Goal: Task Accomplishment & Management: Use online tool/utility

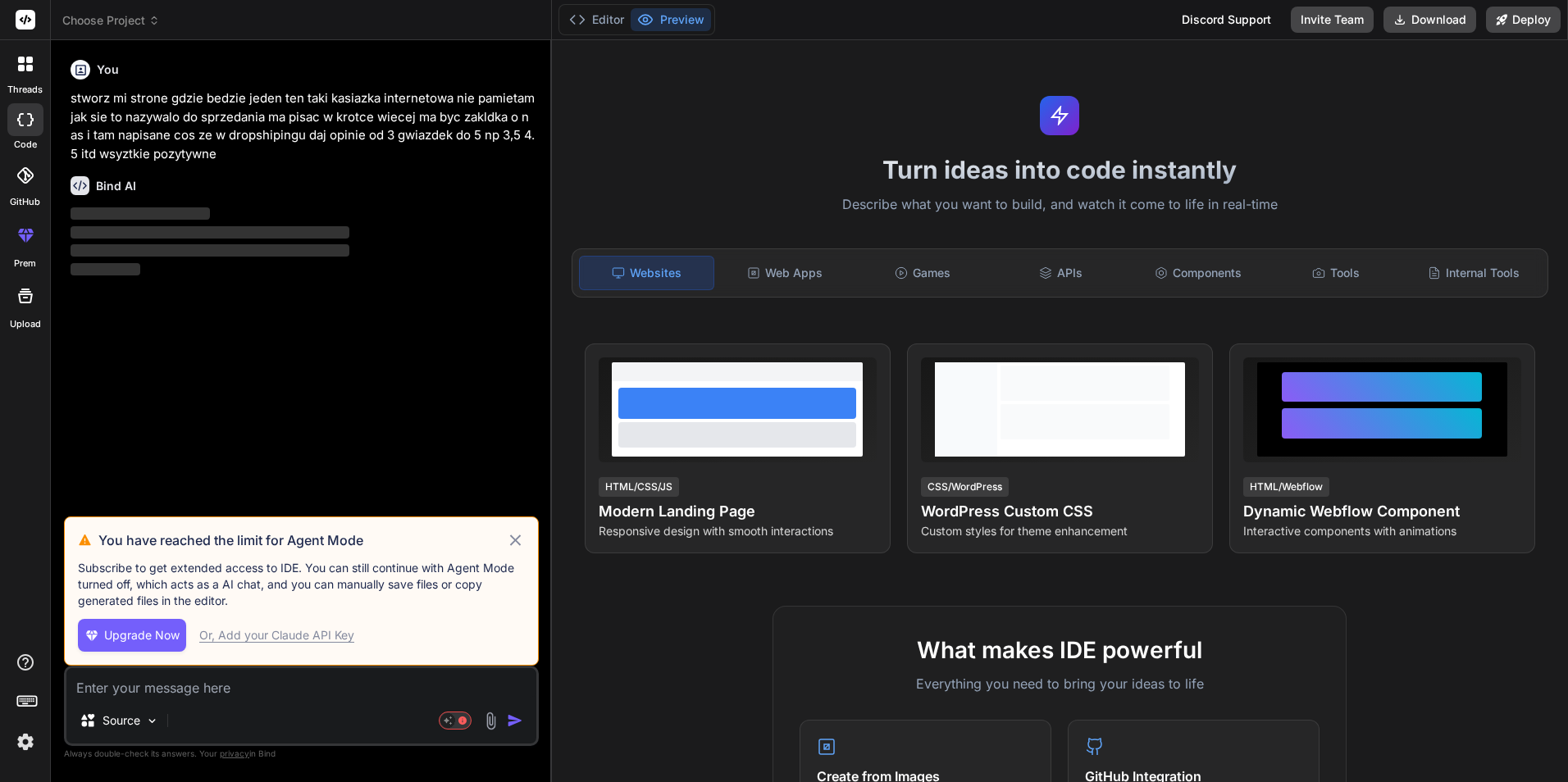
click at [522, 540] on icon at bounding box center [514, 540] width 19 height 20
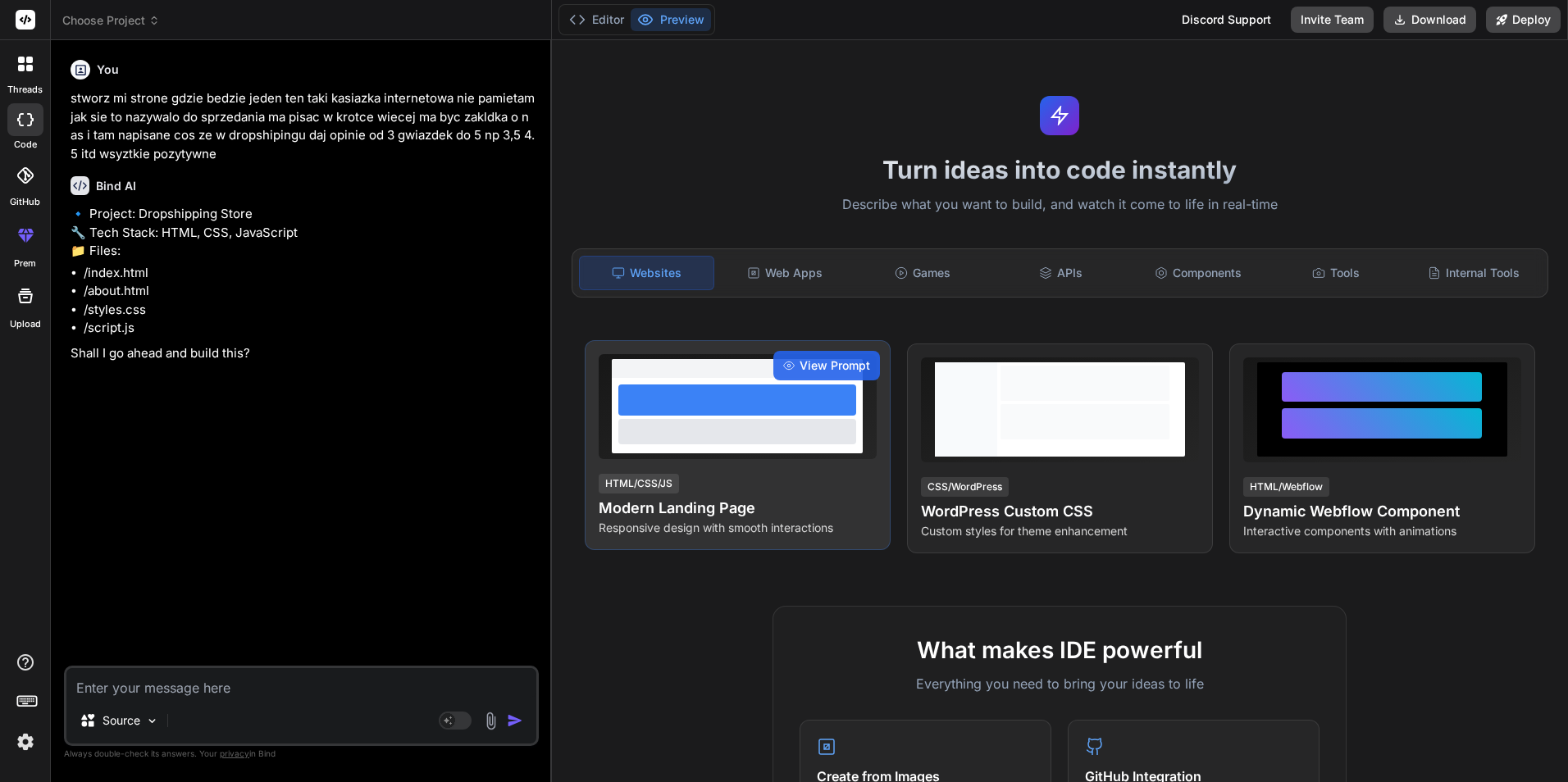
type textarea "x"
click at [788, 392] on div at bounding box center [737, 400] width 237 height 31
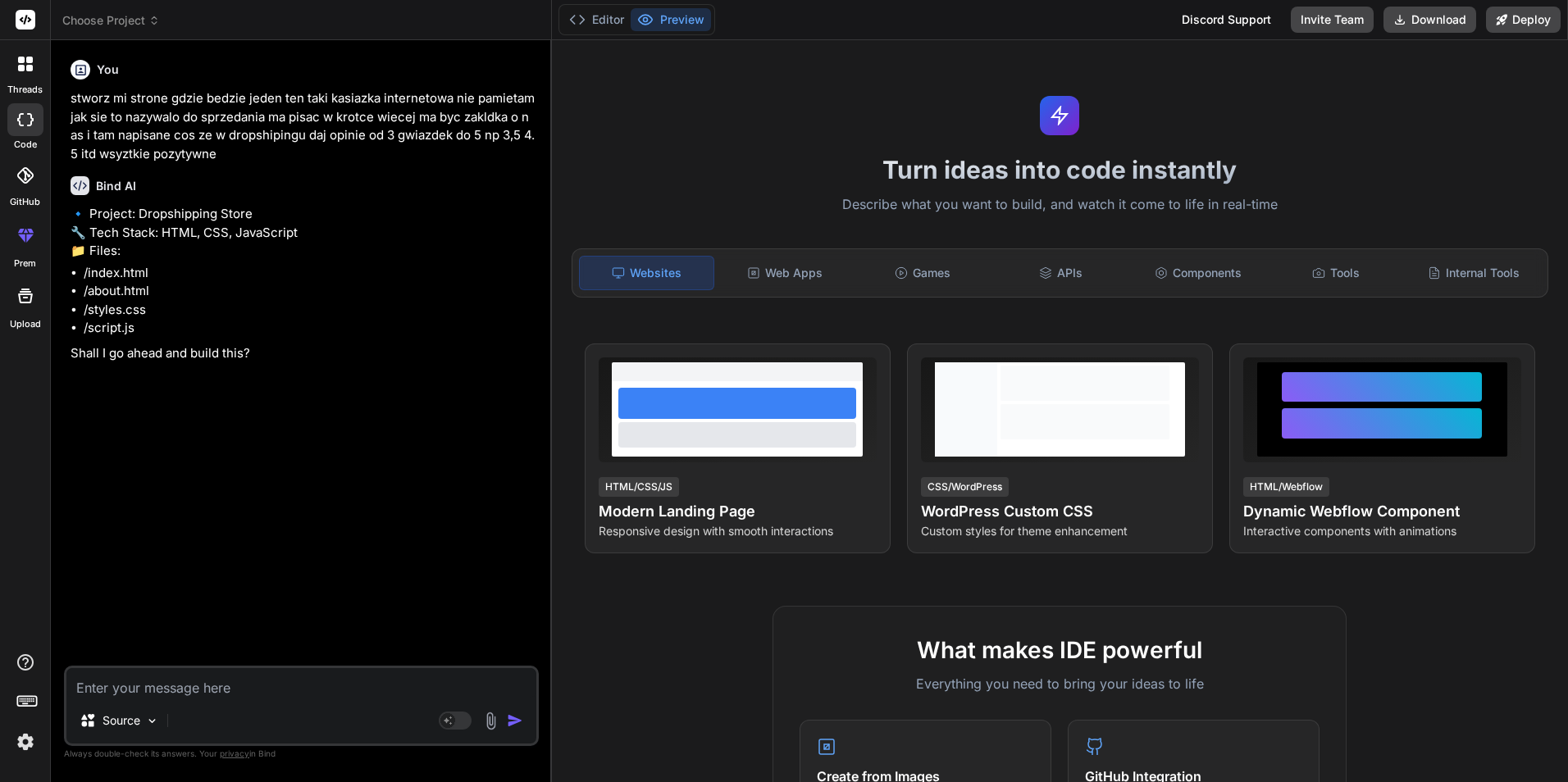
click at [179, 666] on div "Source Agent Mode. When this toggle is activated, AI automatically makes decisi…" at bounding box center [301, 706] width 475 height 81
click at [183, 672] on textarea at bounding box center [302, 684] width 470 height 30
type textarea "m"
type textarea "x"
type textarea "mo"
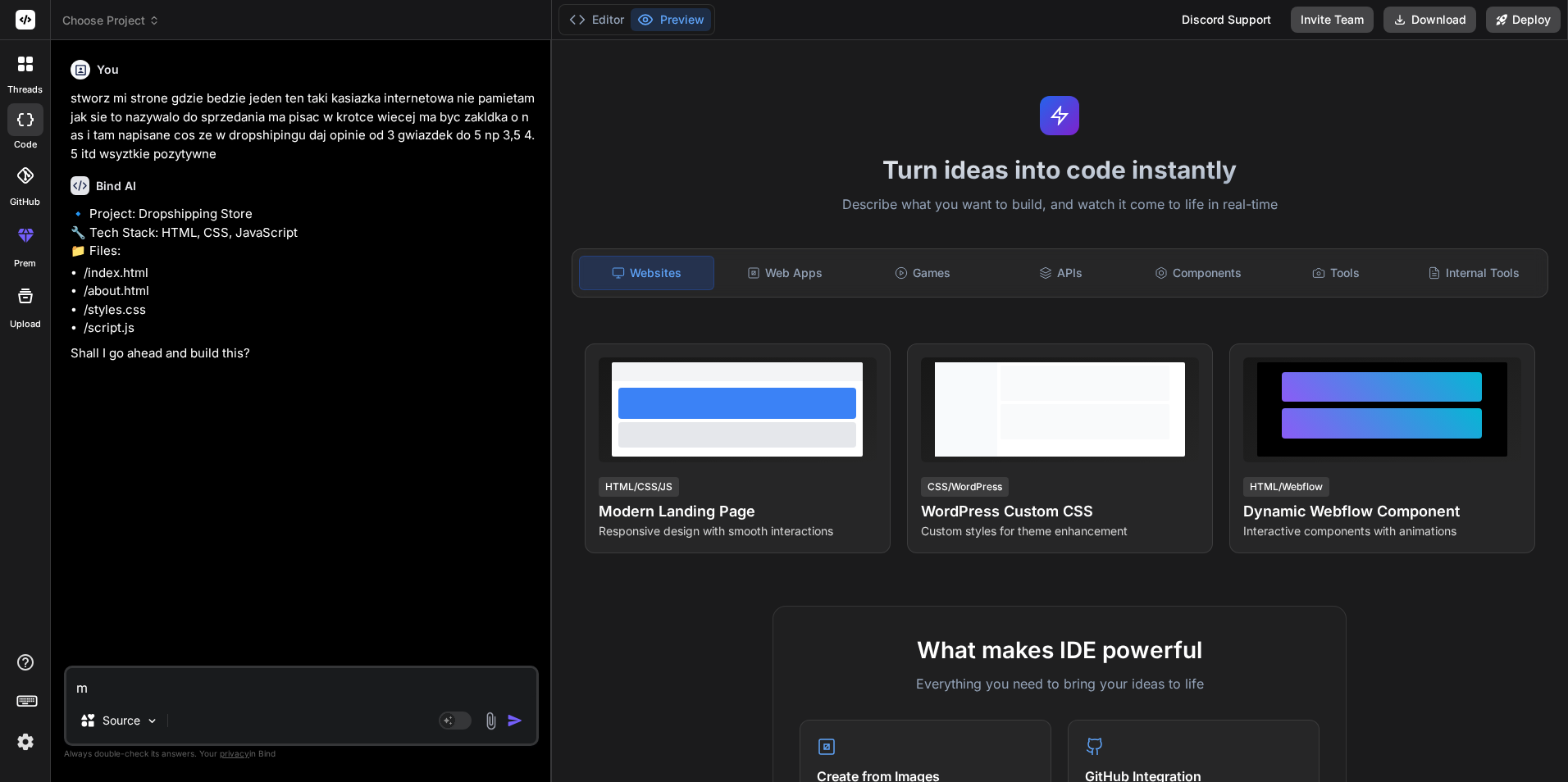
type textarea "x"
type textarea "mow"
type textarea "x"
type textarea "mow"
type textarea "x"
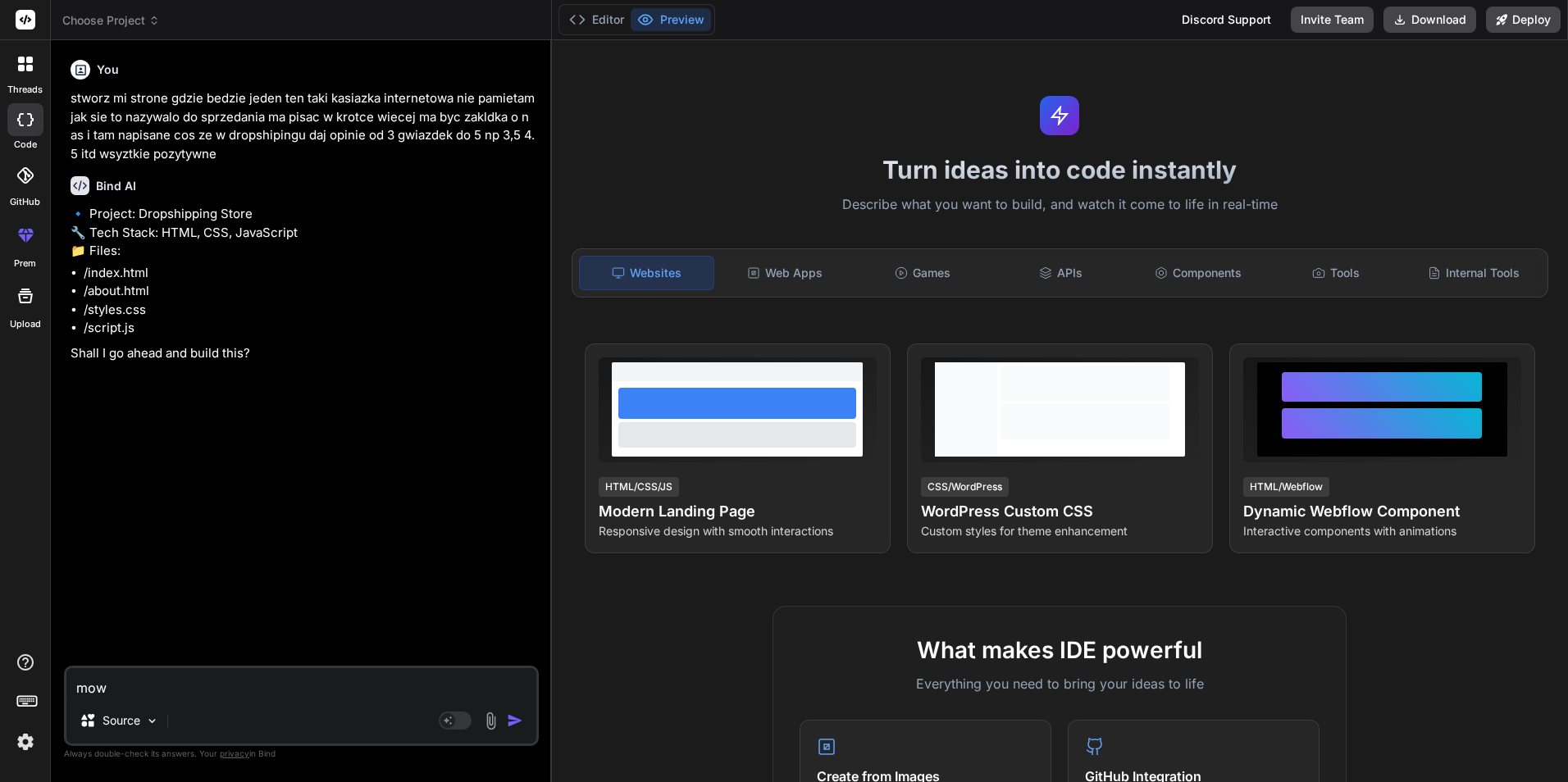
type textarea "mow p"
type textarea "x"
type textarea "mow po"
type textarea "x"
type textarea "mow po"
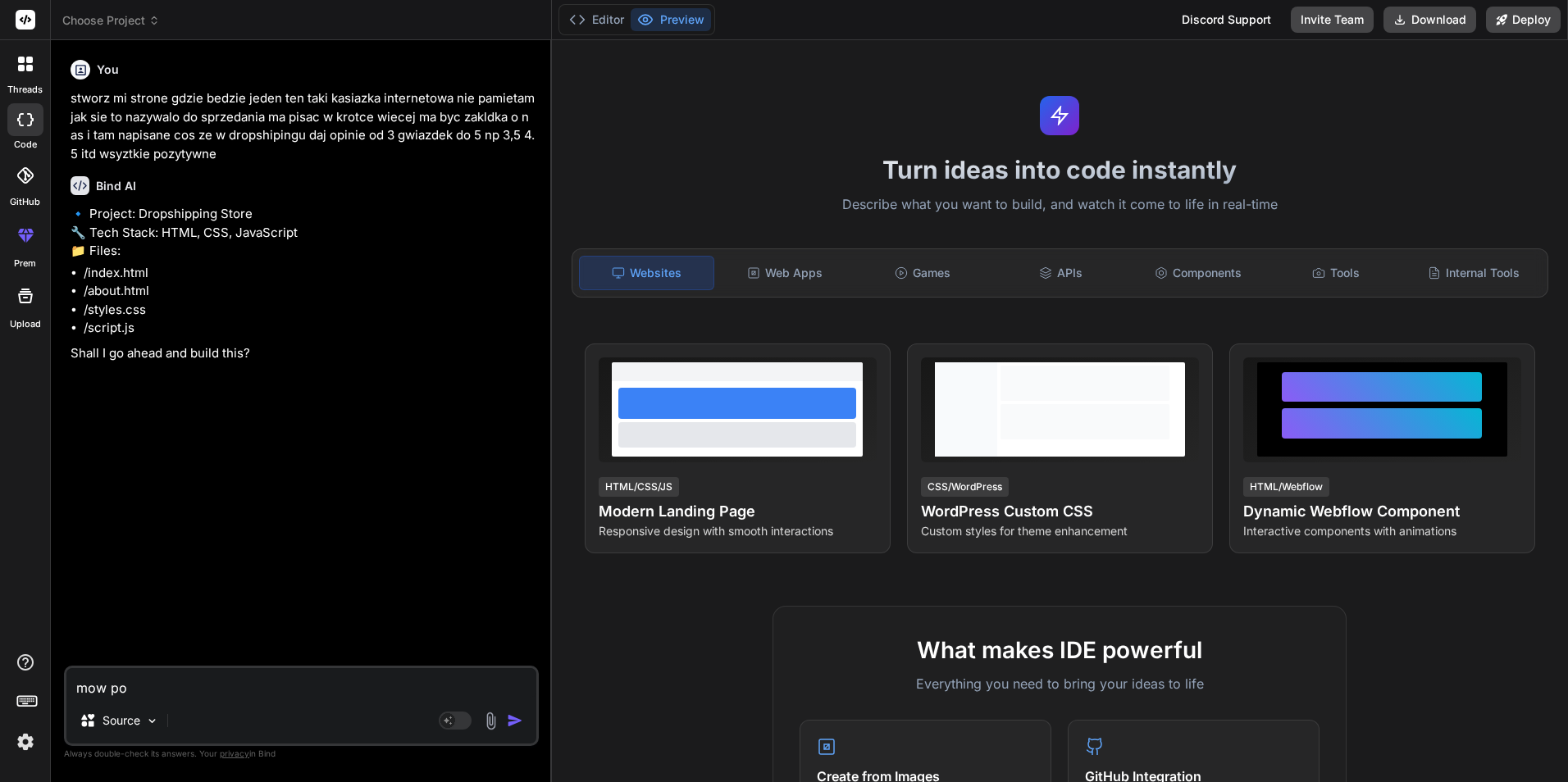
type textarea "x"
type textarea "mow po p"
type textarea "x"
type textarea "mow po po"
type textarea "x"
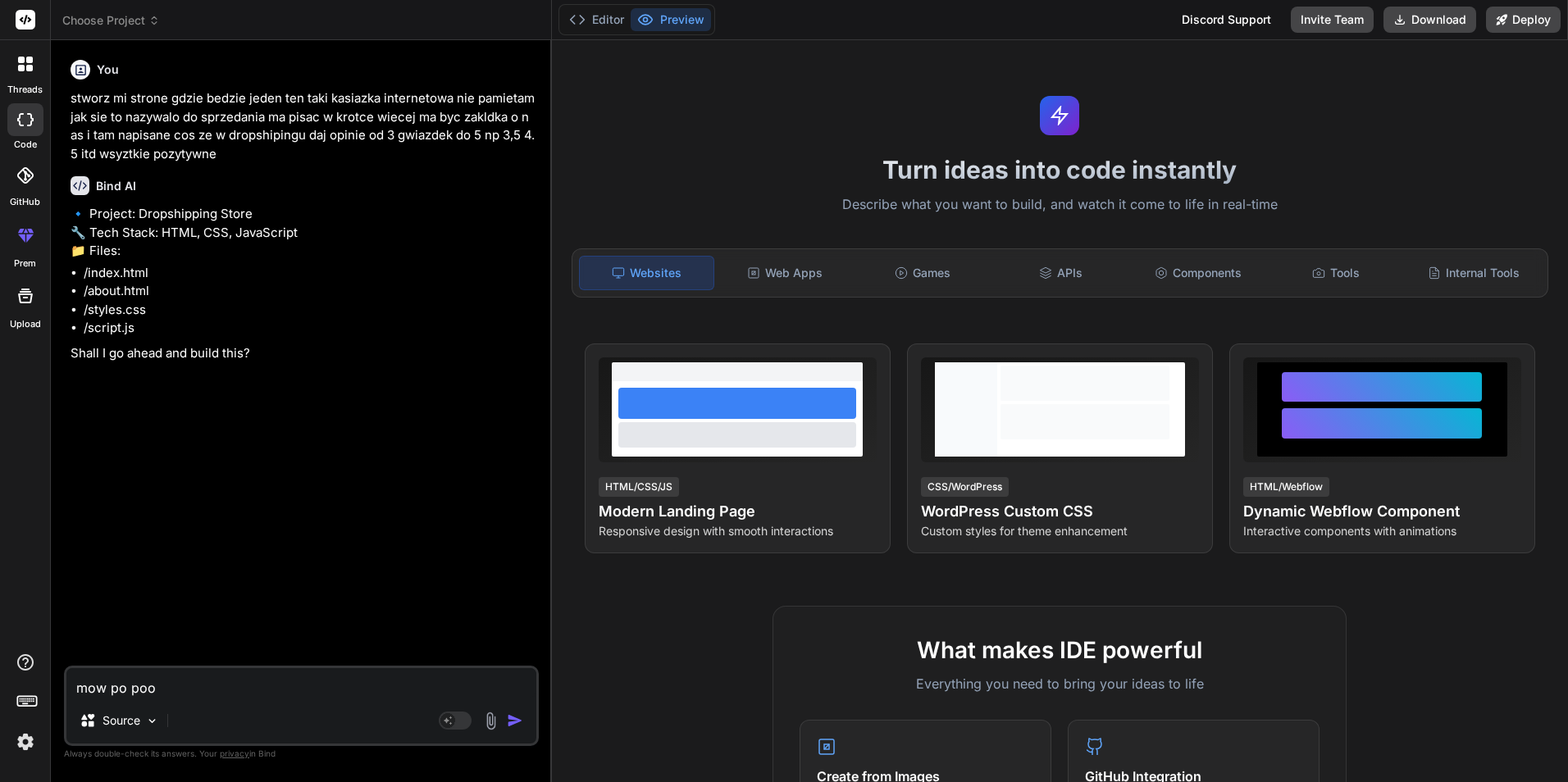
type textarea "mow po pool"
type textarea "x"
type textarea "mow po pools"
type textarea "x"
type textarea "mow po poolsk"
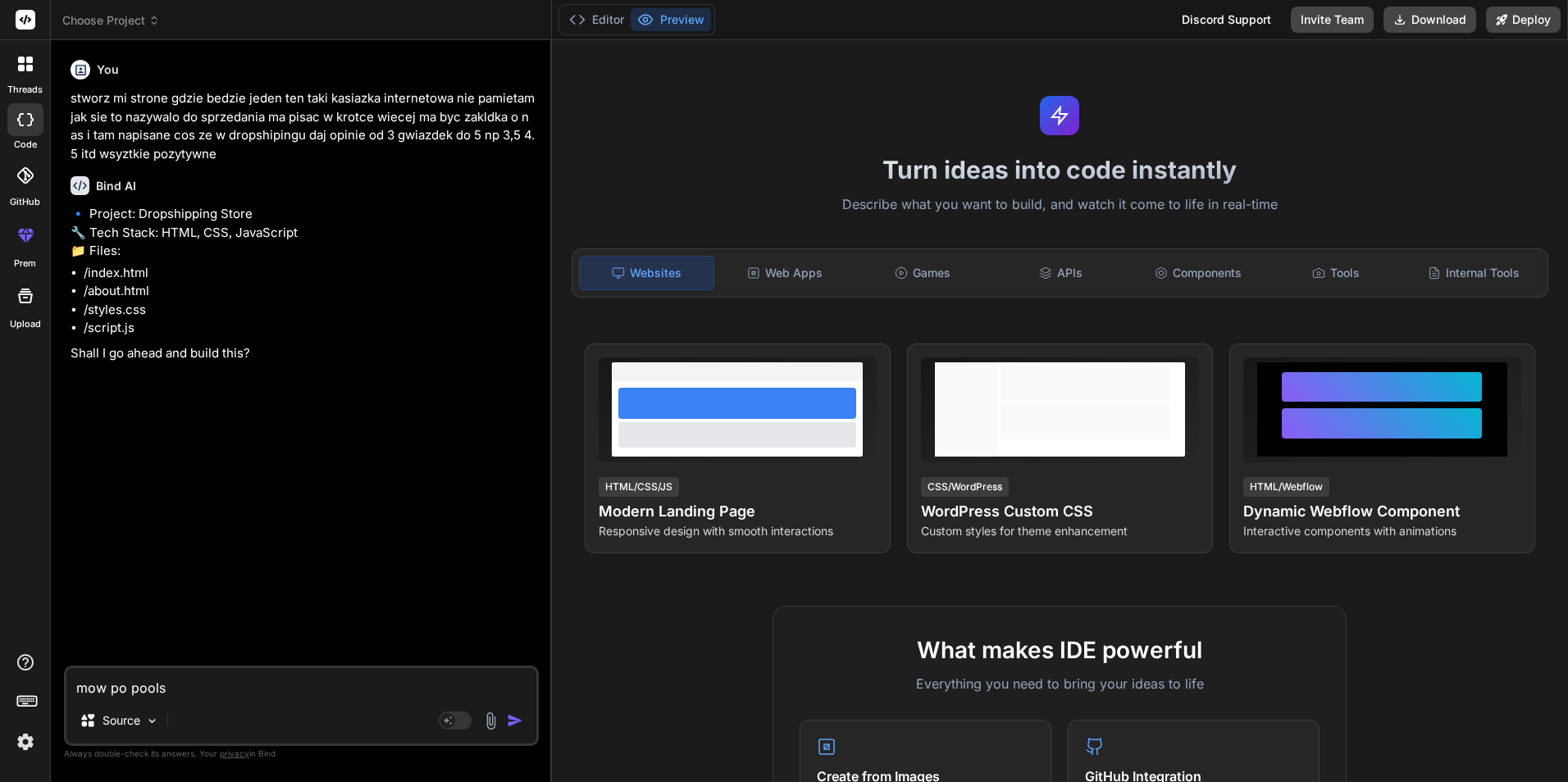
type textarea "x"
type textarea "mow po poolsku"
type textarea "x"
type textarea "mow po poolsku"
type textarea "x"
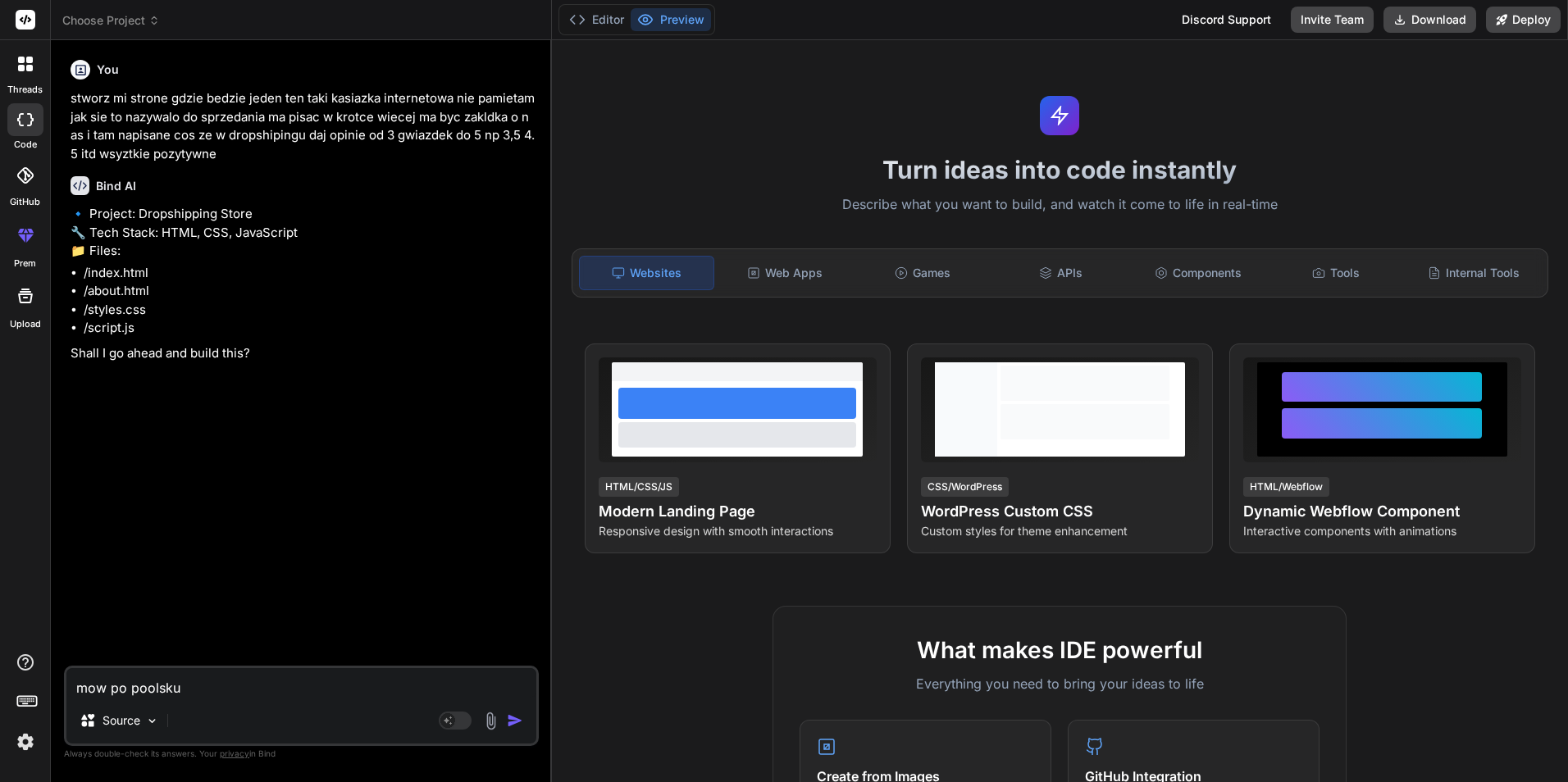
type textarea "mow po poolsku i"
type textarea "x"
type textarea "mow po poolsku i"
type textarea "x"
type textarea "mow po poolsku i z"
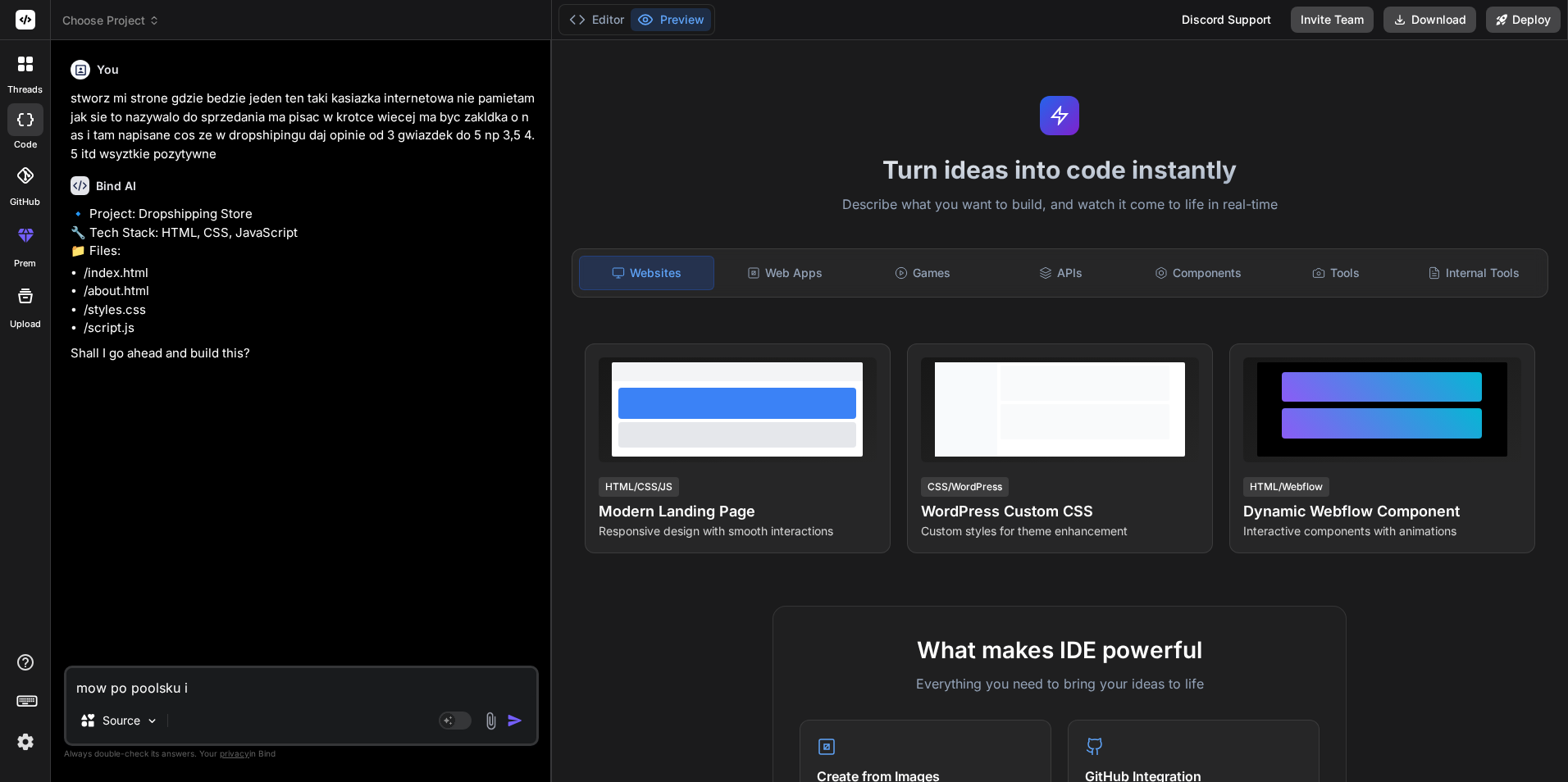
type textarea "x"
type textarea "mow po poolsku i zo"
type textarea "x"
type textarea "mow po poolsku i z"
type textarea "x"
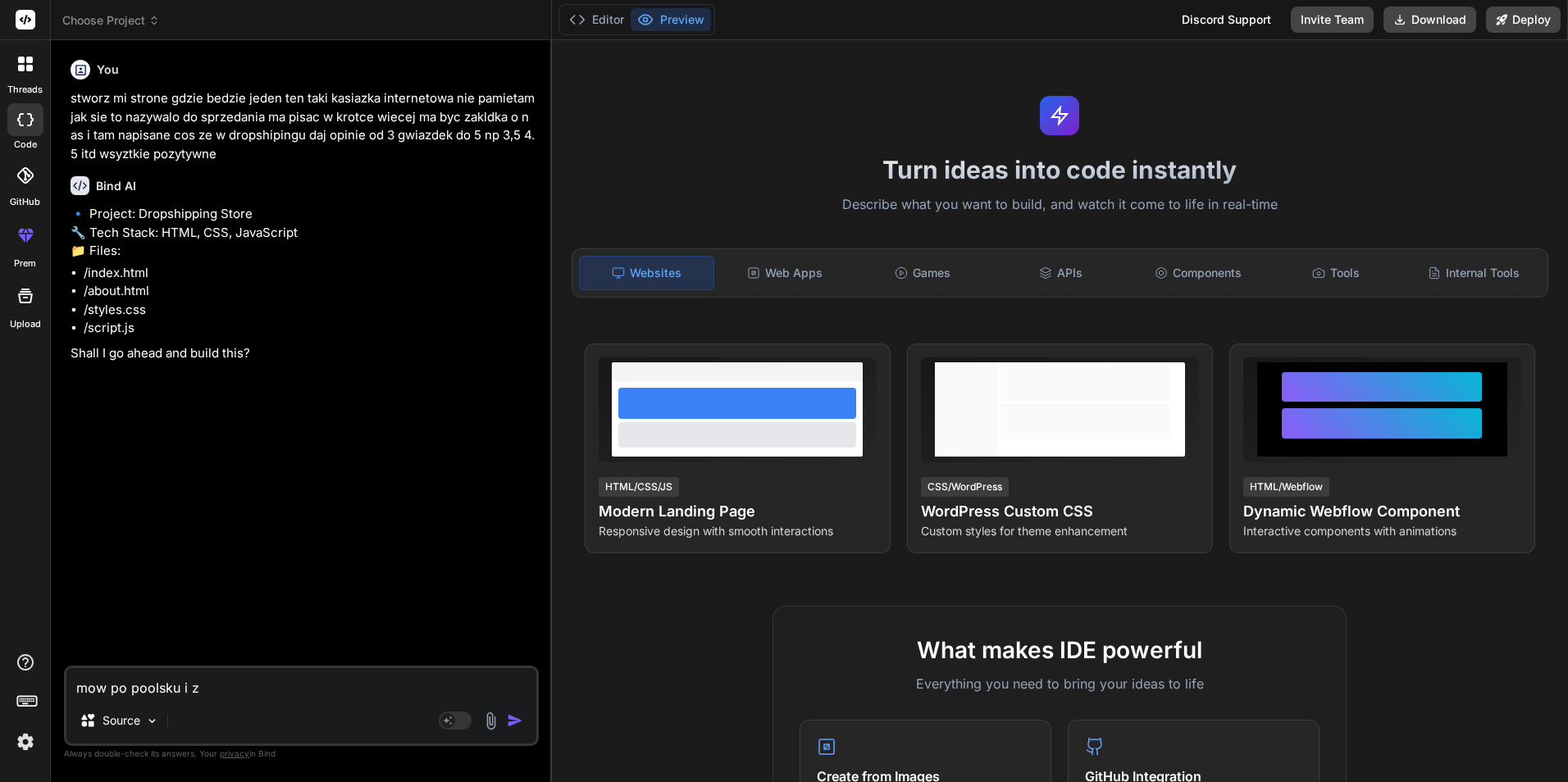
type textarea "mow po poolsku i zr"
type textarea "x"
type textarea "mow po poolsku i zro"
type textarea "x"
type textarea "mow po poolsku i zrob"
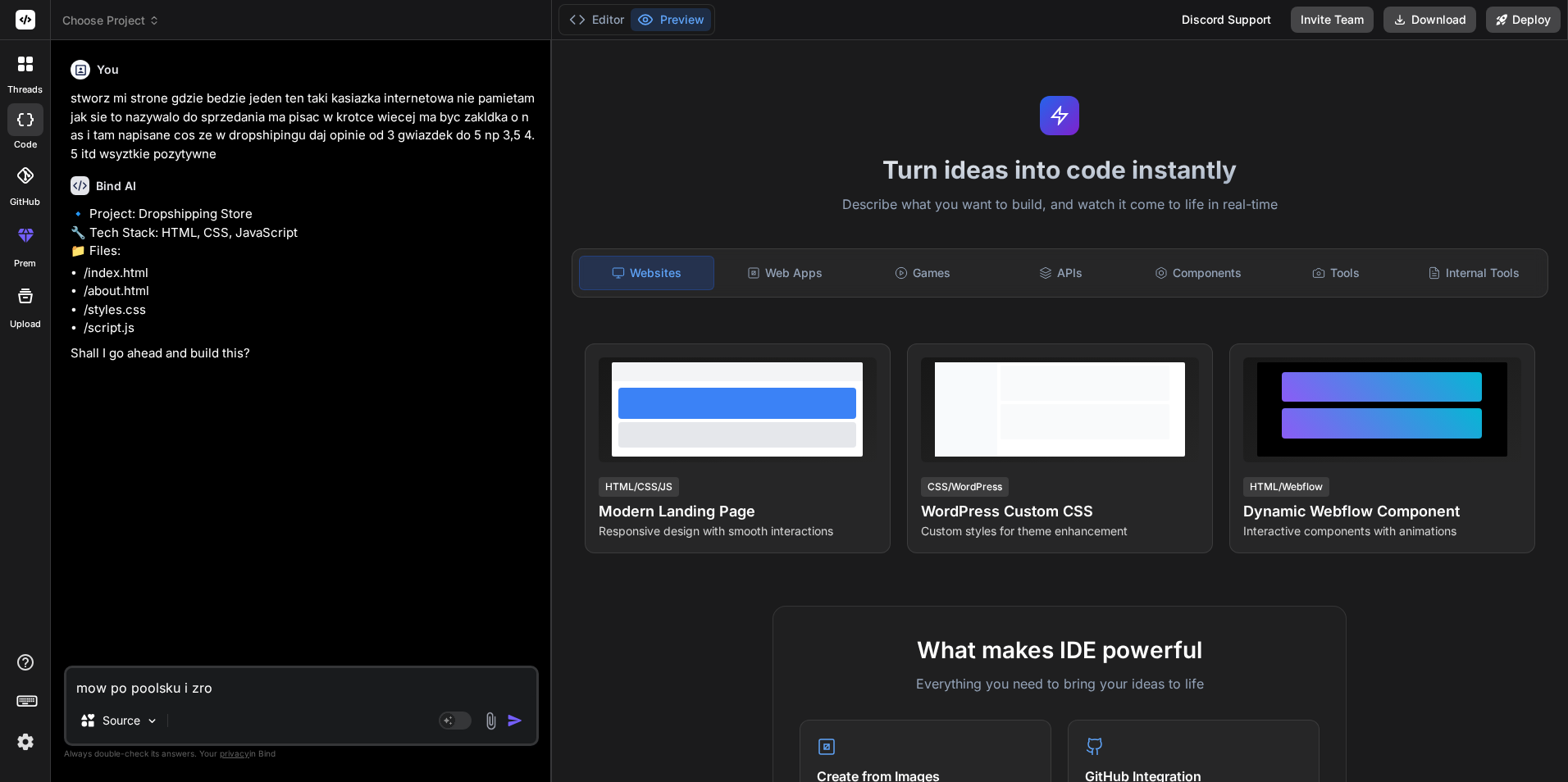
type textarea "x"
type textarea "mow po poolsku i zrob"
type textarea "x"
type textarea "mow po poolsku i zrob t"
type textarea "x"
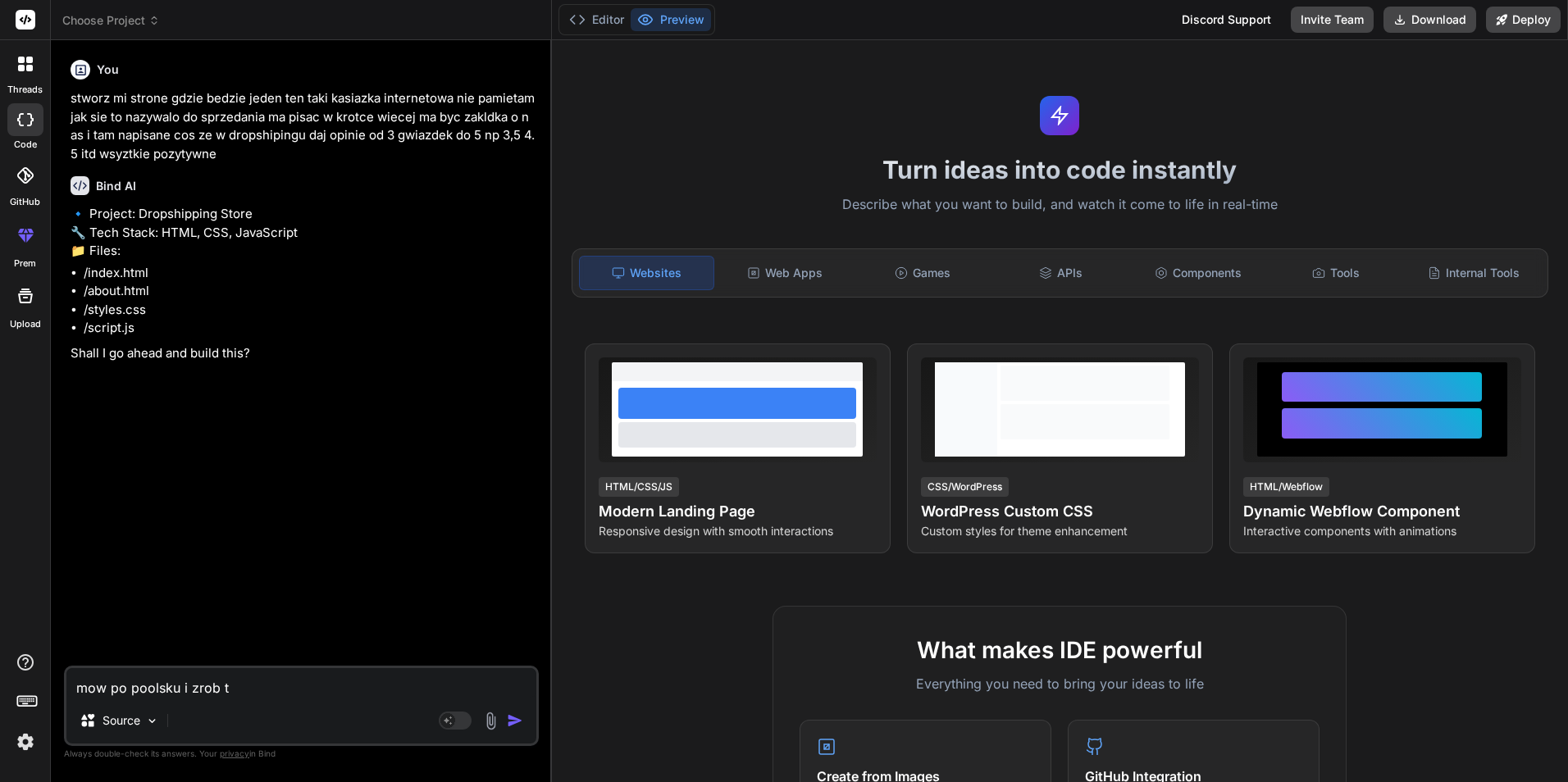
type textarea "mow po poolsku i zrob"
type textarea "x"
type textarea "mow po poolsku i zrob d"
type textarea "x"
type textarea "mow po poolsku i zrob do"
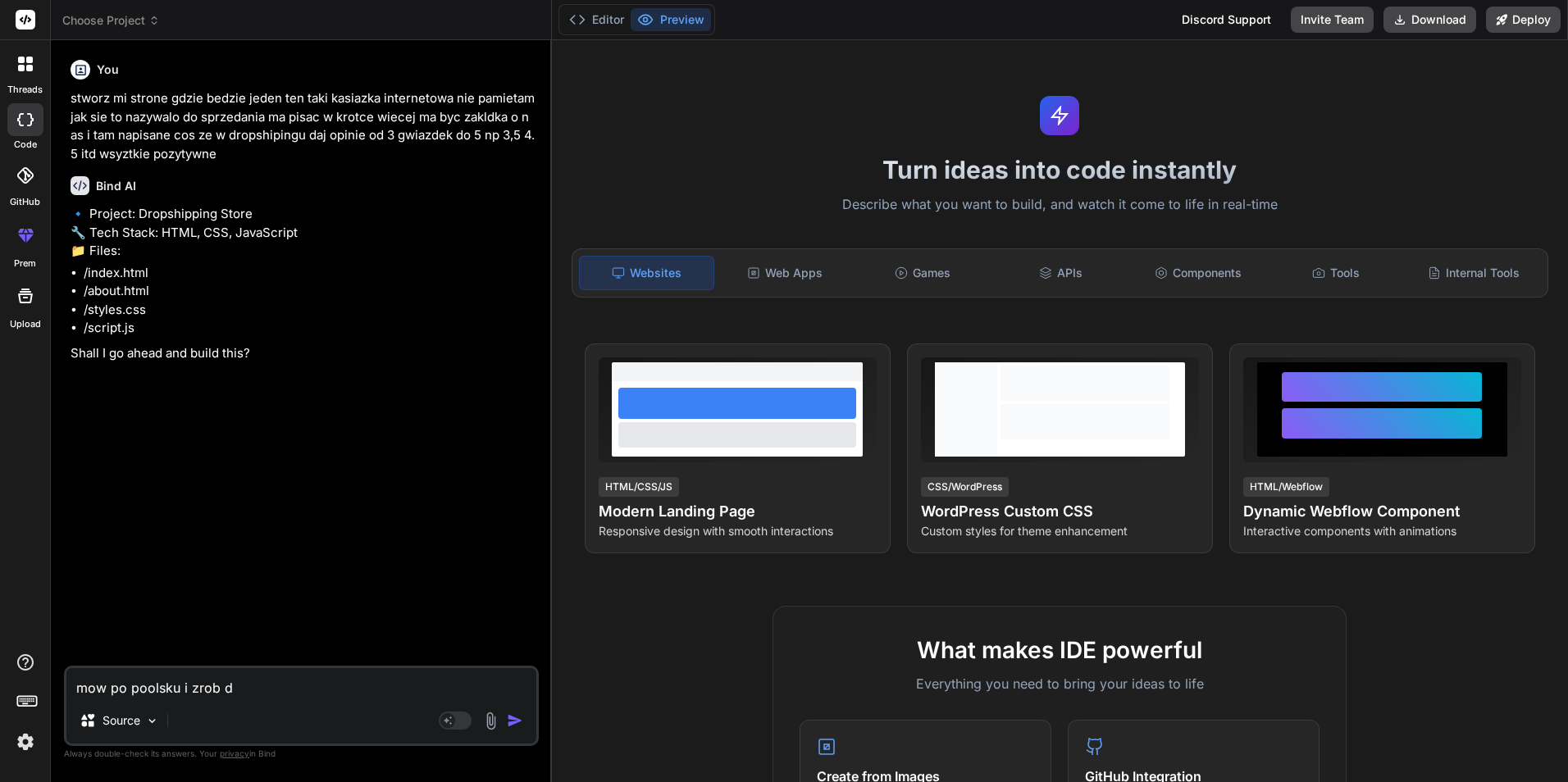
type textarea "x"
type textarea "mow po poolsku i zrob do"
type textarea "x"
type textarea "mow po poolsku i zrob do k"
type textarea "x"
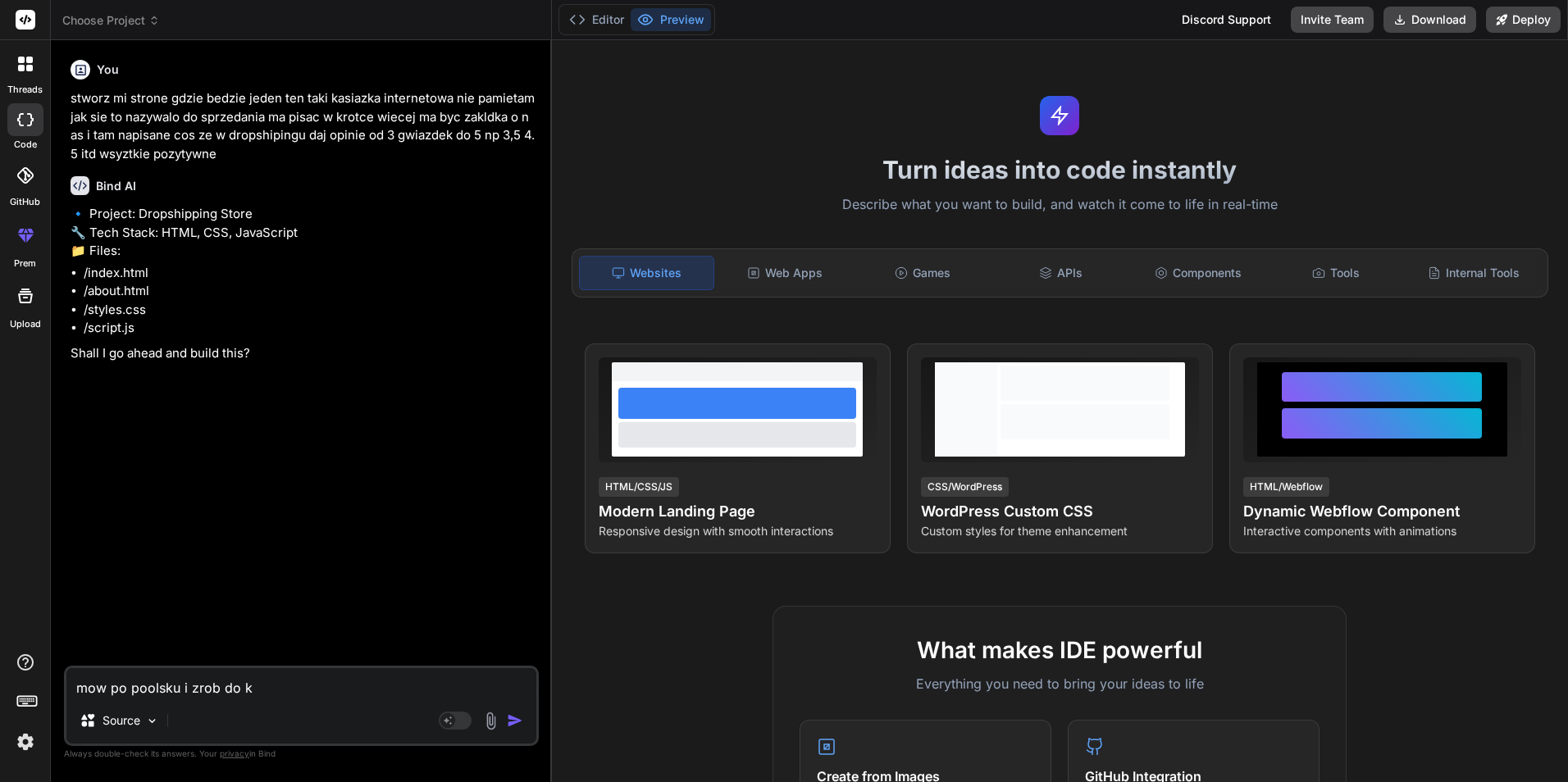
type textarea "mow po poolsku i zrob do ko"
type textarea "x"
type textarea "mow po poolsku i zrob do kod"
type textarea "x"
type textarea "mow po poolsku i zrob do kodu"
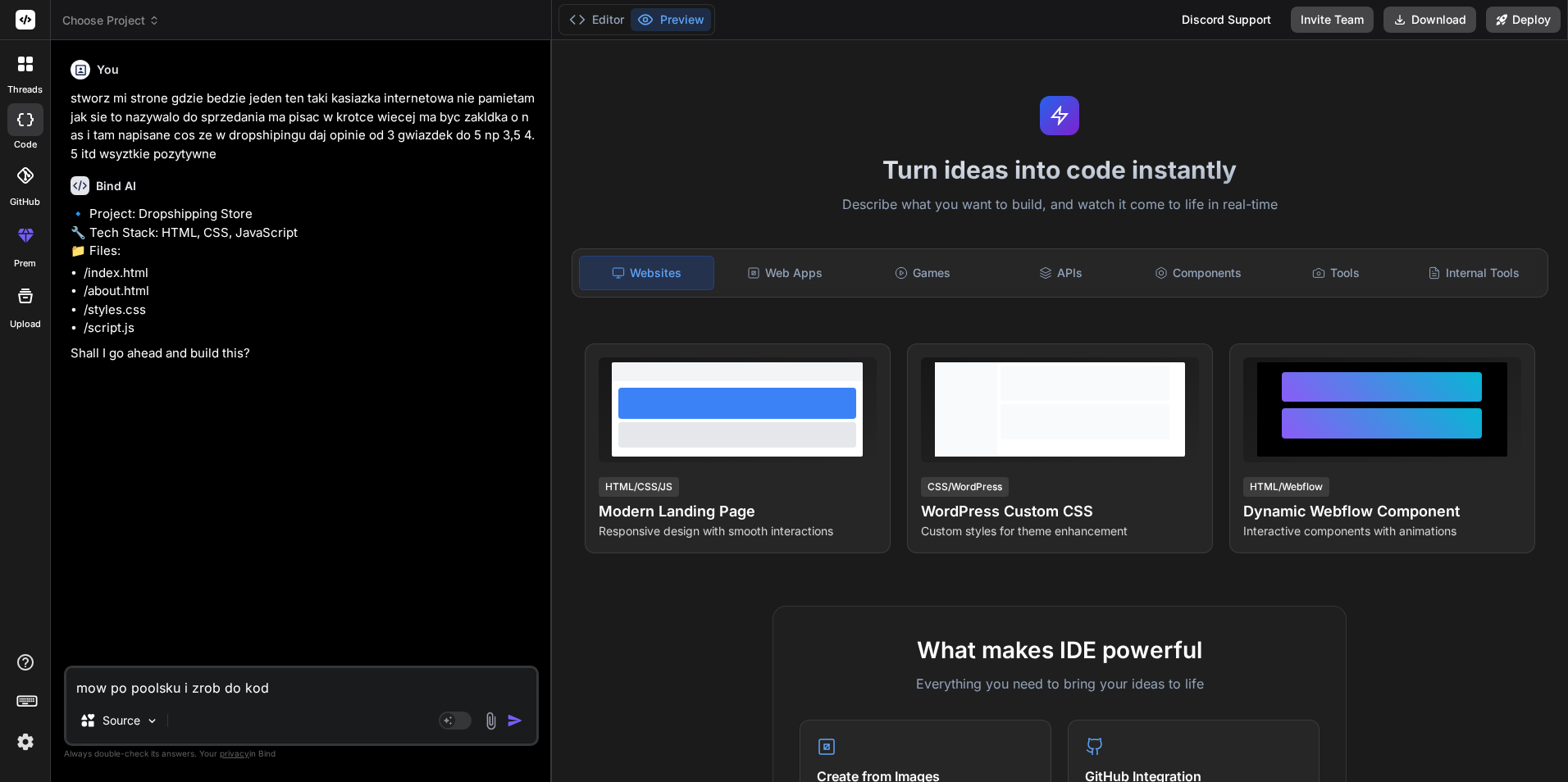
type textarea "x"
type textarea "mow po poolsku i zrob do kodu"
type textarea "x"
type textarea "mow po poolsku i zrob do kodu w"
type textarea "x"
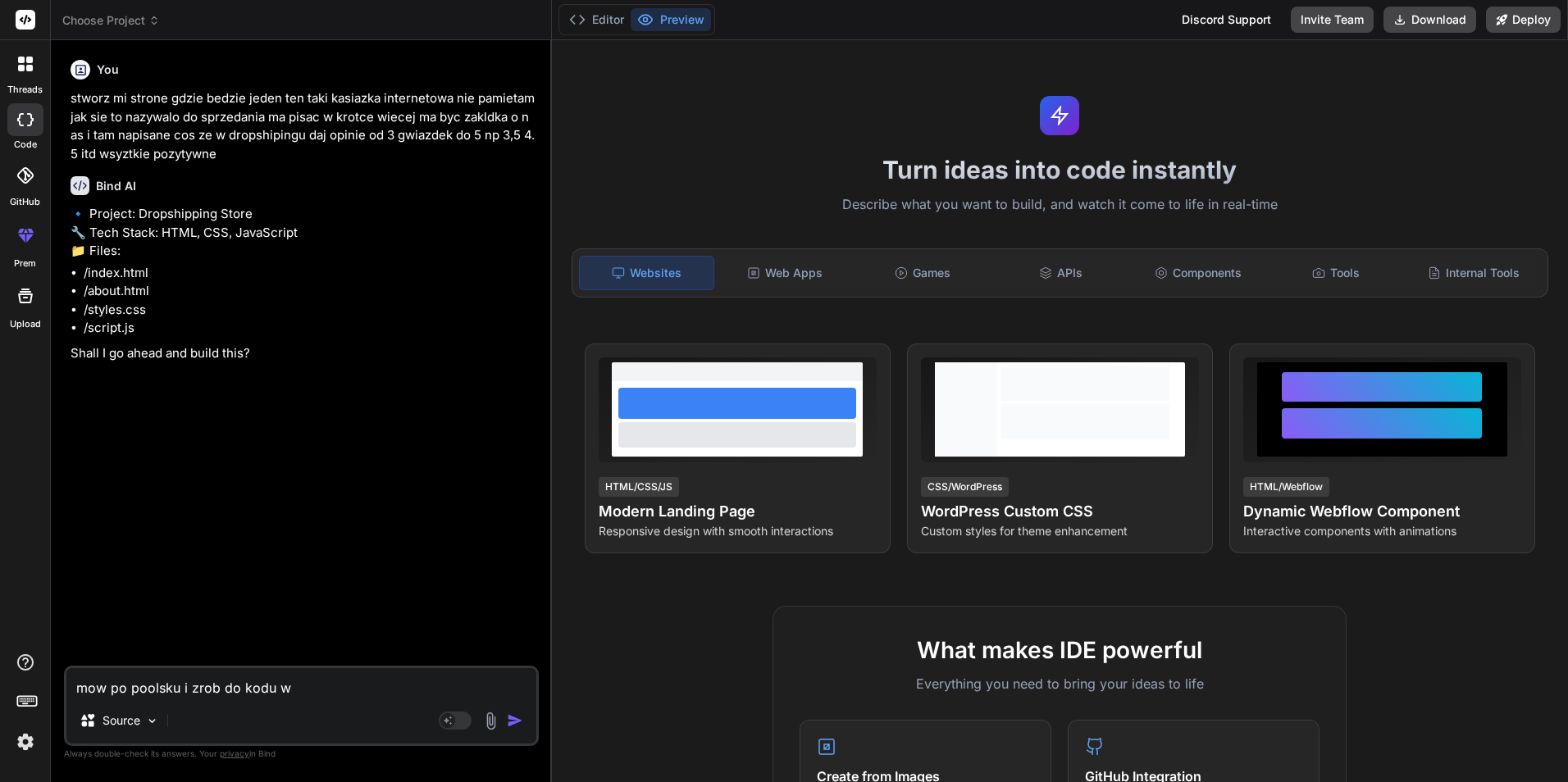
type textarea "mow po poolsku i zrob do kodu w"
type textarea "x"
type textarea "mow po poolsku i zrob do kodu w h"
type textarea "x"
type textarea "mow po poolsku i zrob do kodu w ht"
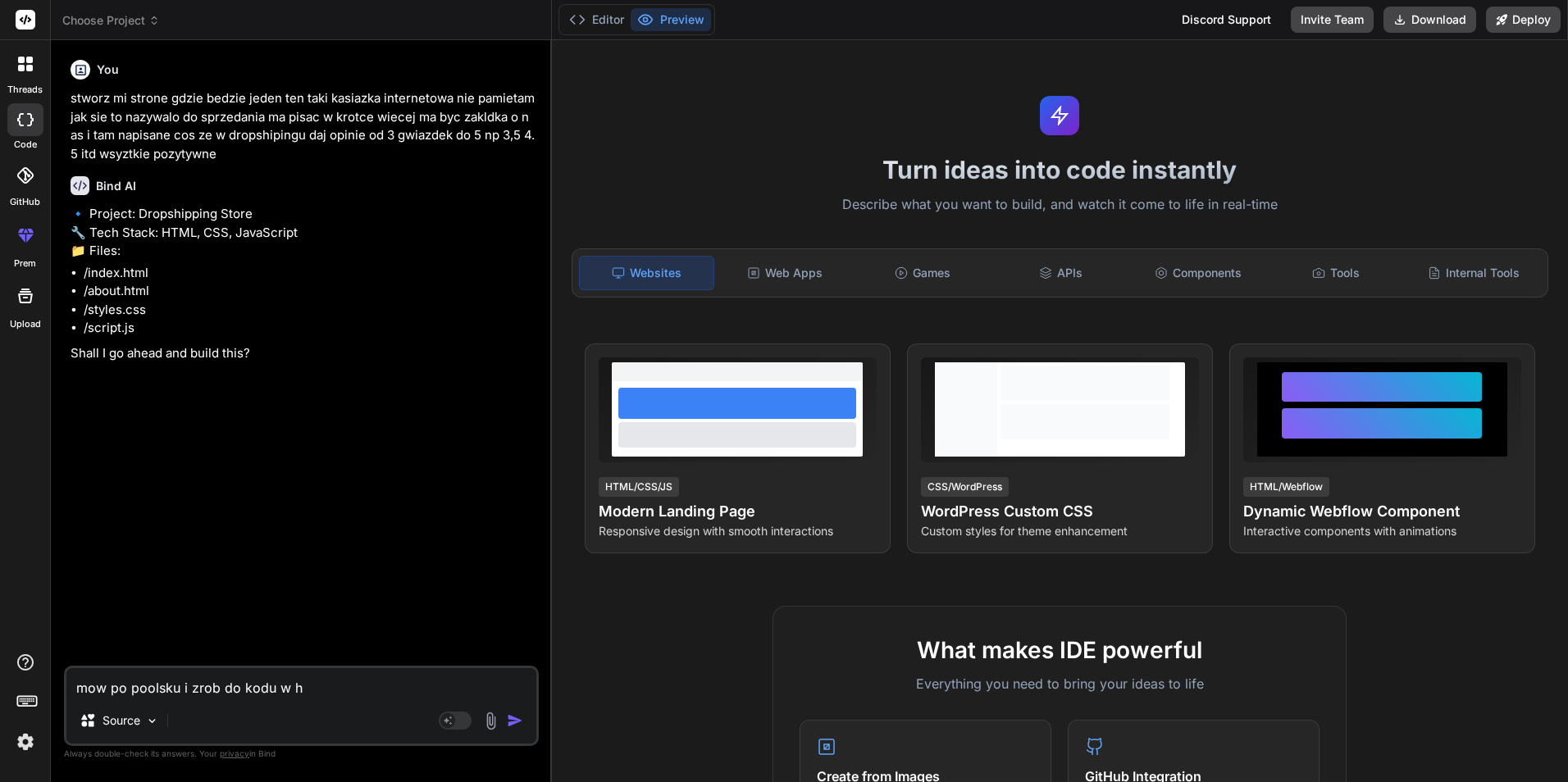
type textarea "x"
type textarea "mow po poolsku i zrob do kodu w htm"
type textarea "x"
type textarea "mow po poolsku i zrob do kodu w html"
type textarea "x"
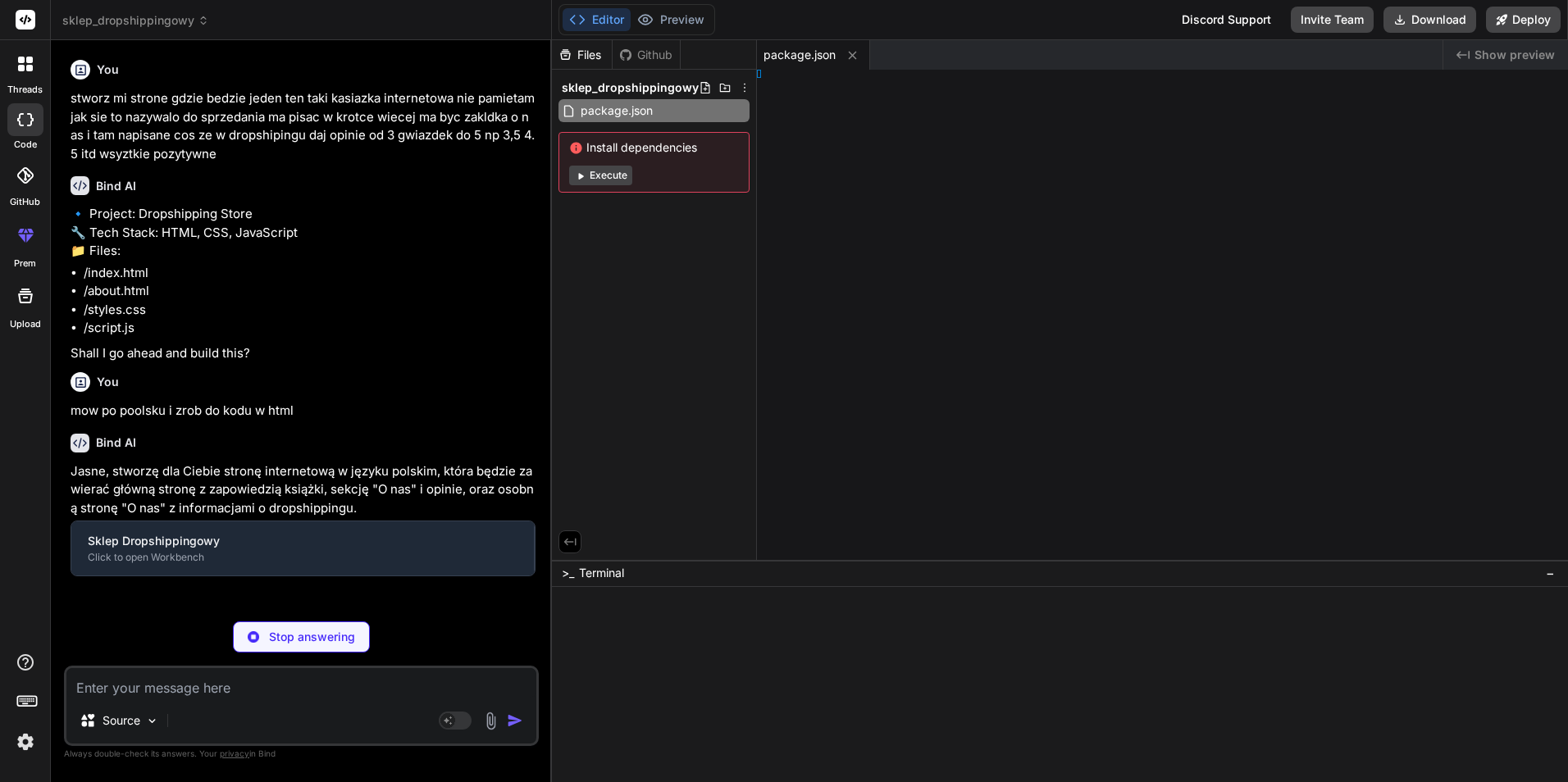
type textarea "x"
type textarea "y> </html>"
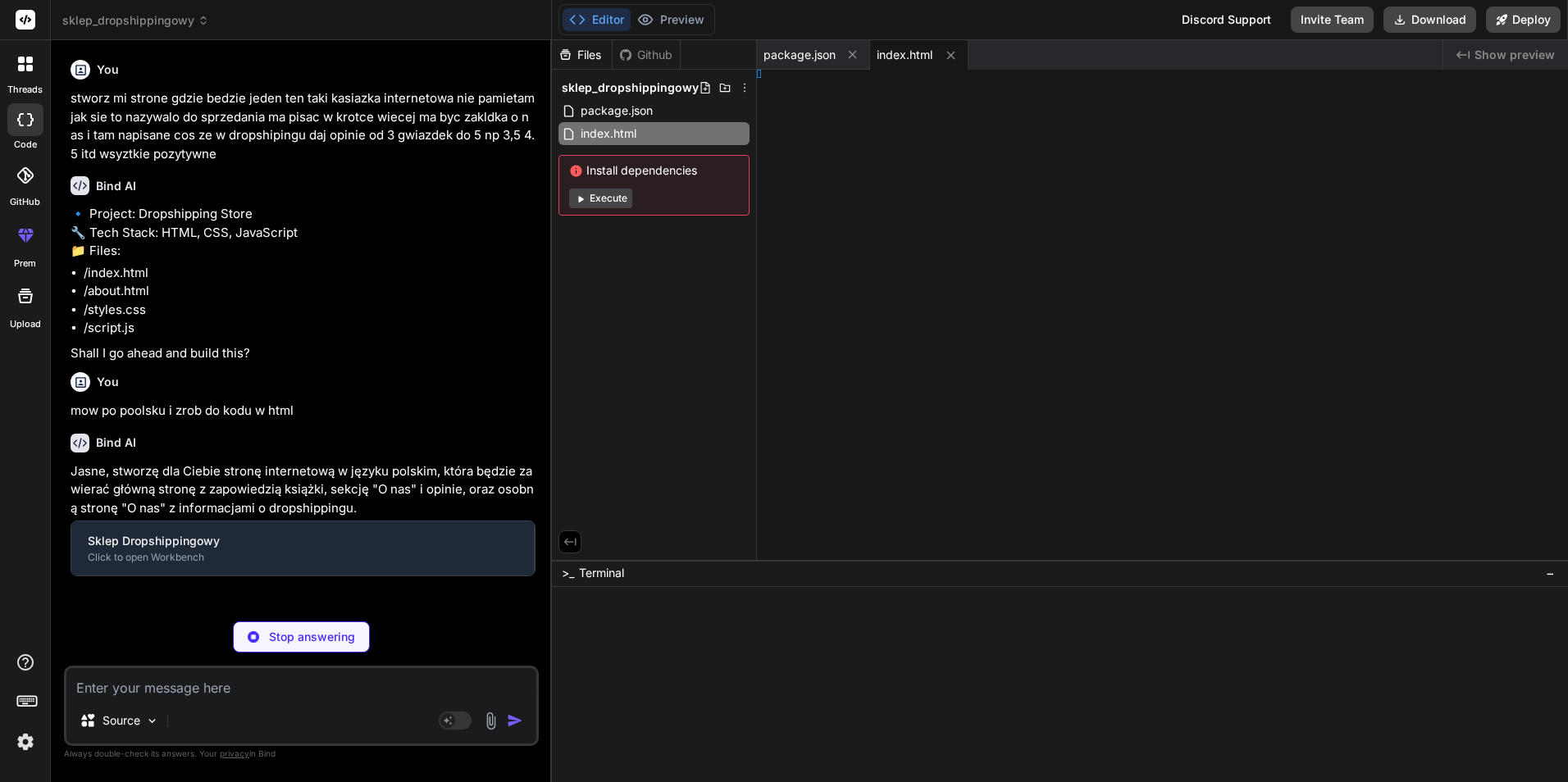
type textarea "x"
type textarea "</div> </section> </main> <footer> <p>&copy; 2023 Książka Online. Wszelkie praw…"
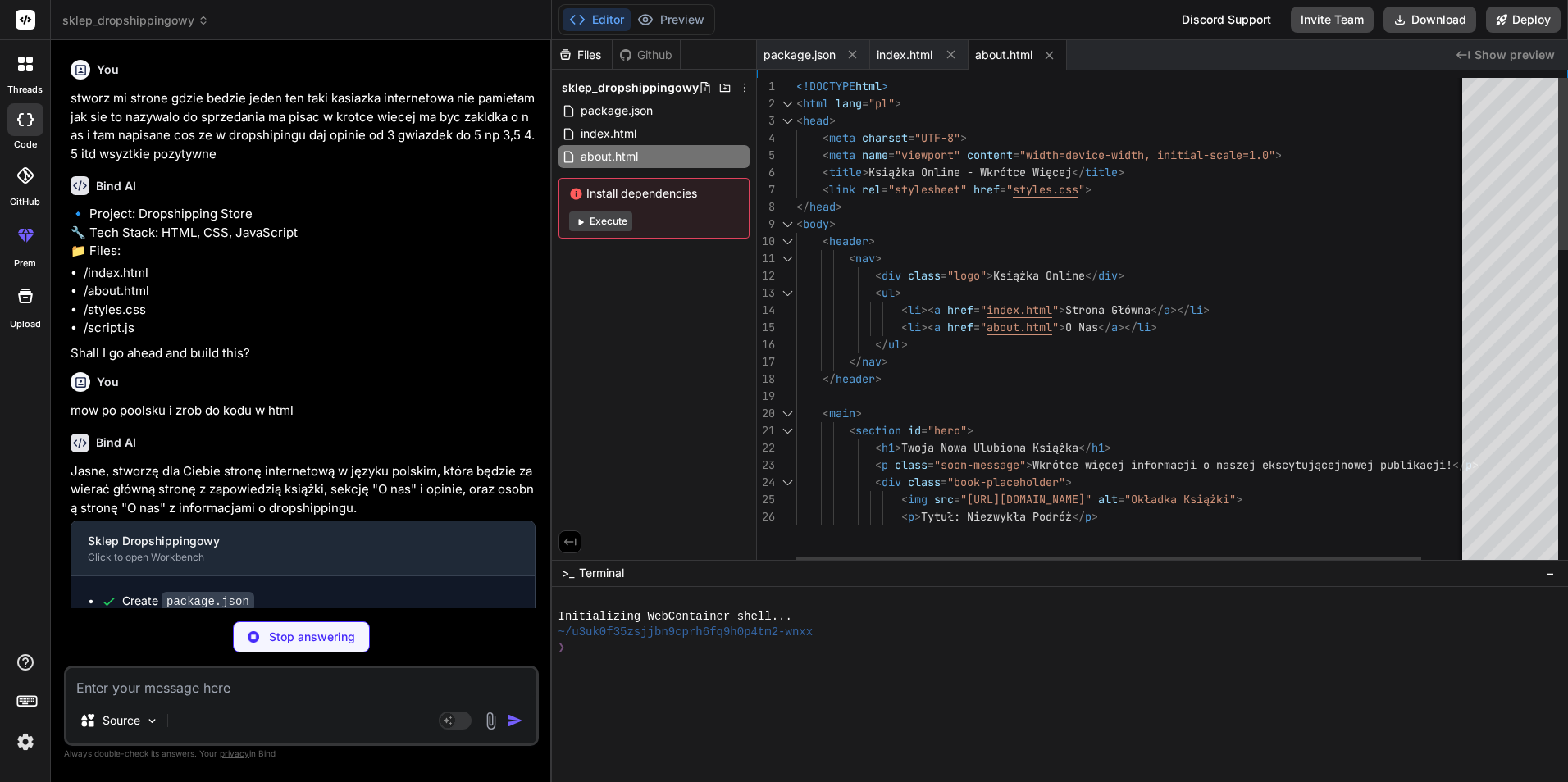
type textarea "x"
type textarea "<footer> <p>&copy; 2023 Książka Online. Wszelkie prawa zastrzeżone.</p> </foote…"
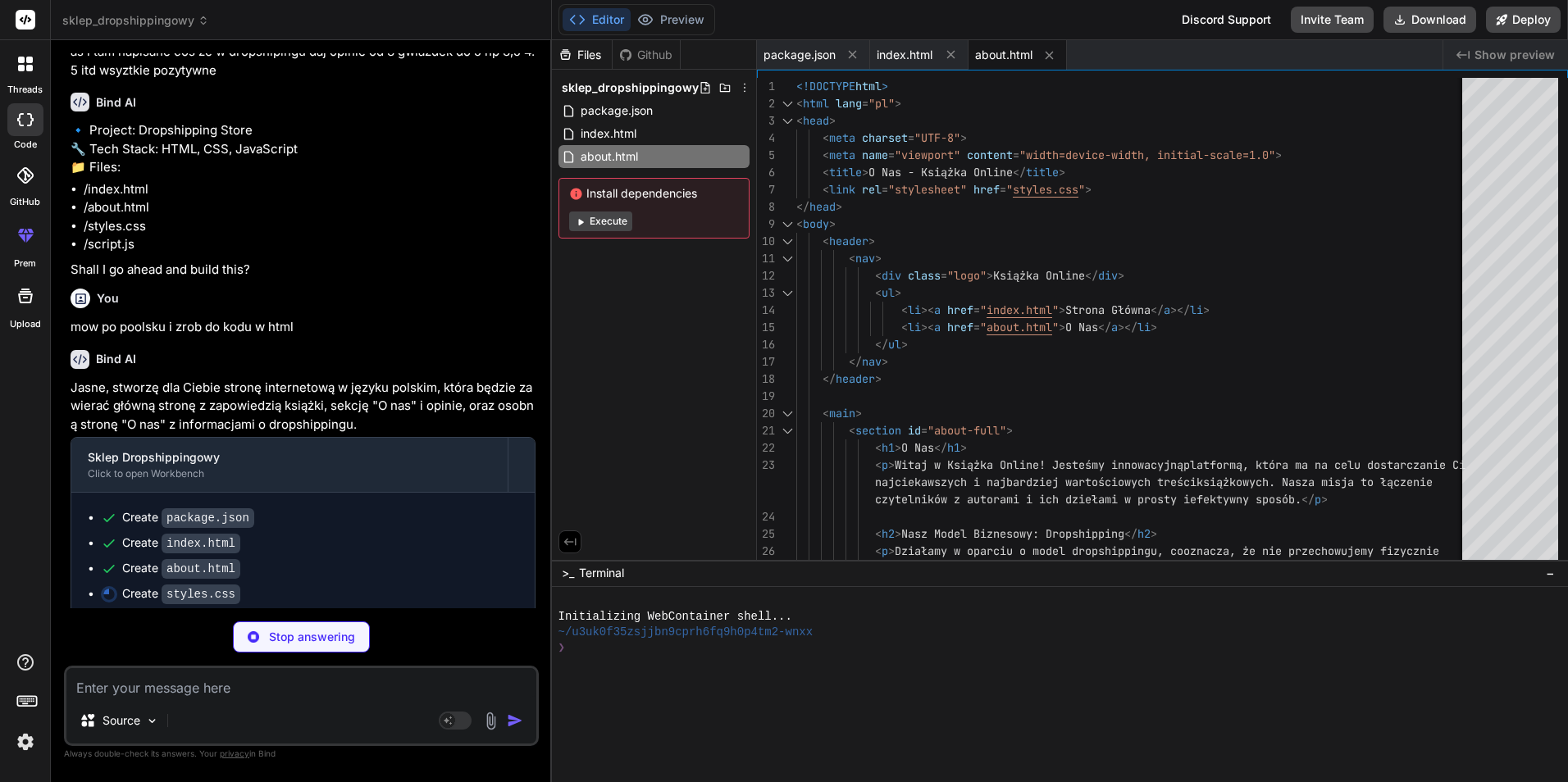
scroll to position [95, 0]
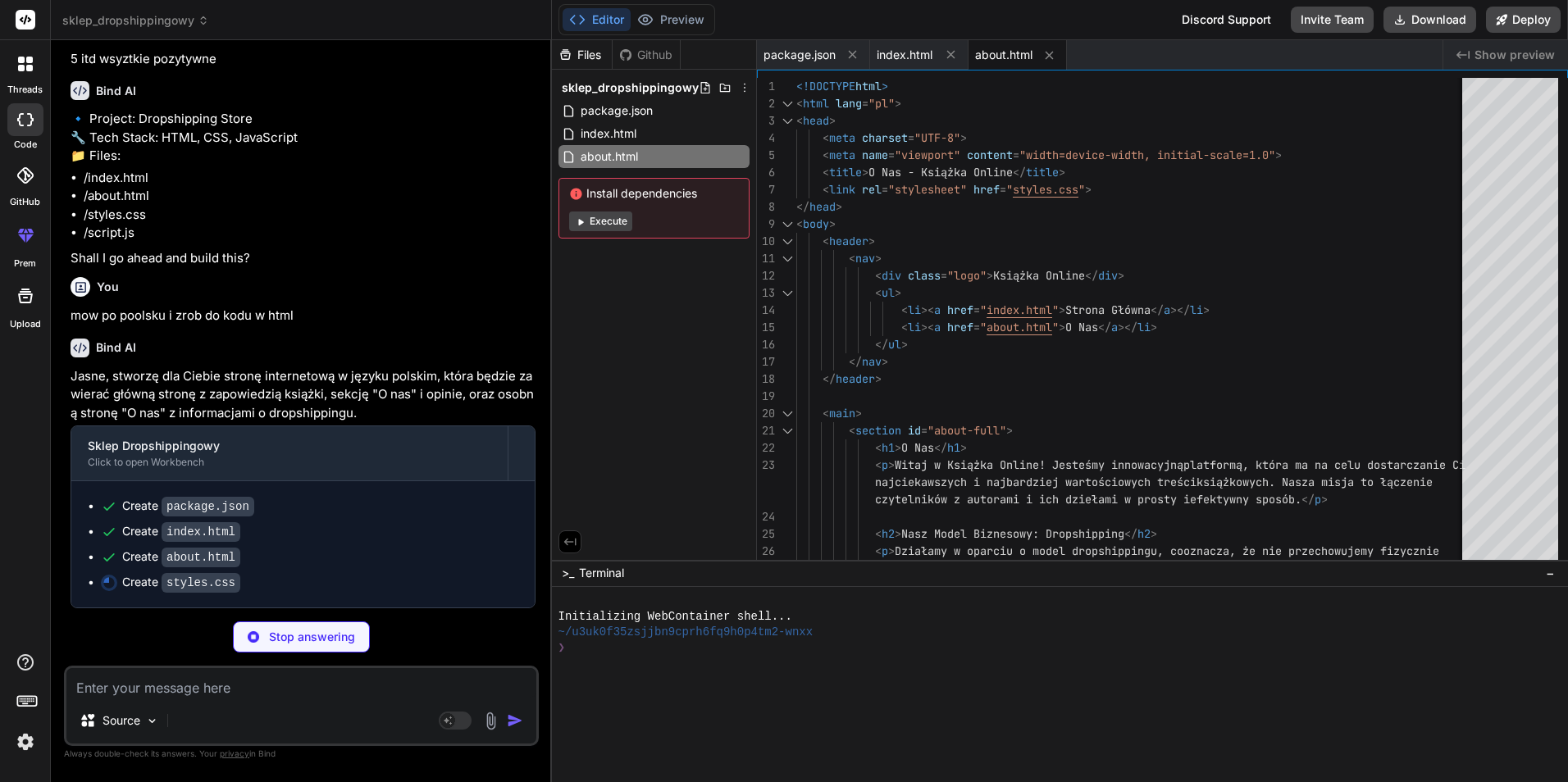
type textarea "x"
type textarea "font-size: 1.1rem; } .review-grid { grid-template-columns: 1fr; } }"
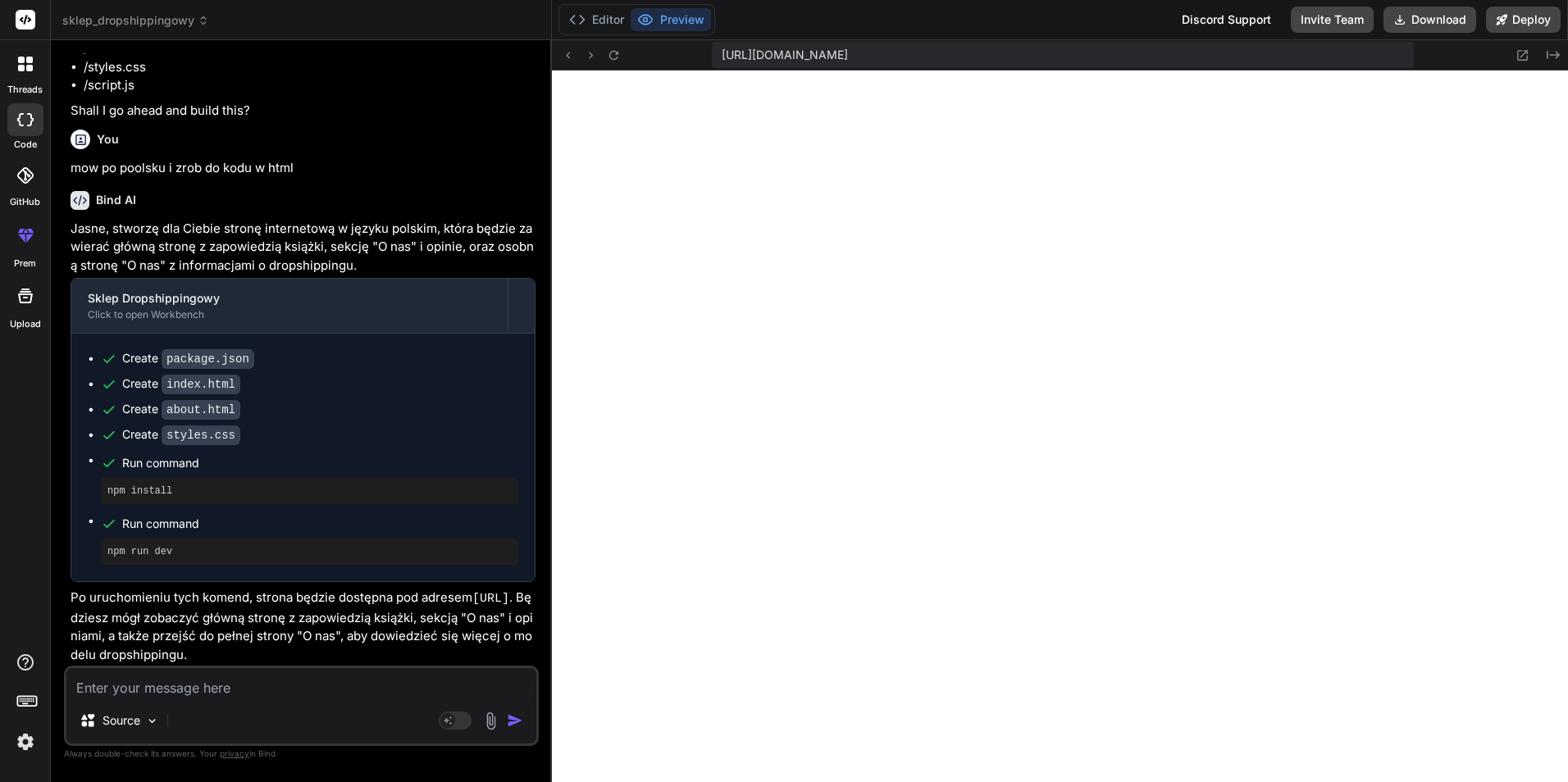
scroll to position [686, 0]
click at [445, 721] on icon at bounding box center [448, 720] width 8 height 8
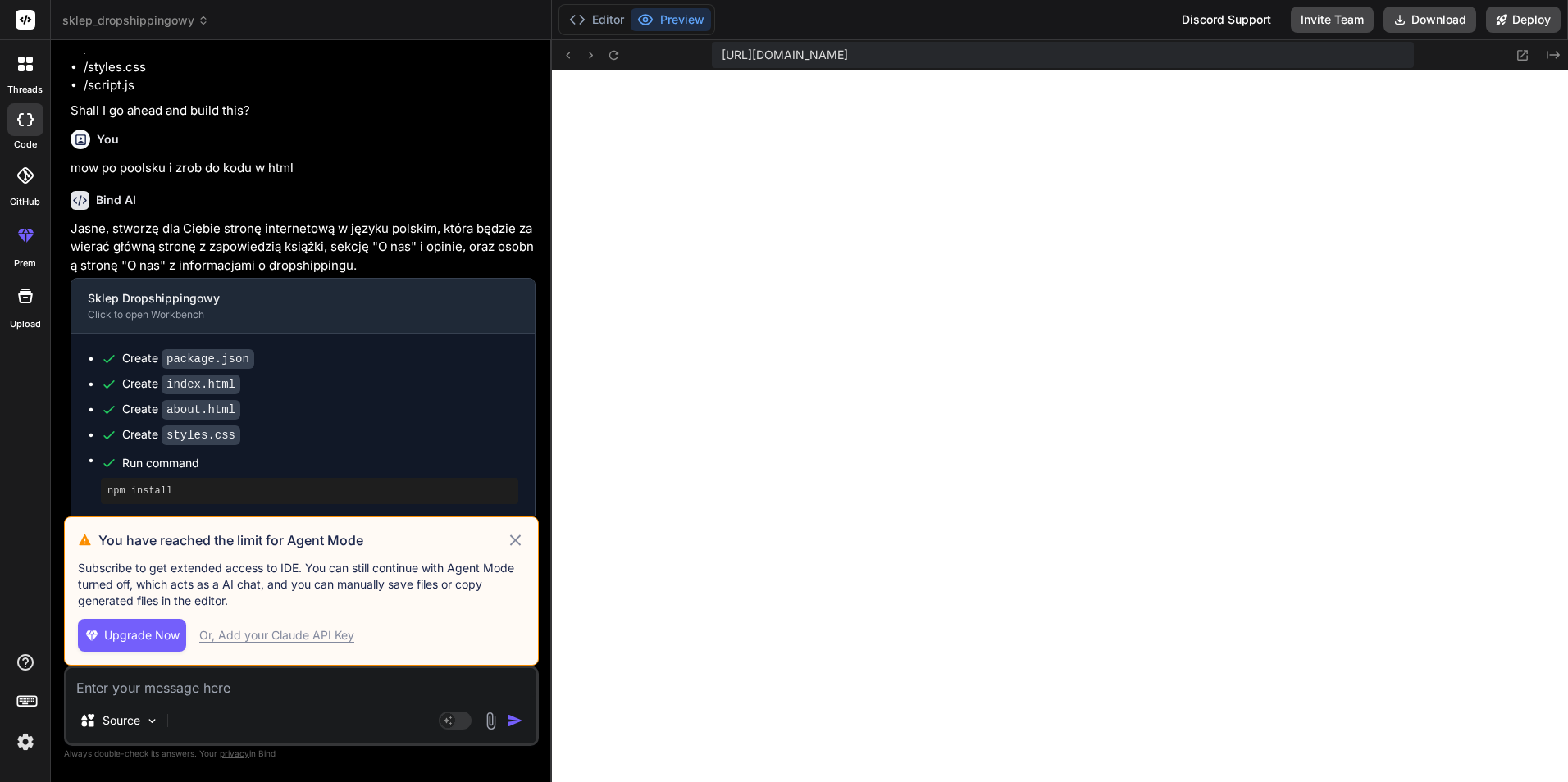
click at [520, 541] on icon at bounding box center [514, 540] width 19 height 20
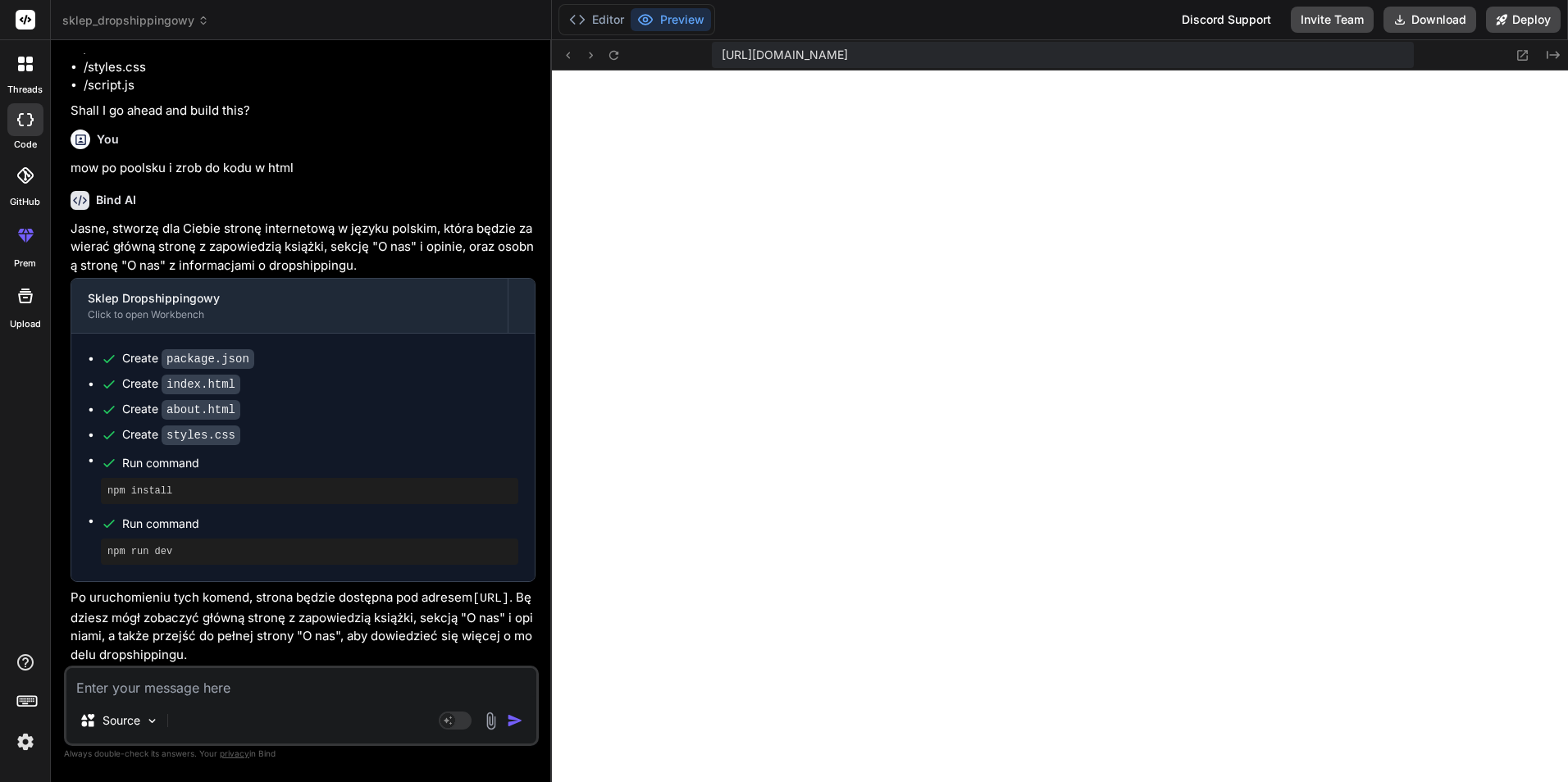
scroll to position [748, 0]
click at [159, 710] on div "Source" at bounding box center [119, 720] width 92 height 32
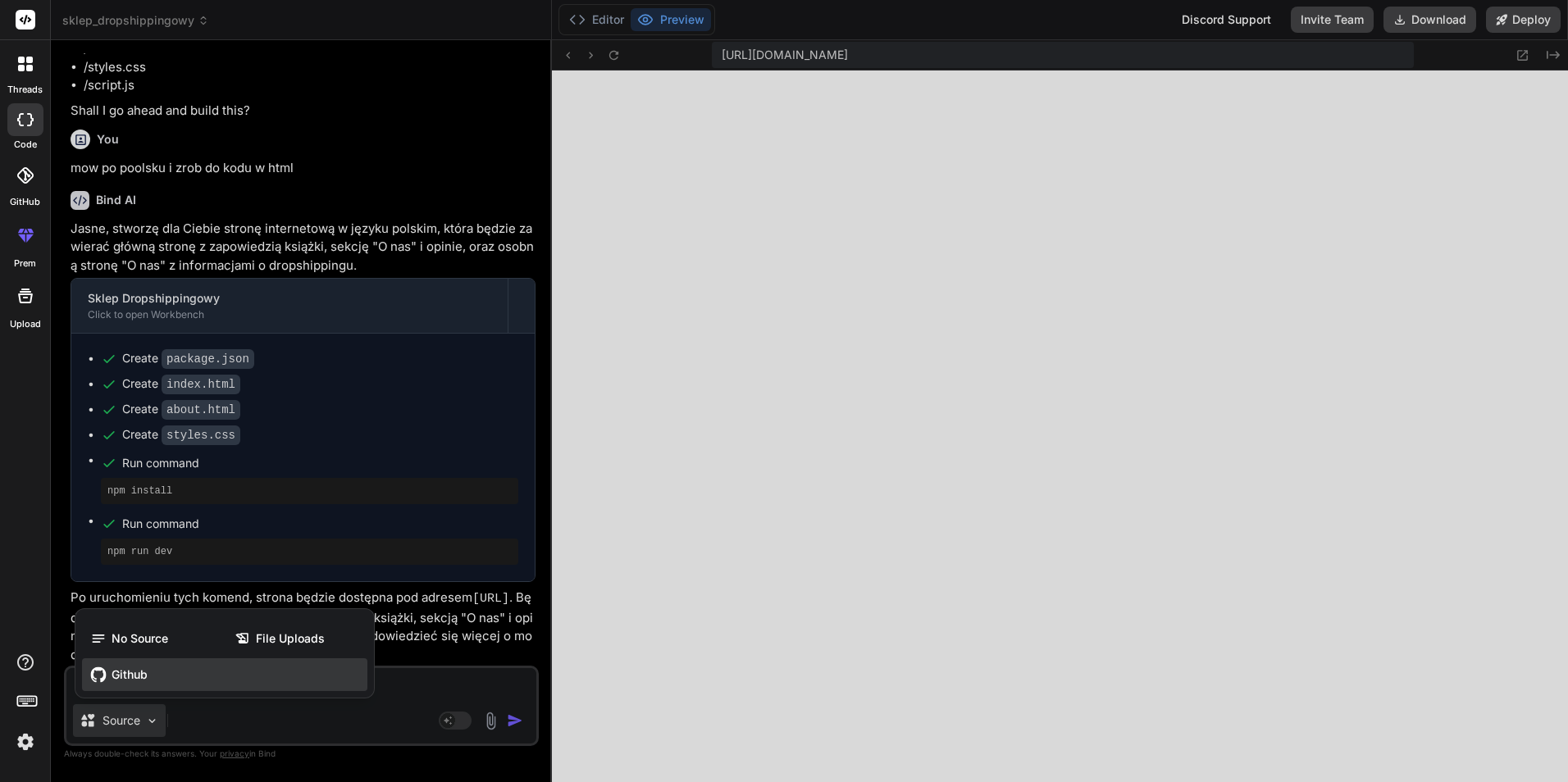
click at [321, 689] on div "Github" at bounding box center [224, 675] width 285 height 32
type textarea "x"
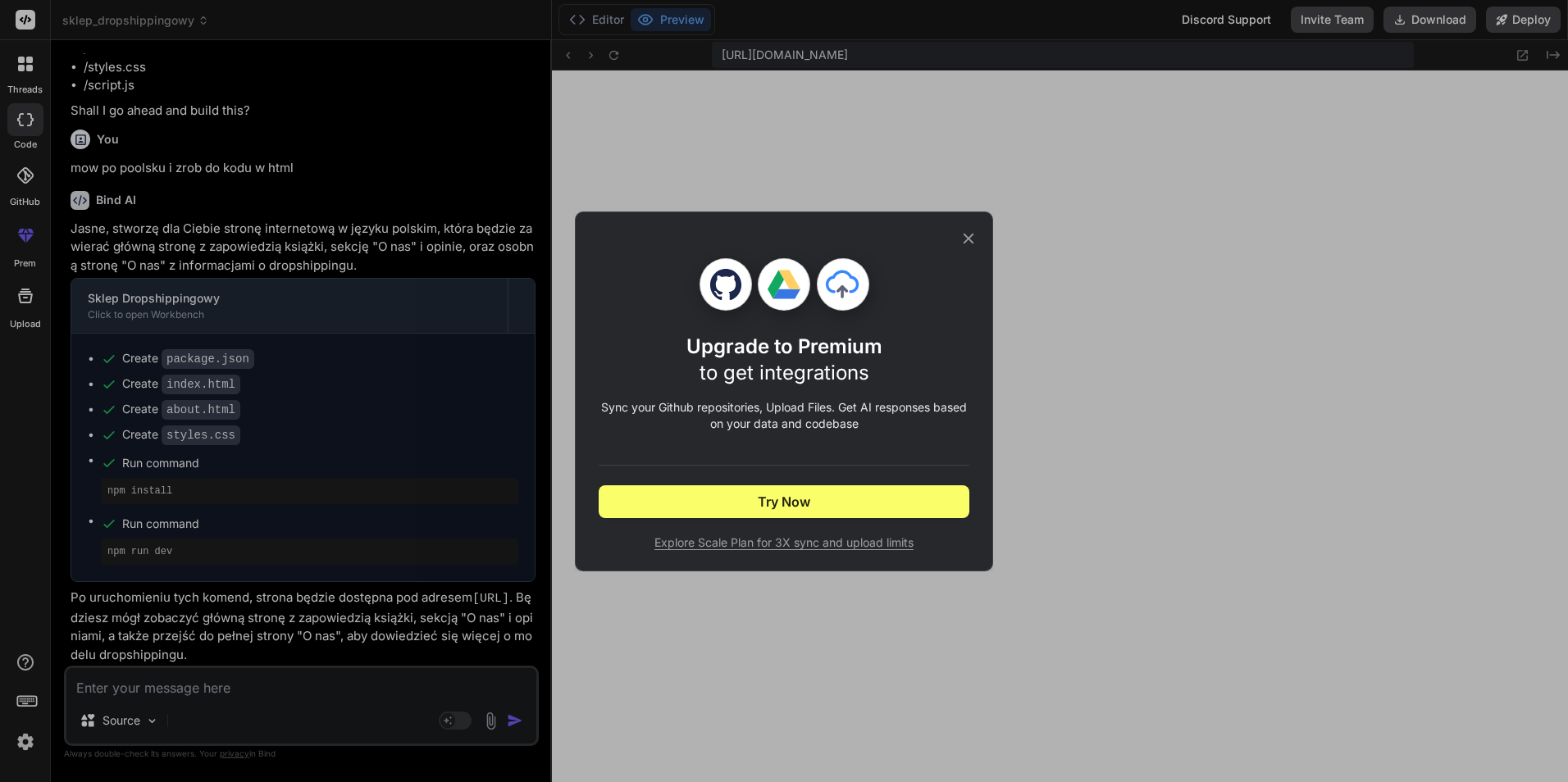
click at [963, 229] on icon at bounding box center [969, 238] width 18 height 18
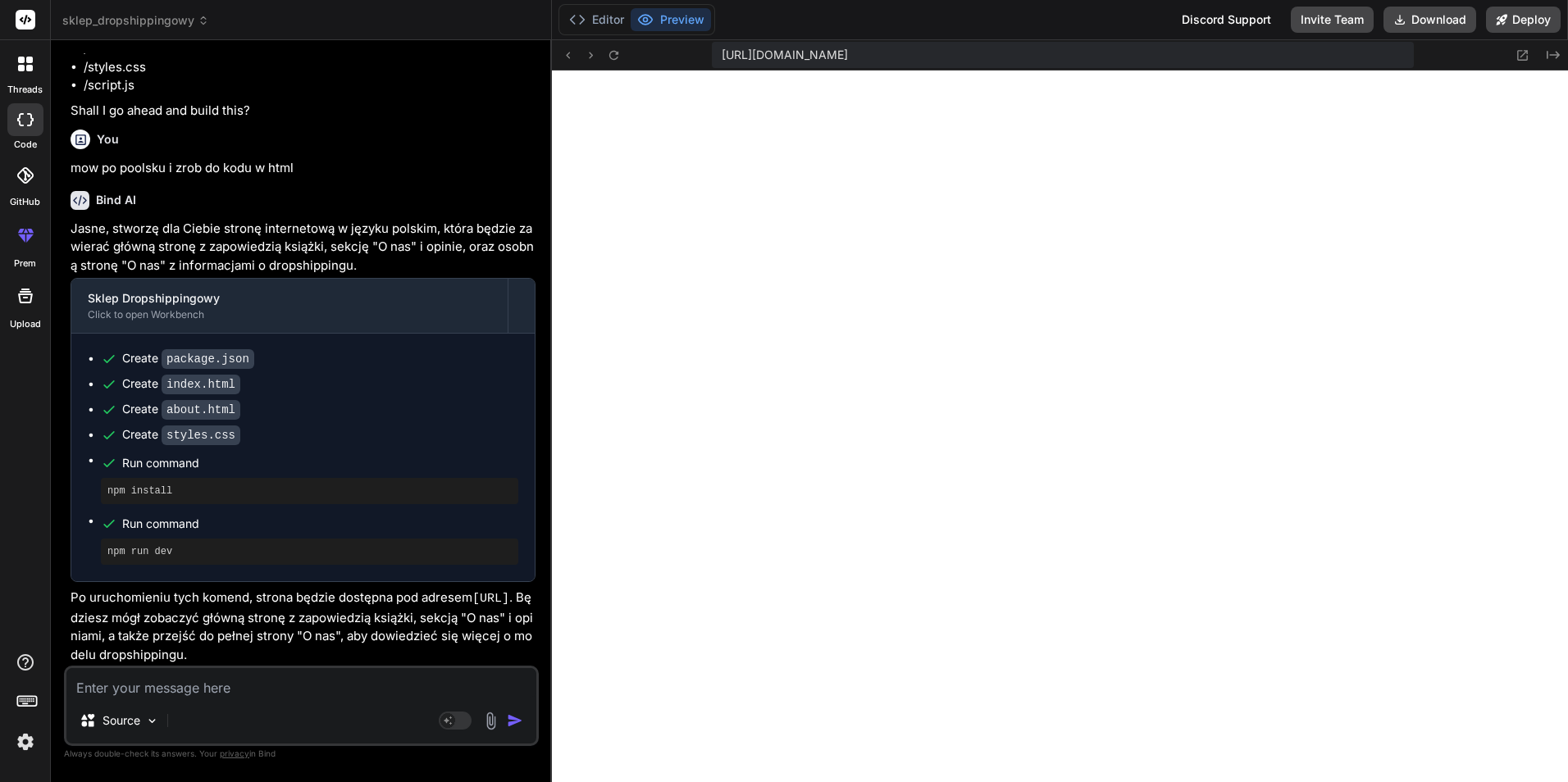
click at [180, 693] on textarea at bounding box center [302, 684] width 470 height 30
type textarea "s"
type textarea "x"
type textarea "sy"
type textarea "x"
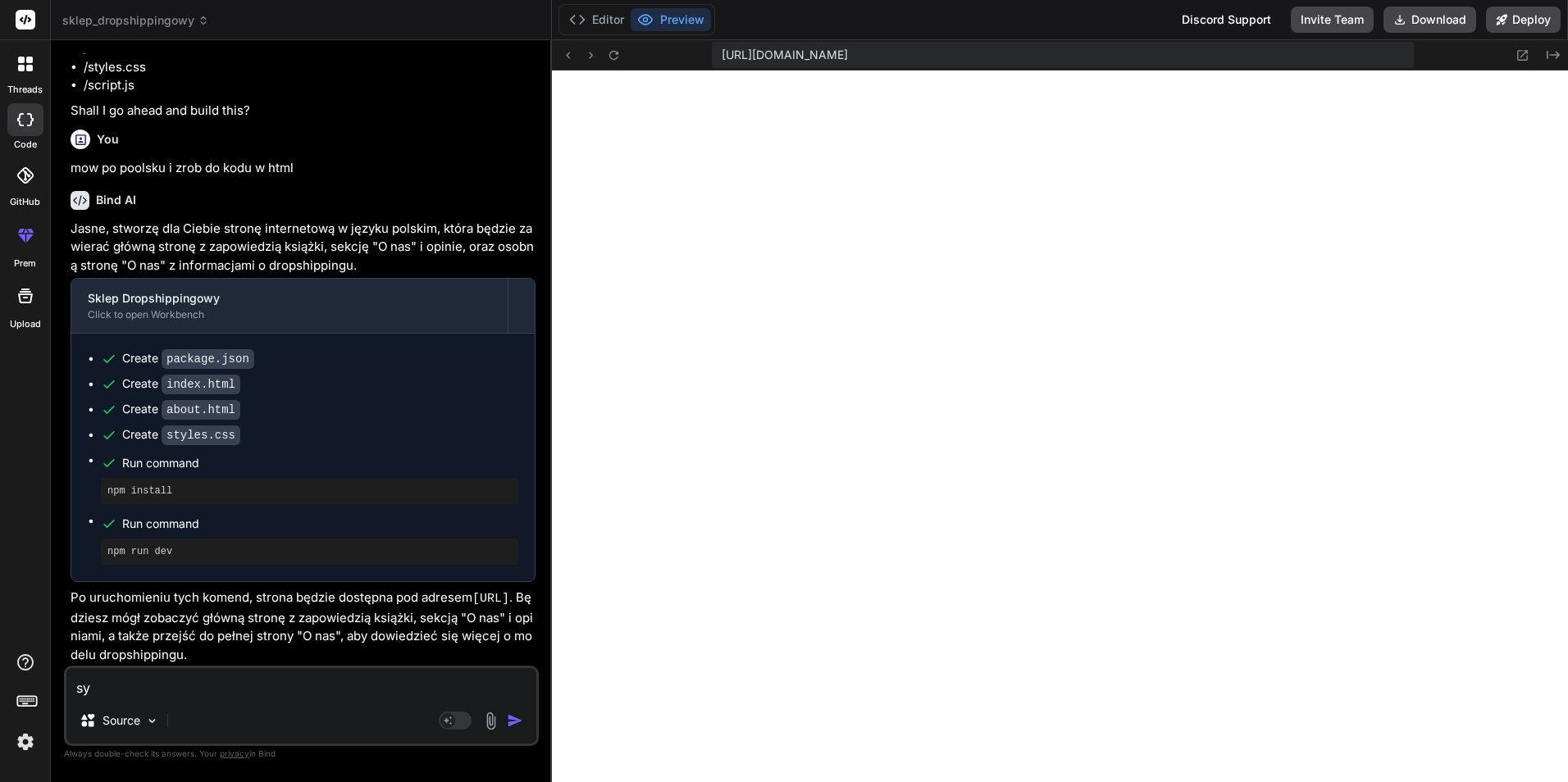
type textarea "syt"
type textarea "x"
type textarea "sy"
type textarea "x"
type textarea "s"
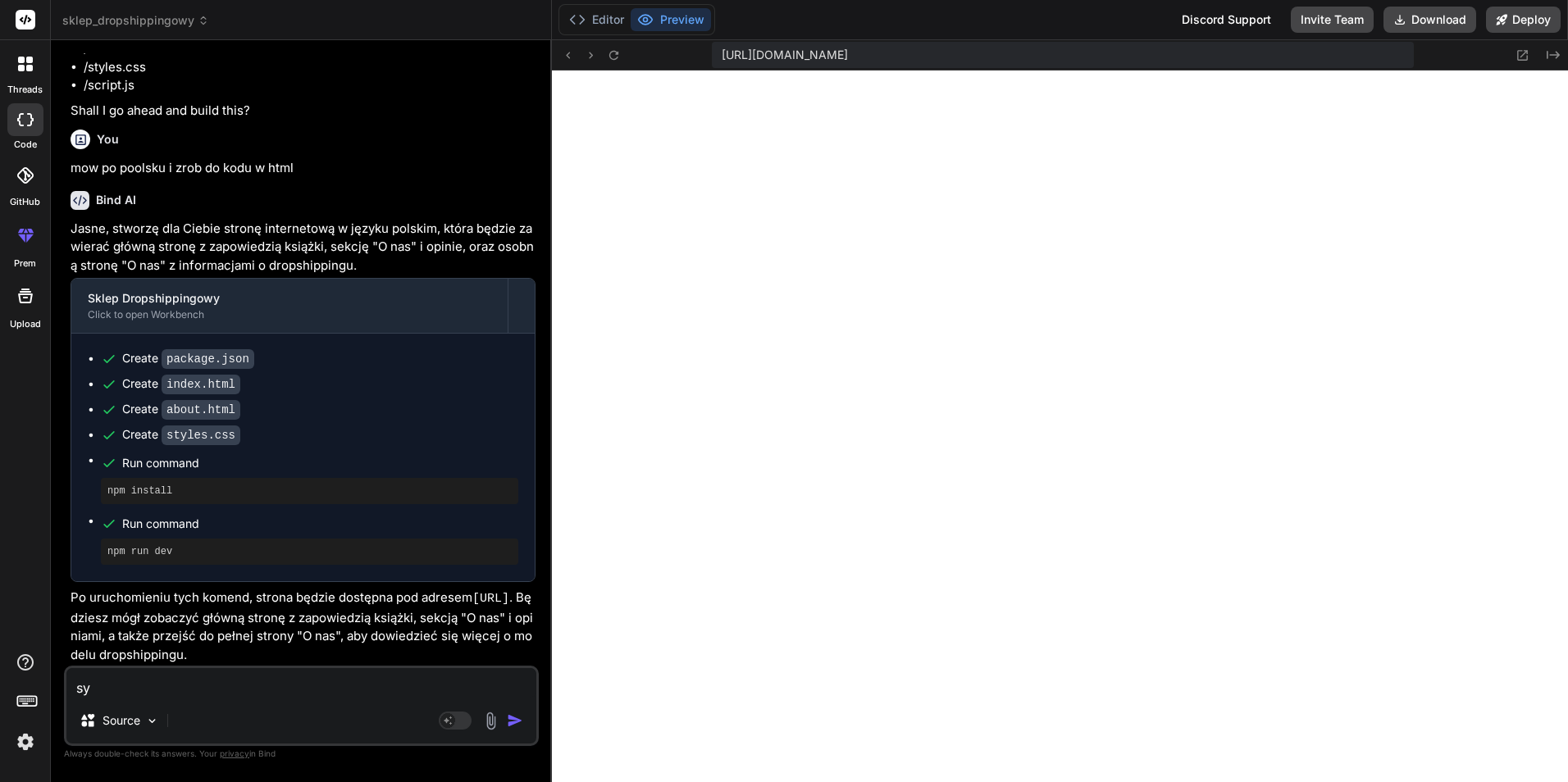
type textarea "x"
type textarea "st"
type textarea "x"
type textarea "str"
type textarea "x"
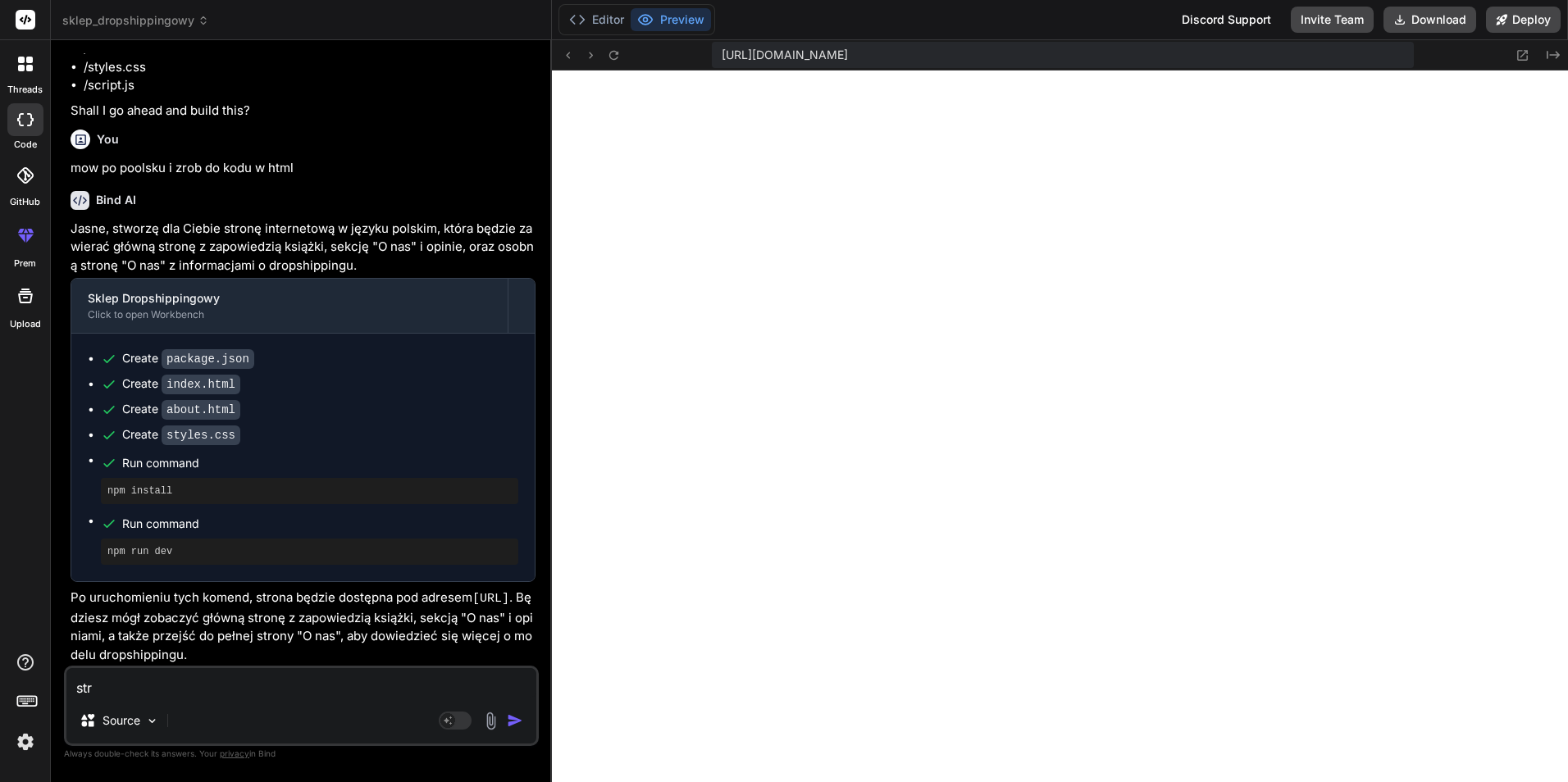
type textarea "stro"
type textarea "x"
type textarea "stron"
type textarea "x"
type textarea "strona"
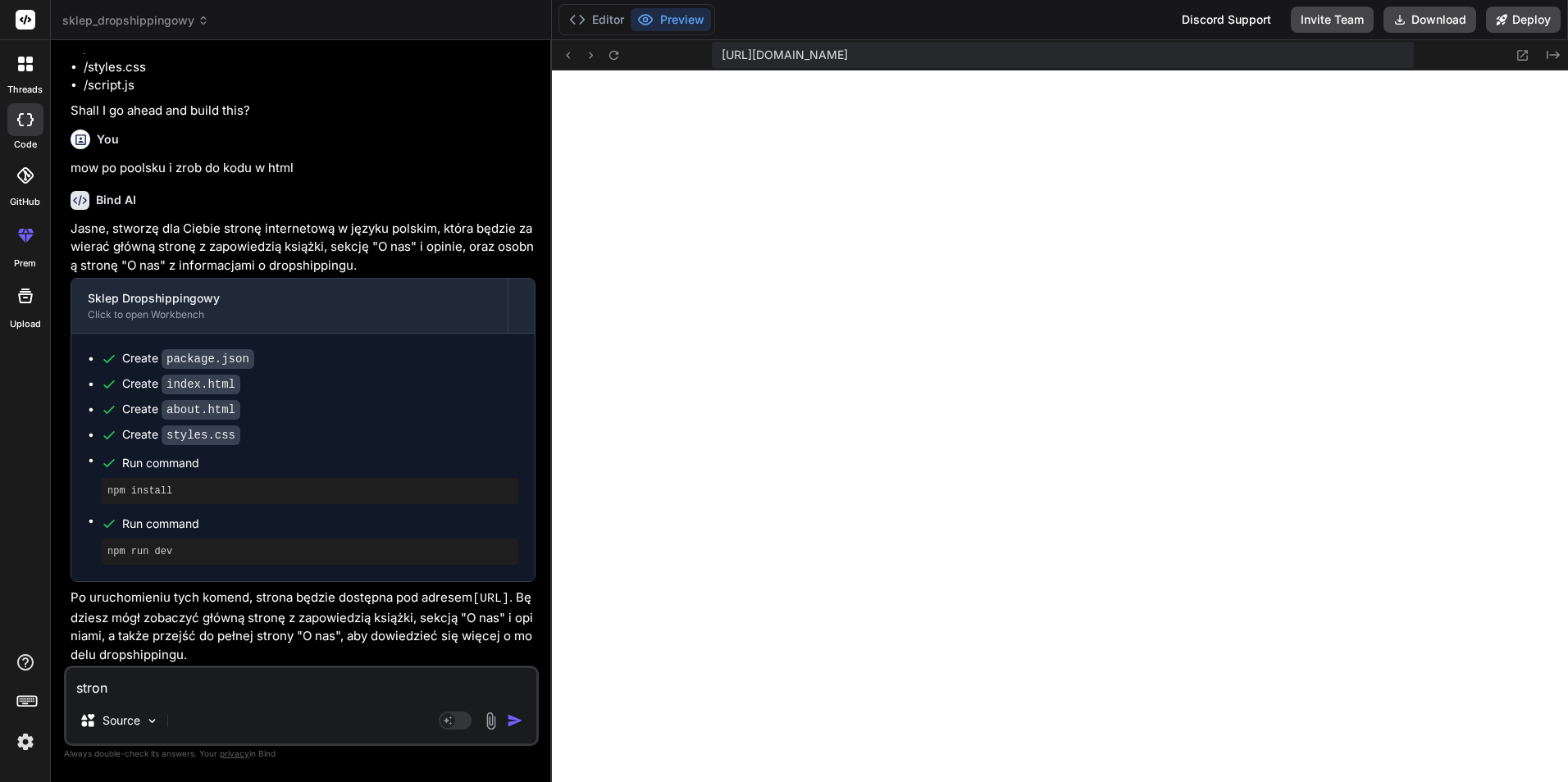
type textarea "x"
type textarea "strona"
type textarea "x"
type textarea "strona j"
type textarea "x"
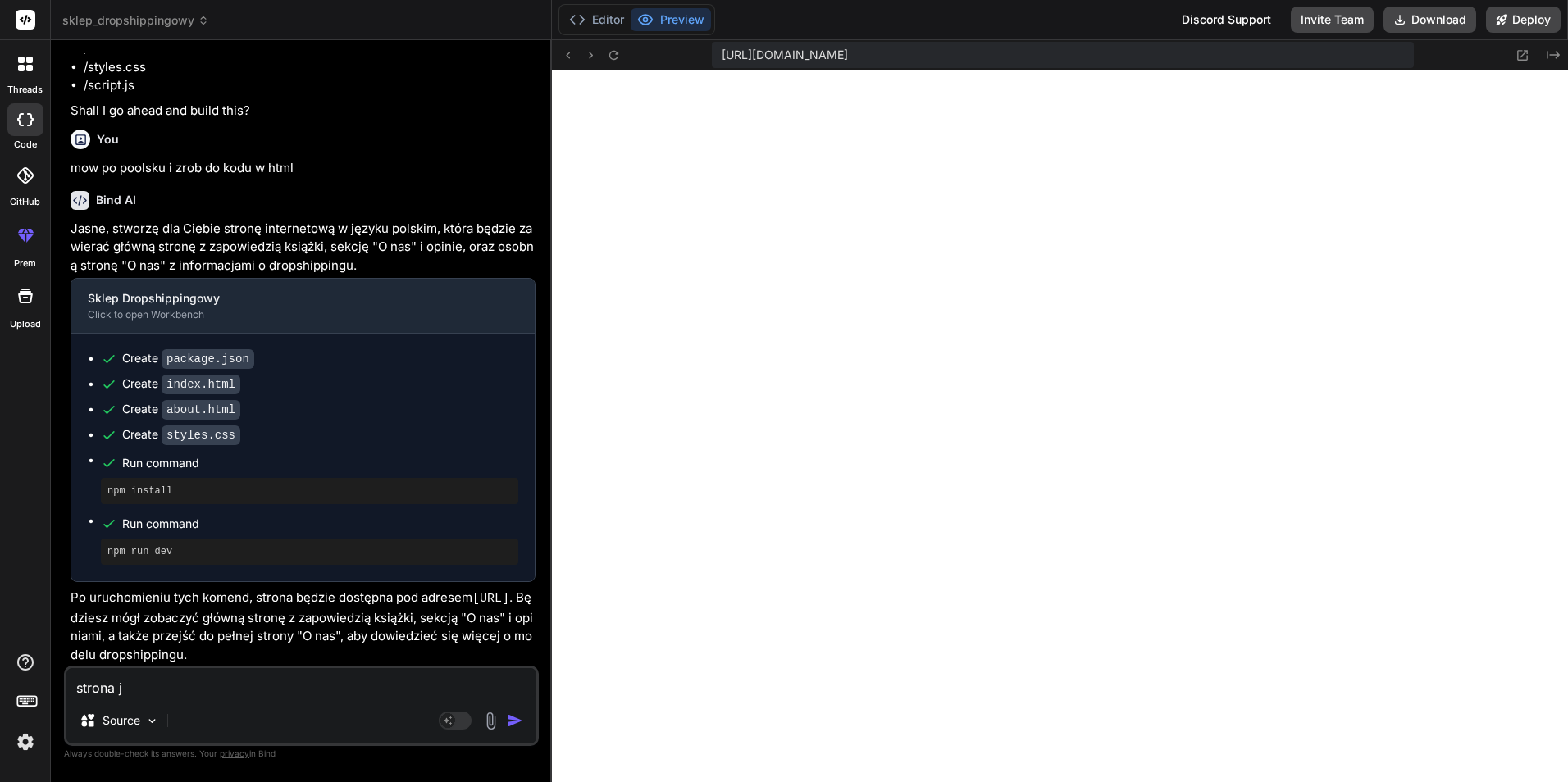
type textarea "strona je"
type textarea "x"
type textarea "strona jes"
type textarea "x"
type textarea "strona jest"
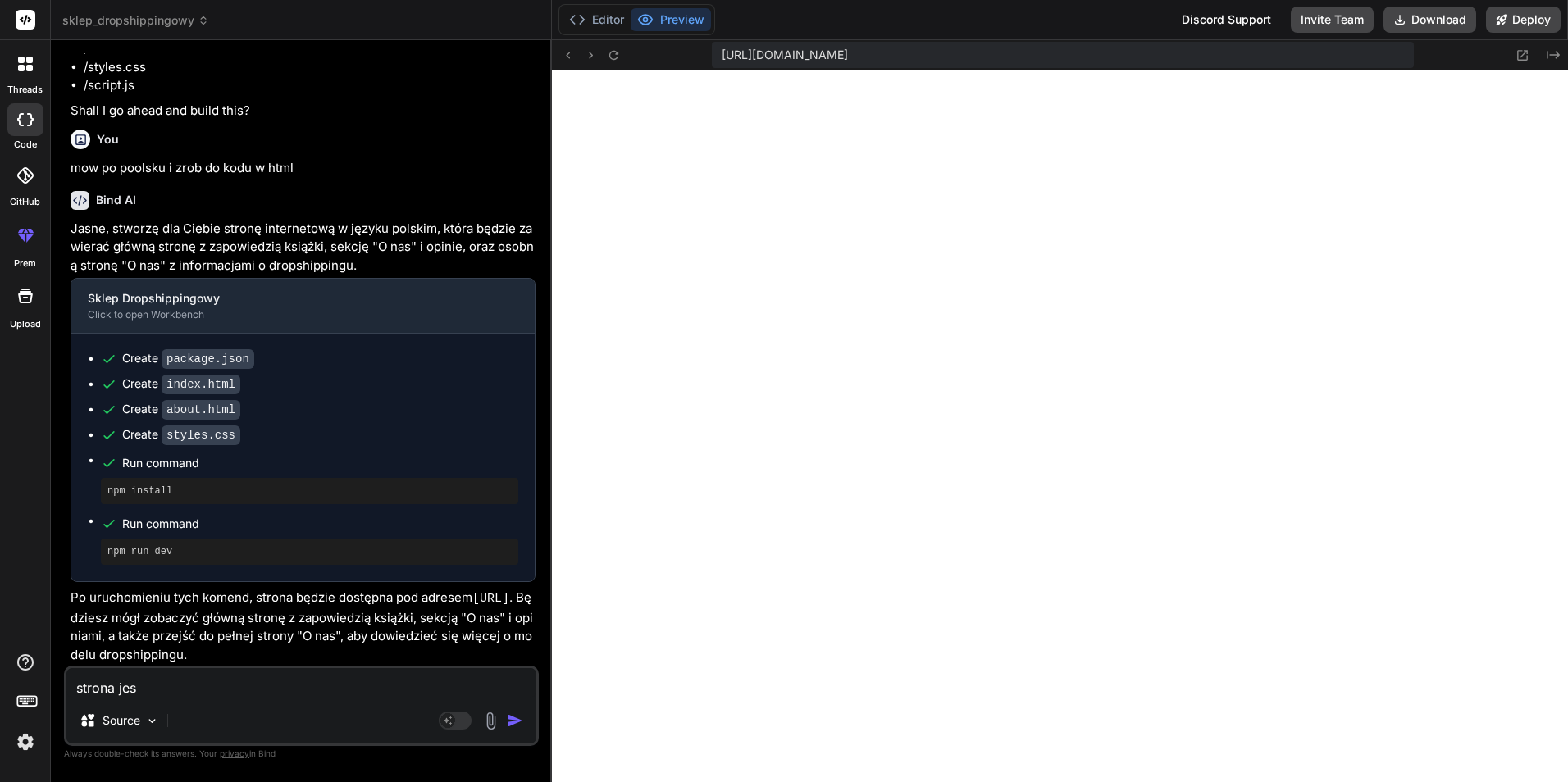
type textarea "x"
type textarea "strona jest"
type textarea "x"
type textarea "strona jest p"
type textarea "x"
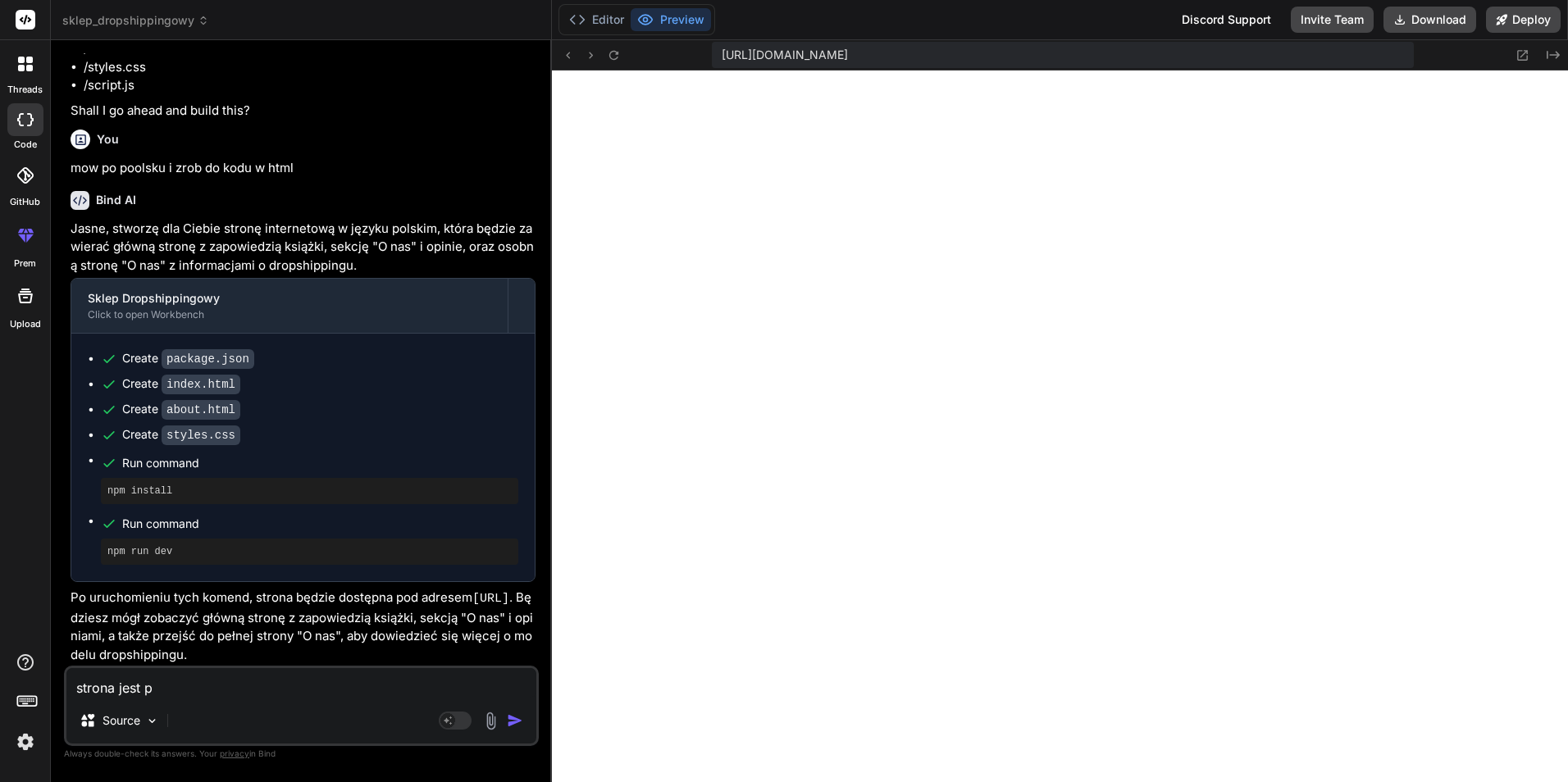
type textarea "strona jest po"
type textarea "x"
type textarea "strona jest po"
type textarea "x"
type textarea "strona jest po p"
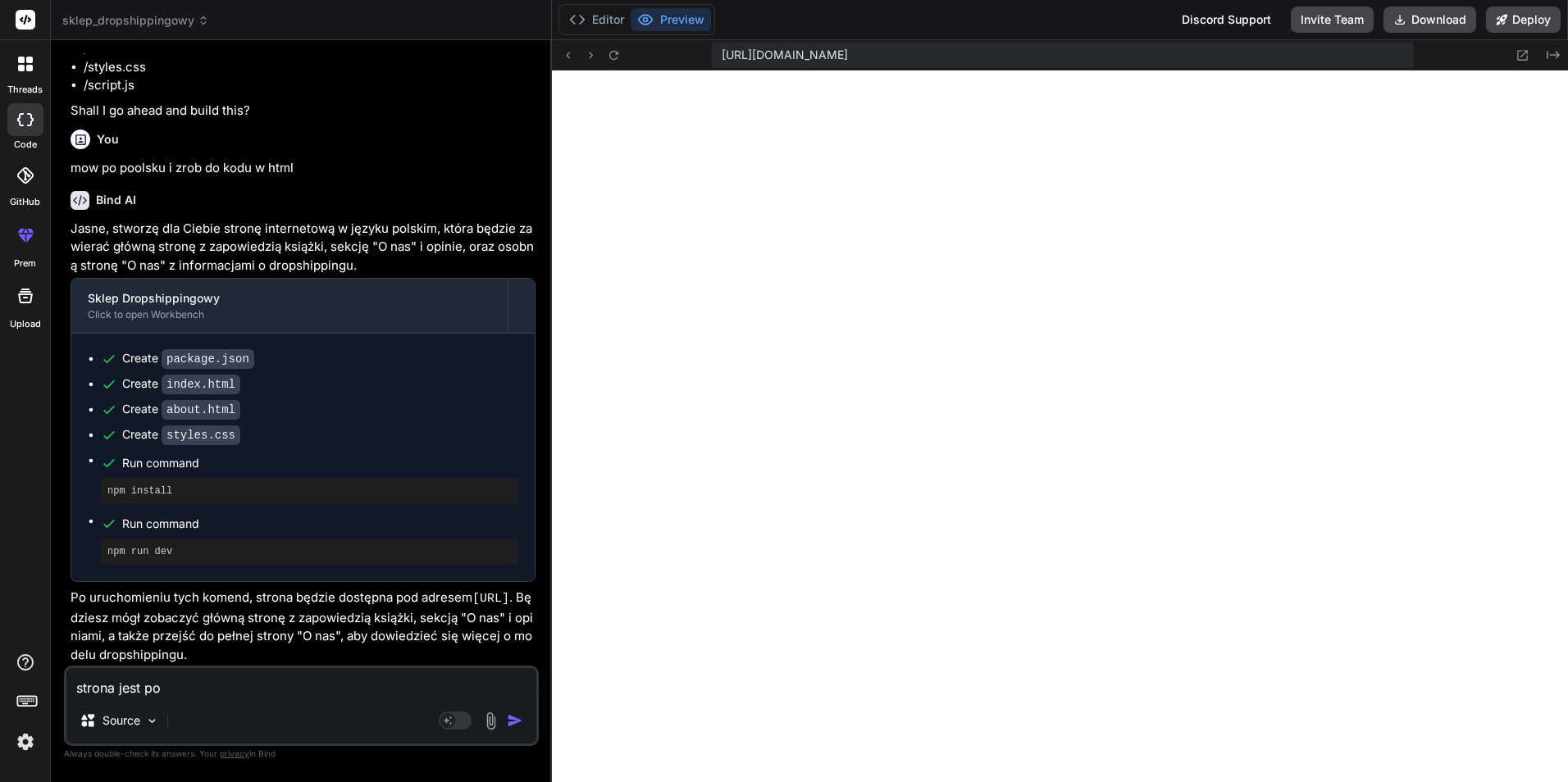
type textarea "x"
type textarea "strona jest po pr"
type textarea "x"
type textarea "strona jest po pro"
type textarea "x"
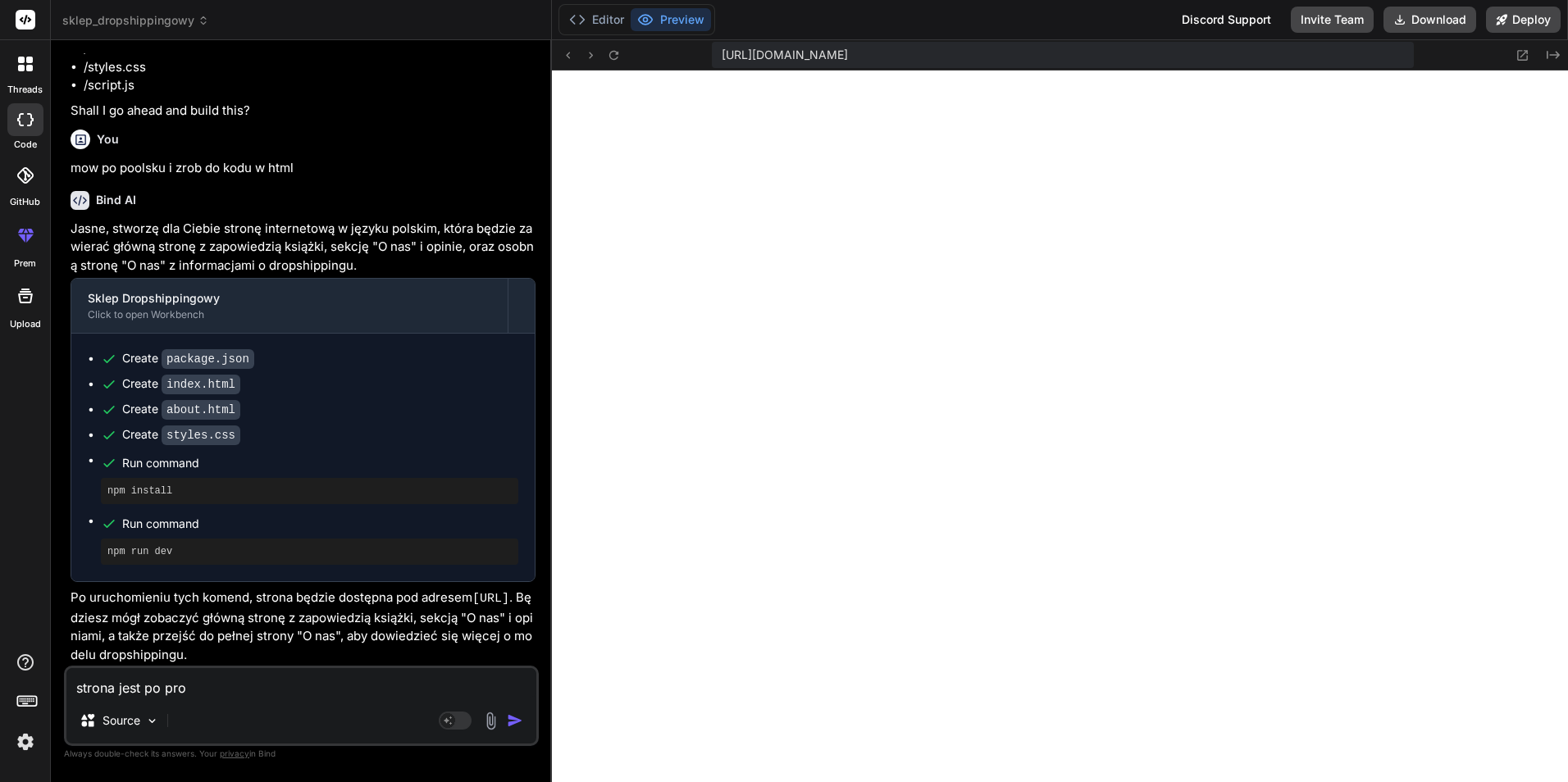
type textarea "strona jest po pros"
type textarea "x"
type textarea "strona jest po prost"
type textarea "x"
type textarea "strona jest po prostu"
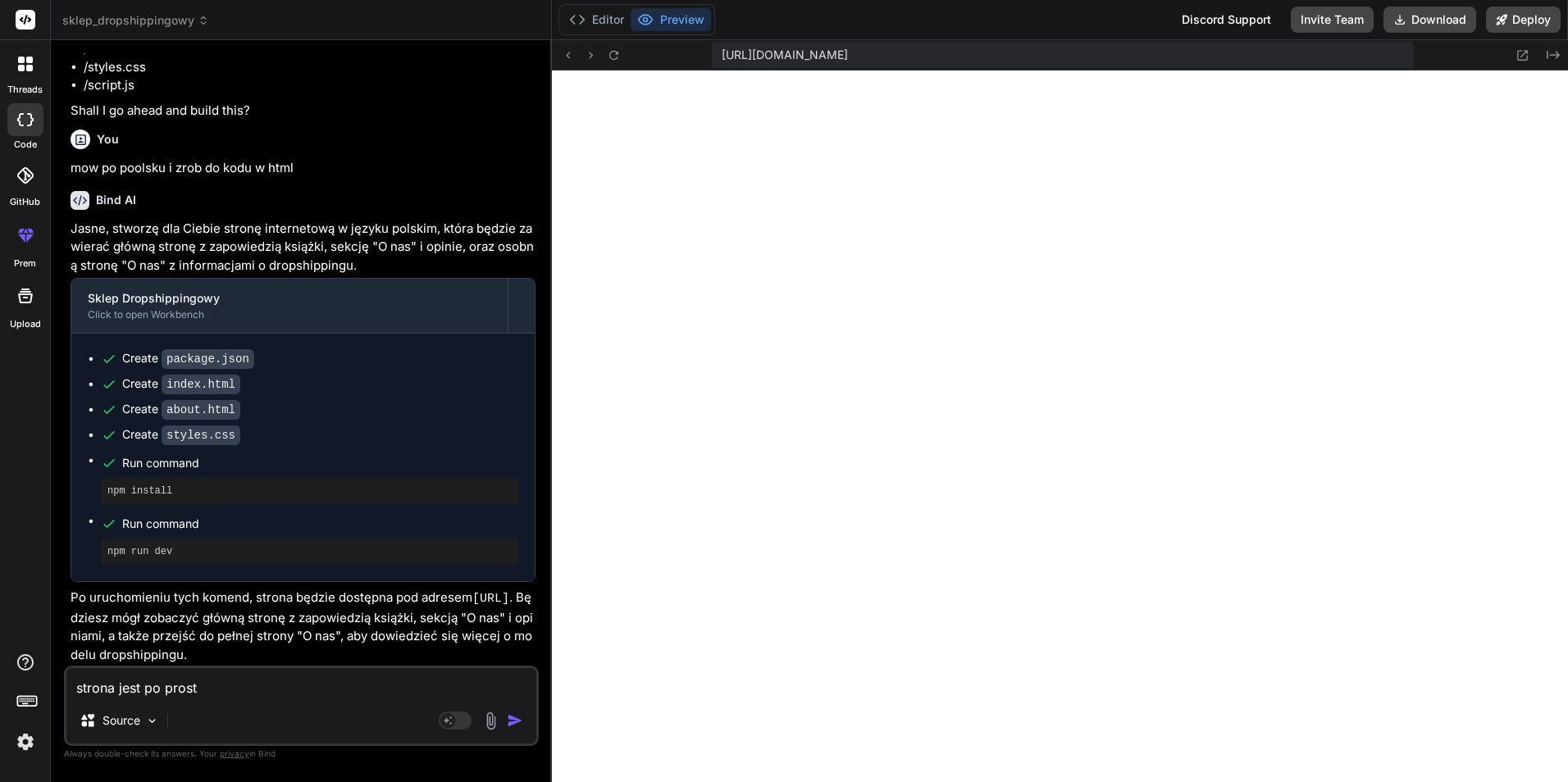
type textarea "x"
type textarea "strona jest po prostu"
type textarea "x"
type textarea "strona jest po prostu h"
type textarea "x"
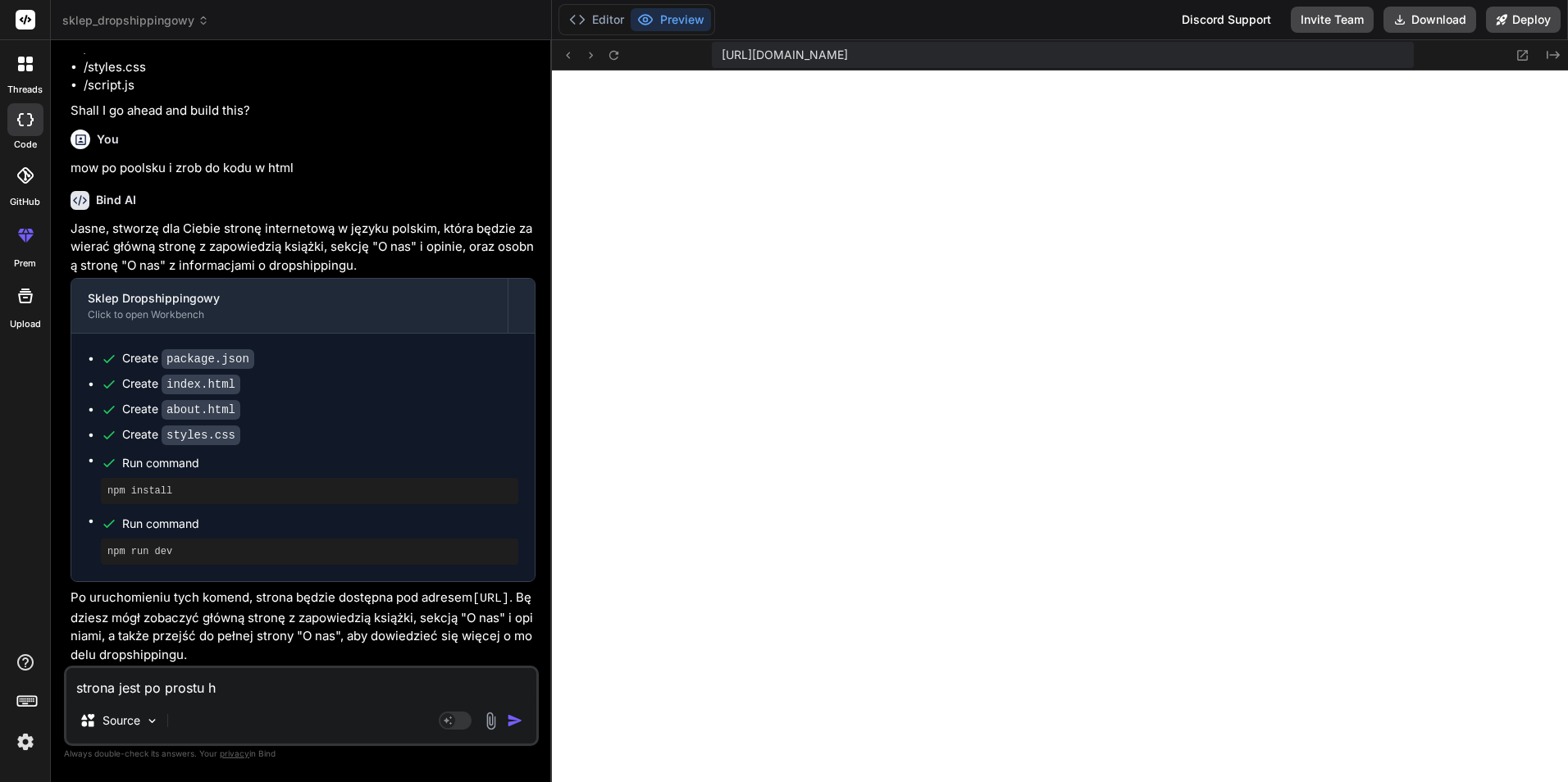
type textarea "strona jest po prostu hu"
type textarea "x"
type textarea "strona jest po prostu huj"
type textarea "x"
type textarea "strona jest po prostu hujo"
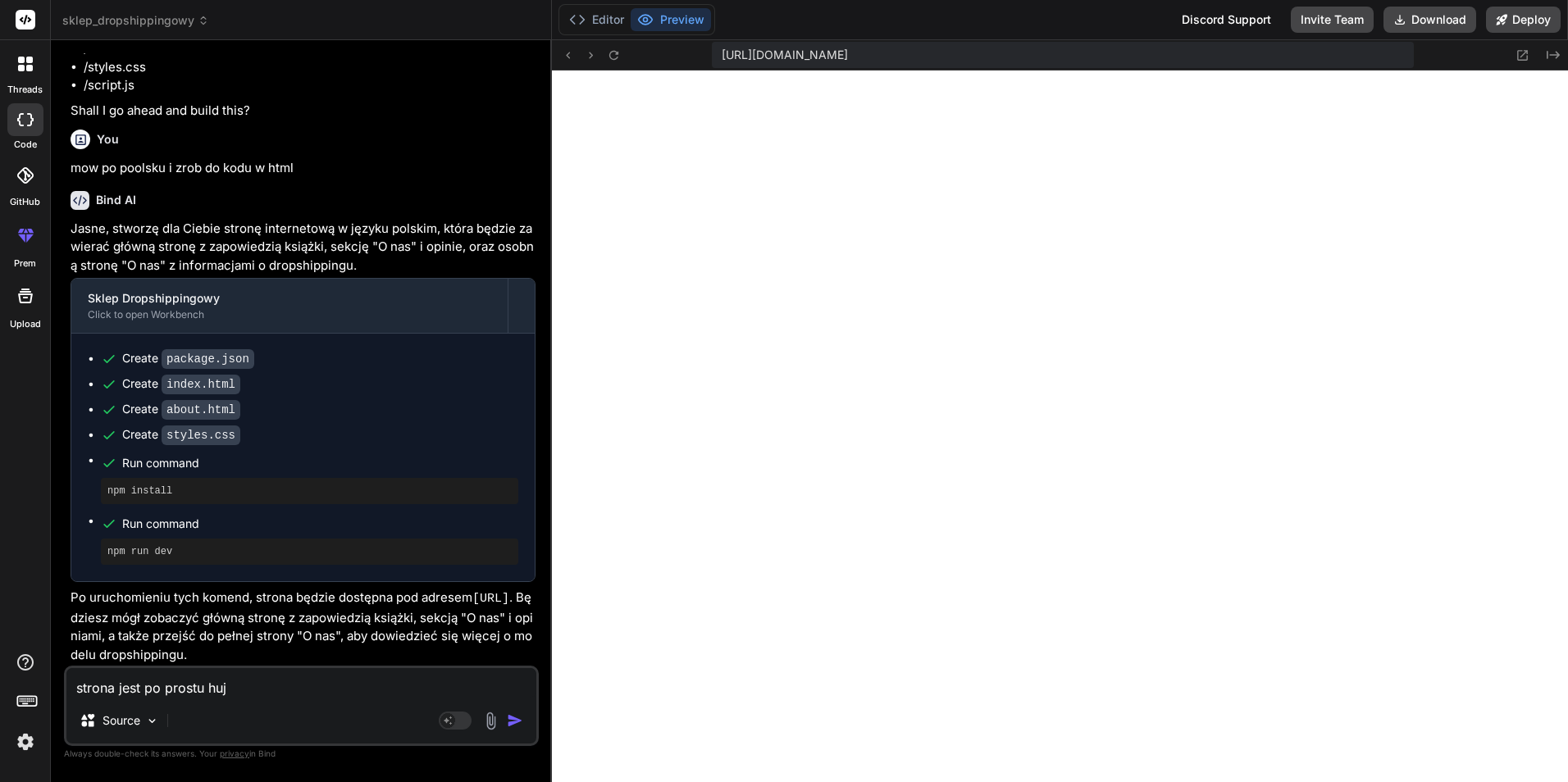
type textarea "x"
type textarea "strona jest po prostu hujow"
type textarea "x"
type textarea "strona jest po prostu hujowa"
type textarea "x"
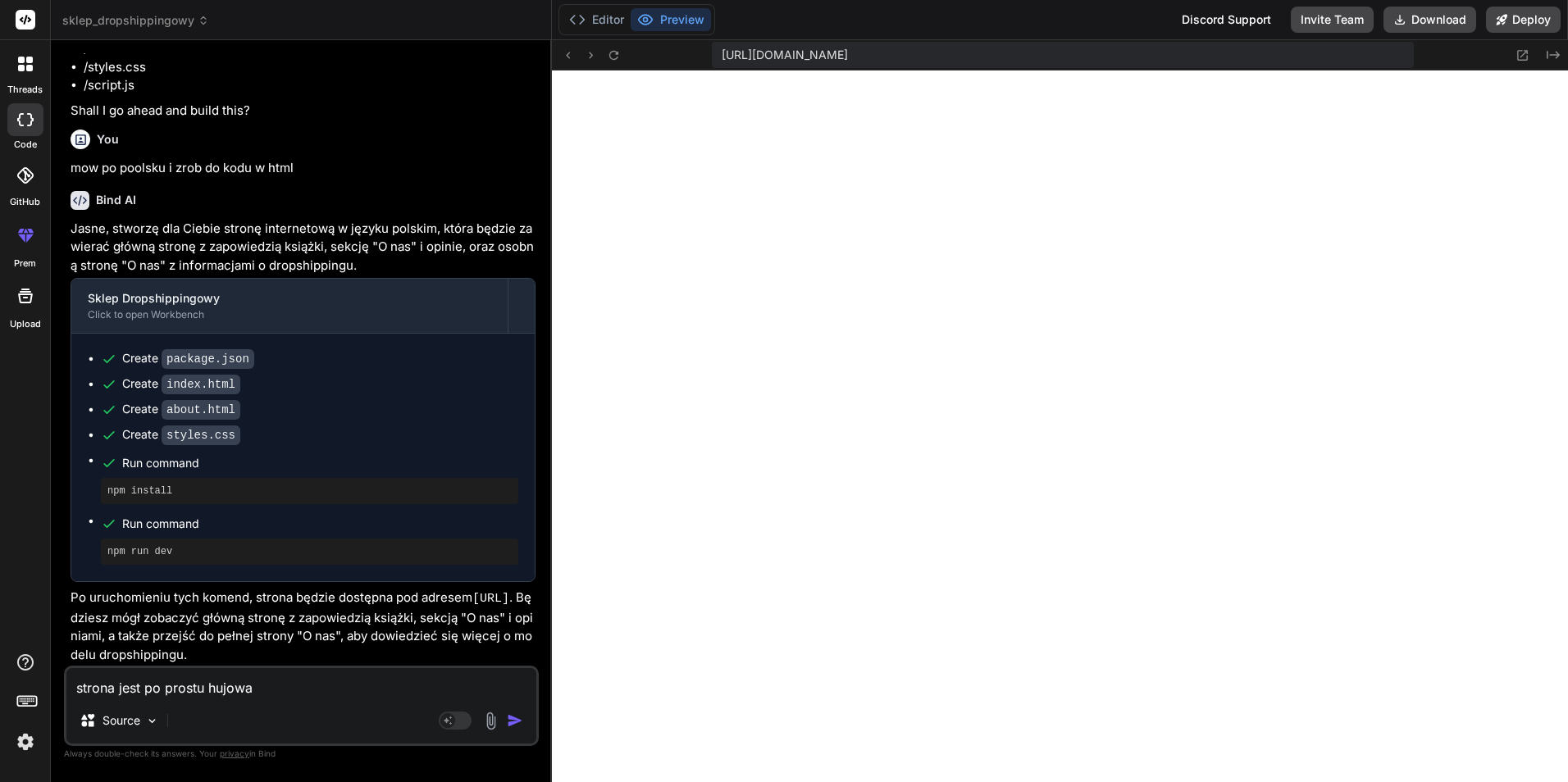
type textarea "strona jest po prostu hujowa"
type textarea "x"
type textarea "strona jest po prostu hujowa j"
type textarea "x"
type textarea "strona jest po prostu hujowa ja"
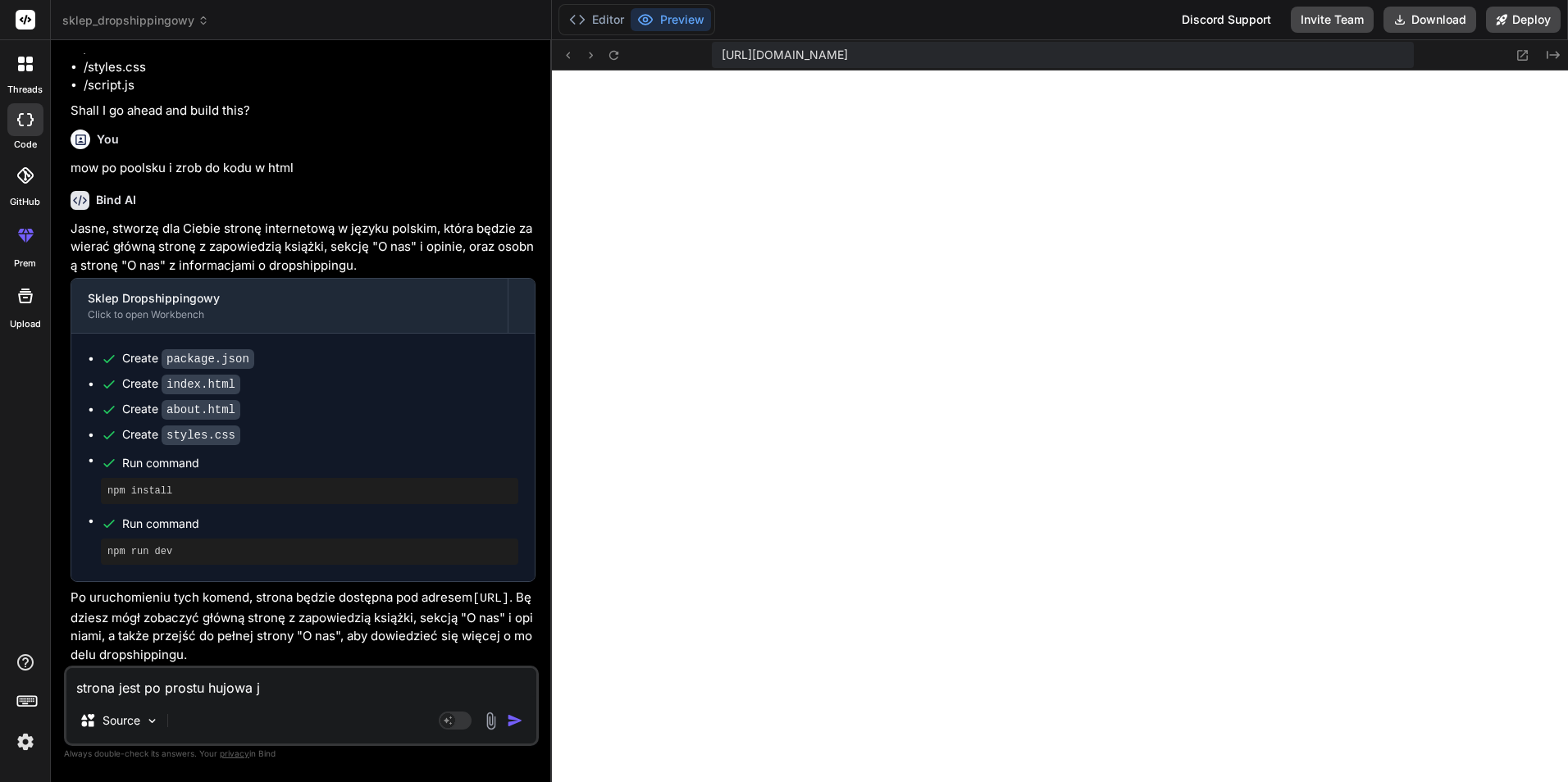
type textarea "x"
type textarea "strona jest po prostu hujowa jak"
type textarea "x"
type textarea "strona jest po prostu hujowa jak"
type textarea "x"
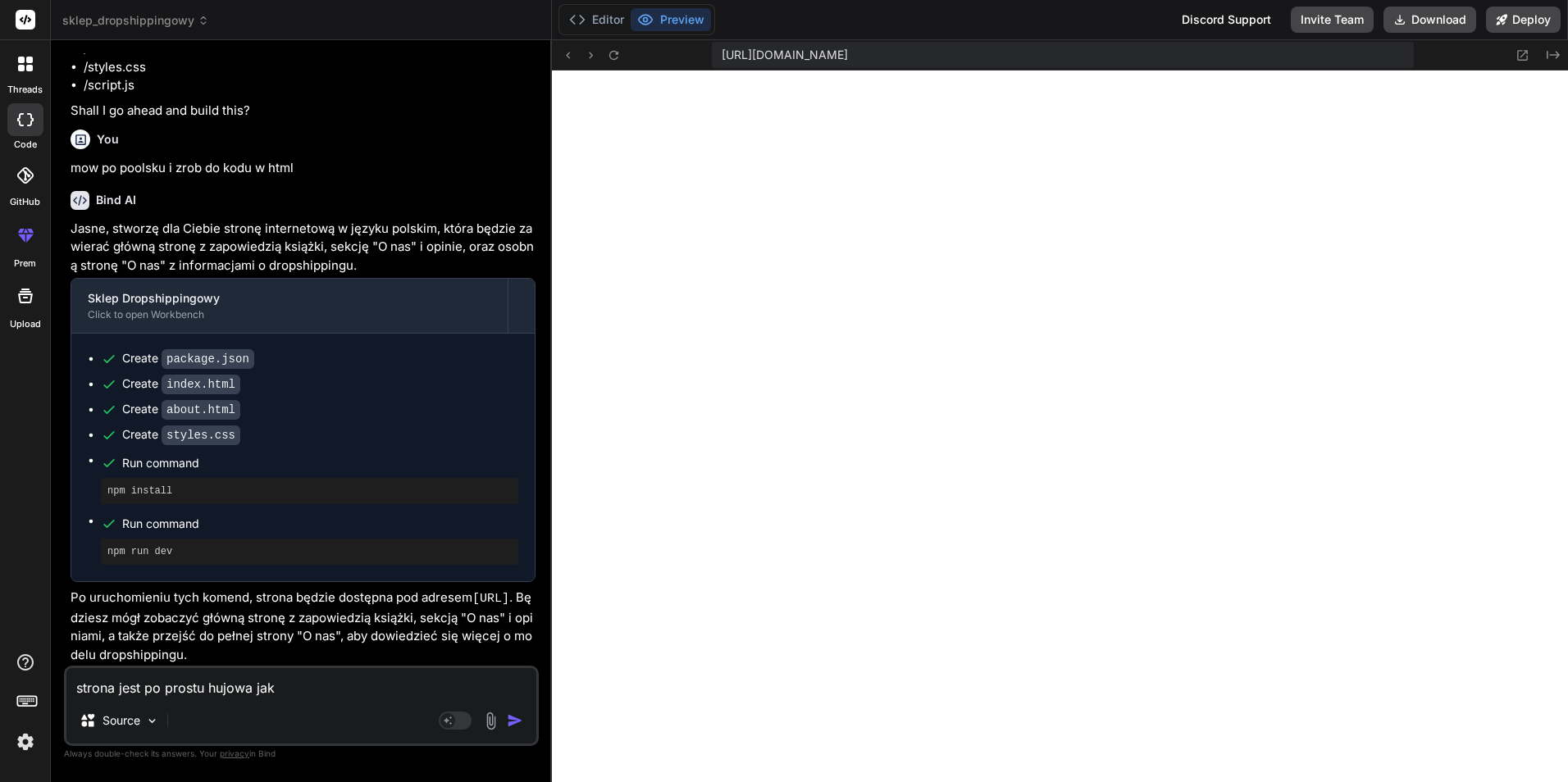
type textarea "strona jest po prostu hujowa jak n"
type textarea "x"
type textarea "strona jest po prostu hujowa jak na"
type textarea "x"
type textarea "strona jest po prostu hujowa jak naer"
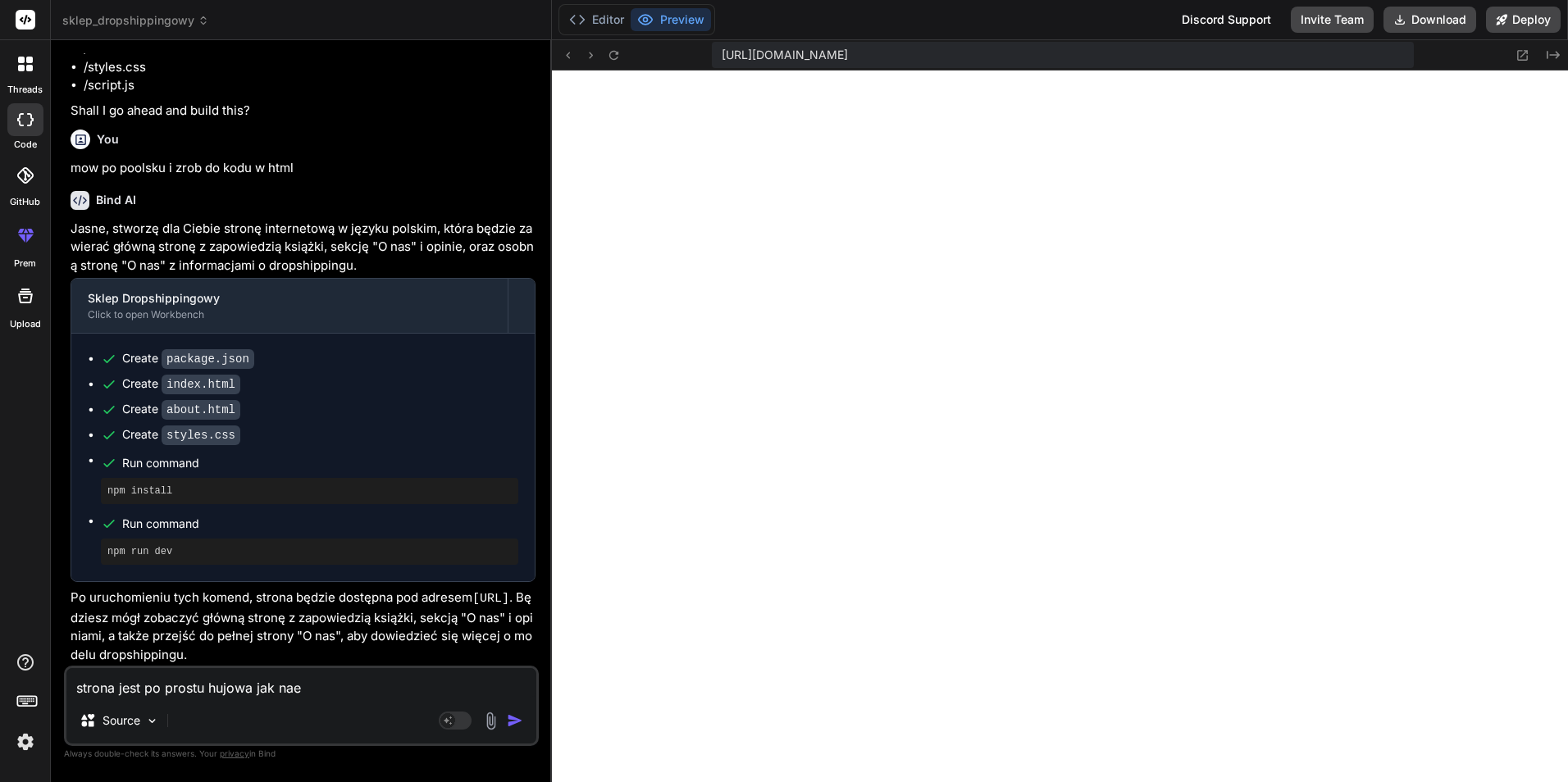
type textarea "x"
type textarea "strona jest po prostu hujowa jak nae"
type textarea "x"
type textarea "strona jest po prostu hujowa jak na"
type textarea "x"
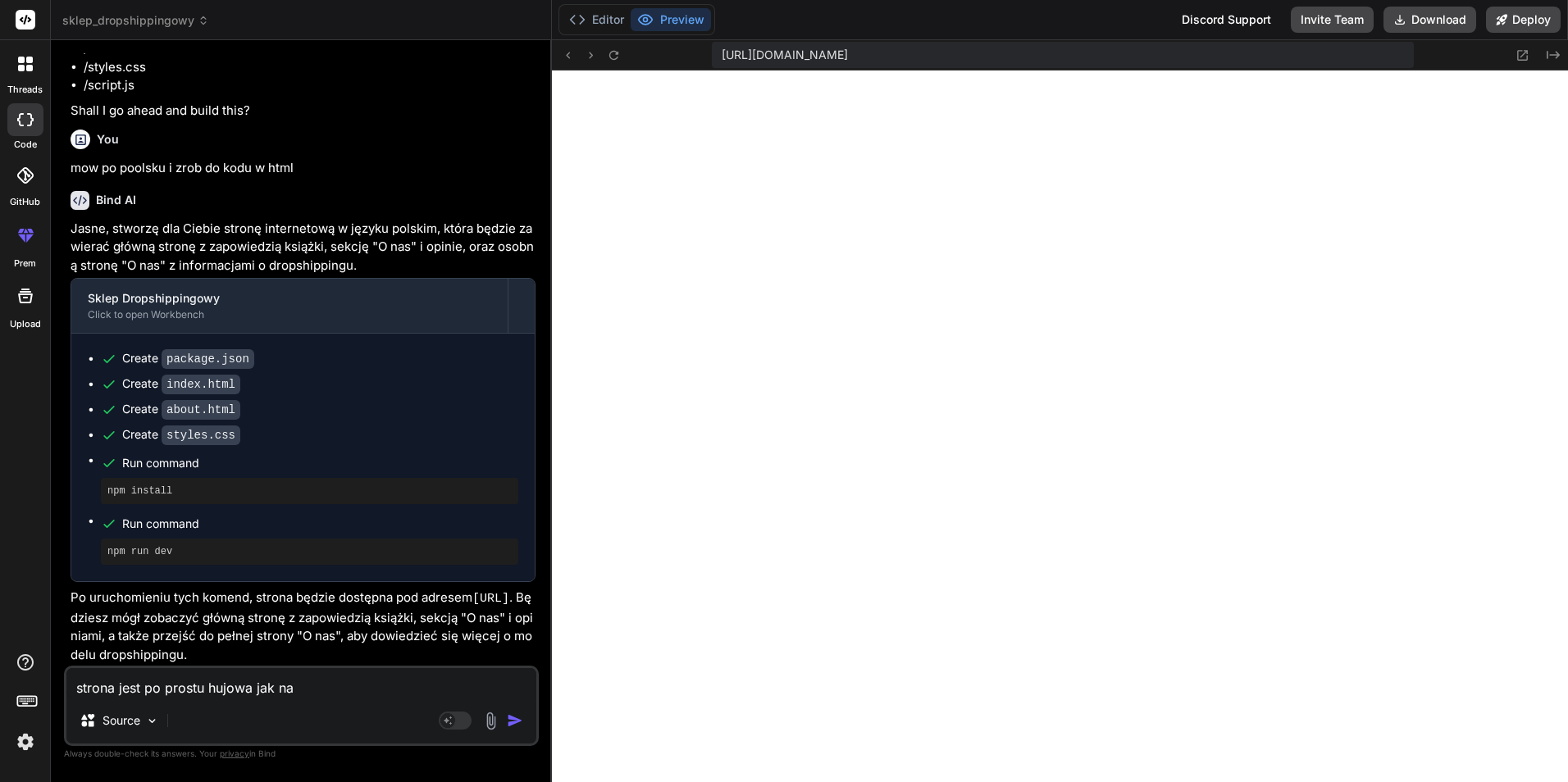
type textarea "strona jest po prostu hujowa jak nar"
type textarea "x"
type textarea "strona jest po prostu hujowa jak nara"
type textarea "x"
type textarea "strona jest po prostu hujowa jak naraz"
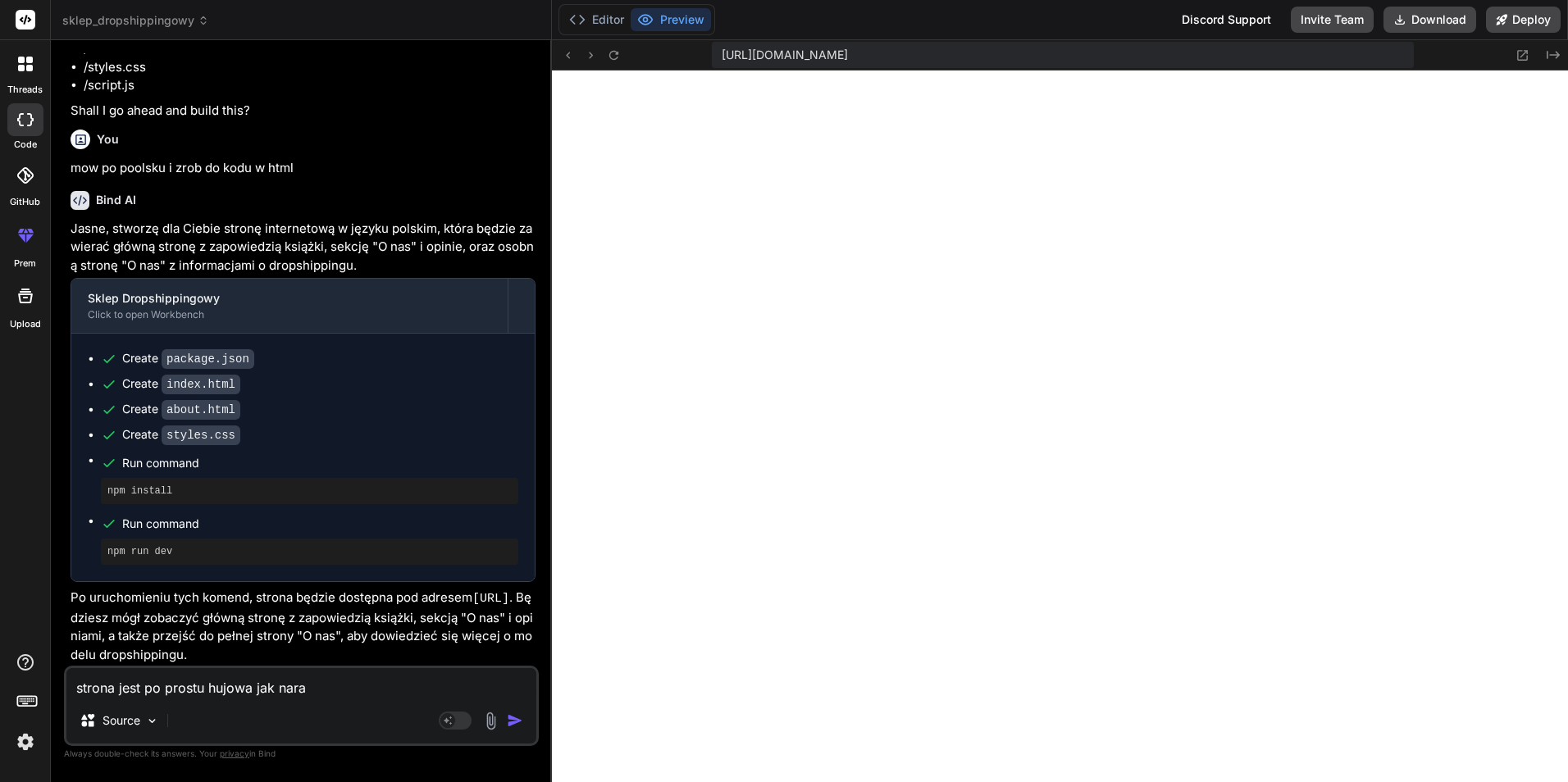
type textarea "x"
type textarea "strona jest po prostu hujowa jak narazi"
type textarea "x"
type textarea "strona jest po prostu hujowa jak narazie"
type textarea "x"
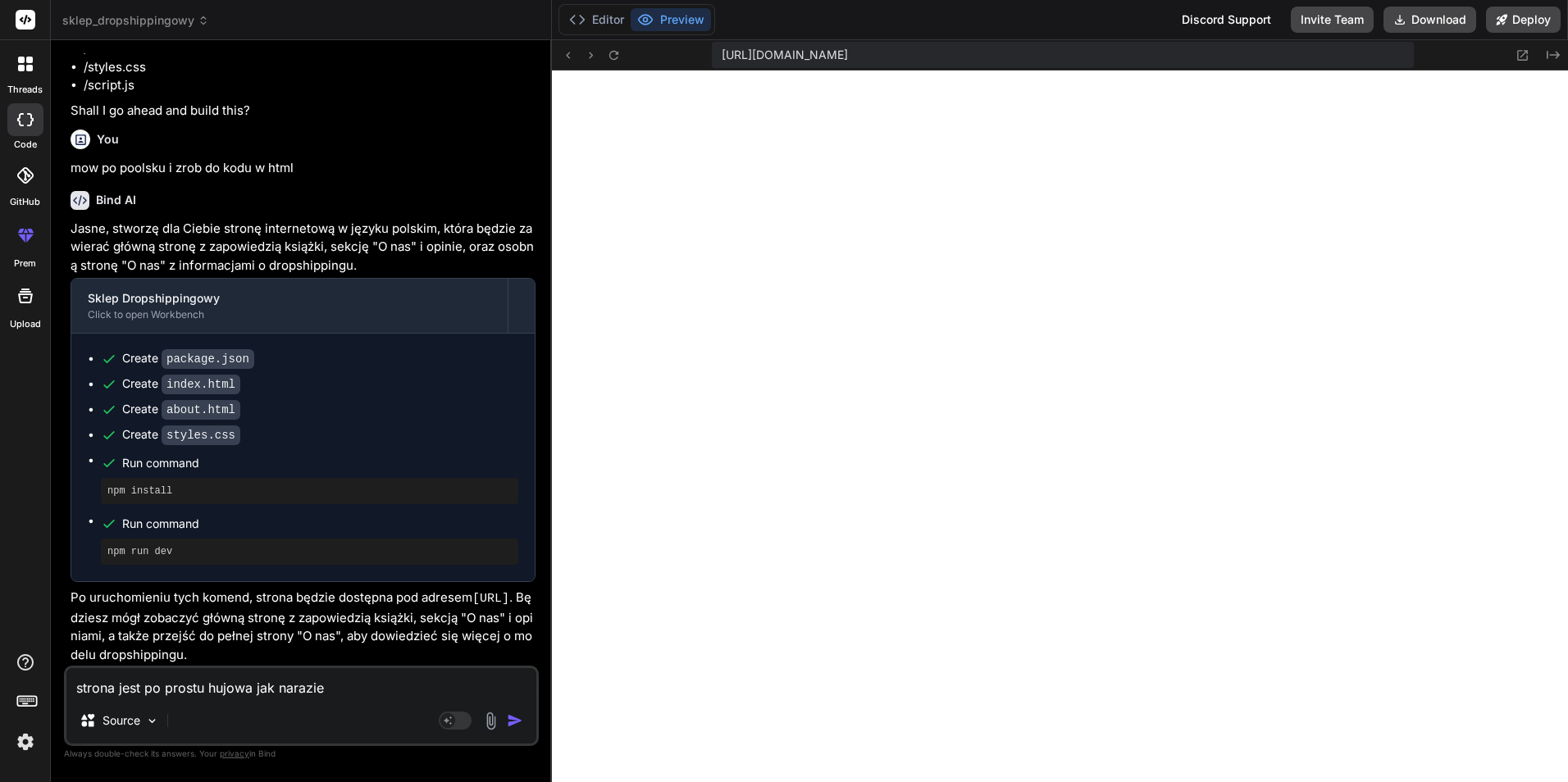
type textarea "strona jest po prostu hujowa jak narazie"
type textarea "x"
type textarea "strona jest po prostu hujowa jak narazie z"
type textarea "x"
type textarea "strona jest po prostu hujowa jak narazie zd"
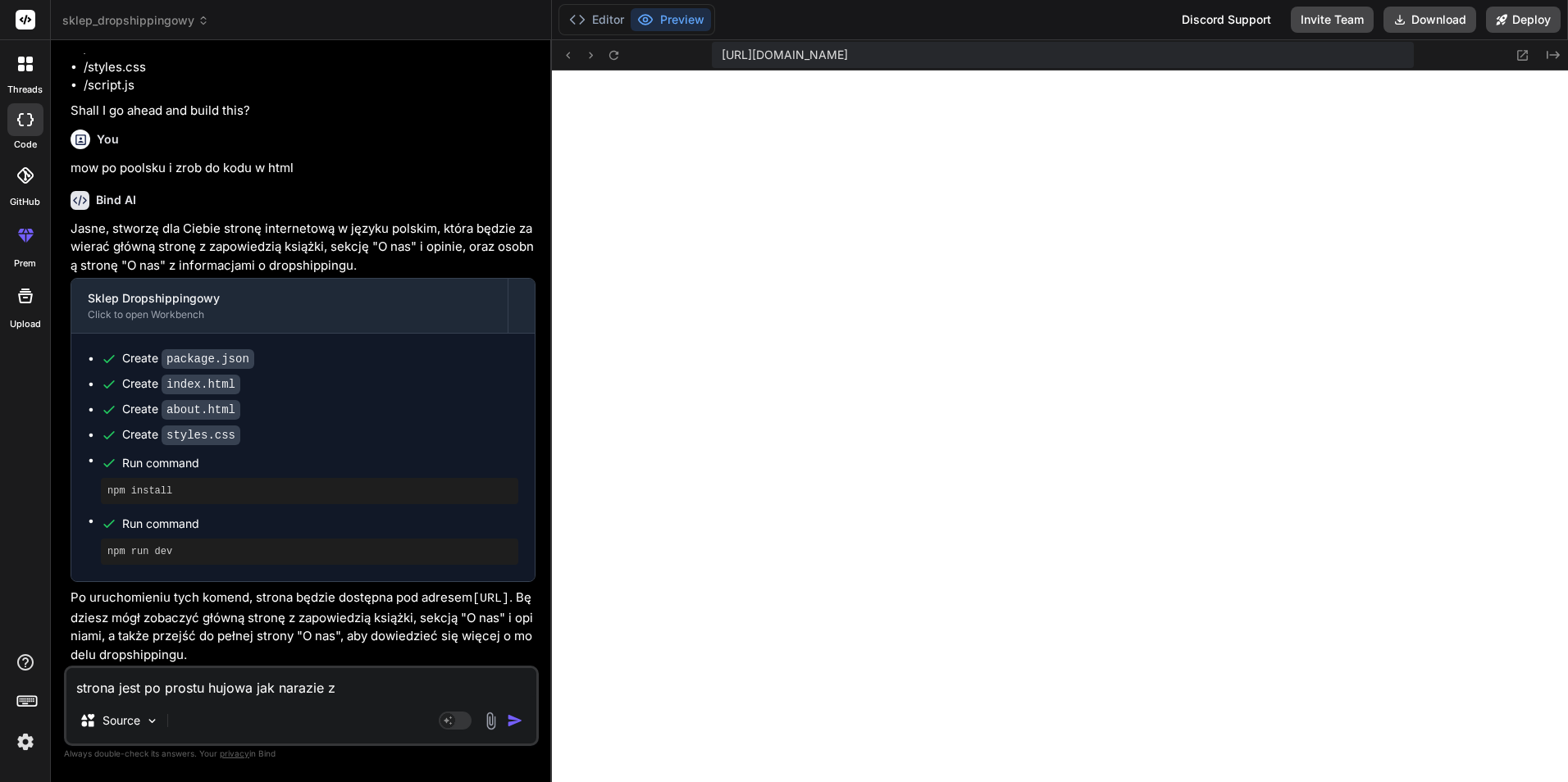
type textarea "x"
type textarea "strona jest po prostu hujowa jak narazie zdj"
type textarea "x"
type textarea "strona jest po prostu hujowa jak narazie zdje"
type textarea "x"
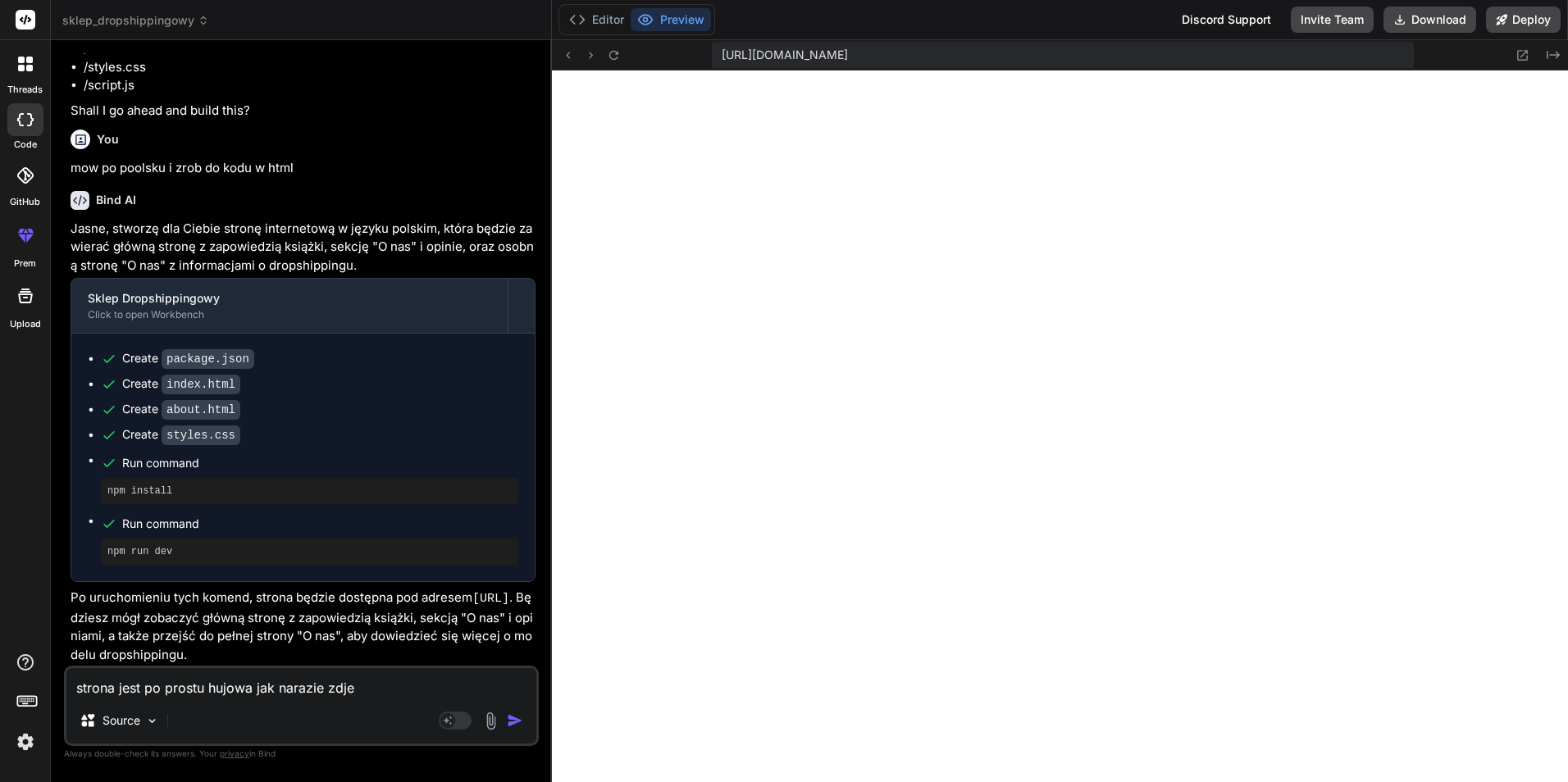
type textarea "strona jest po prostu hujowa jak narazie zdjec"
type textarea "x"
type textarea "strona jest po prostu hujowa jak narazie zdjeci"
type textarea "x"
type textarea "strona jest po prostu hujowa jak narazie zdjecia"
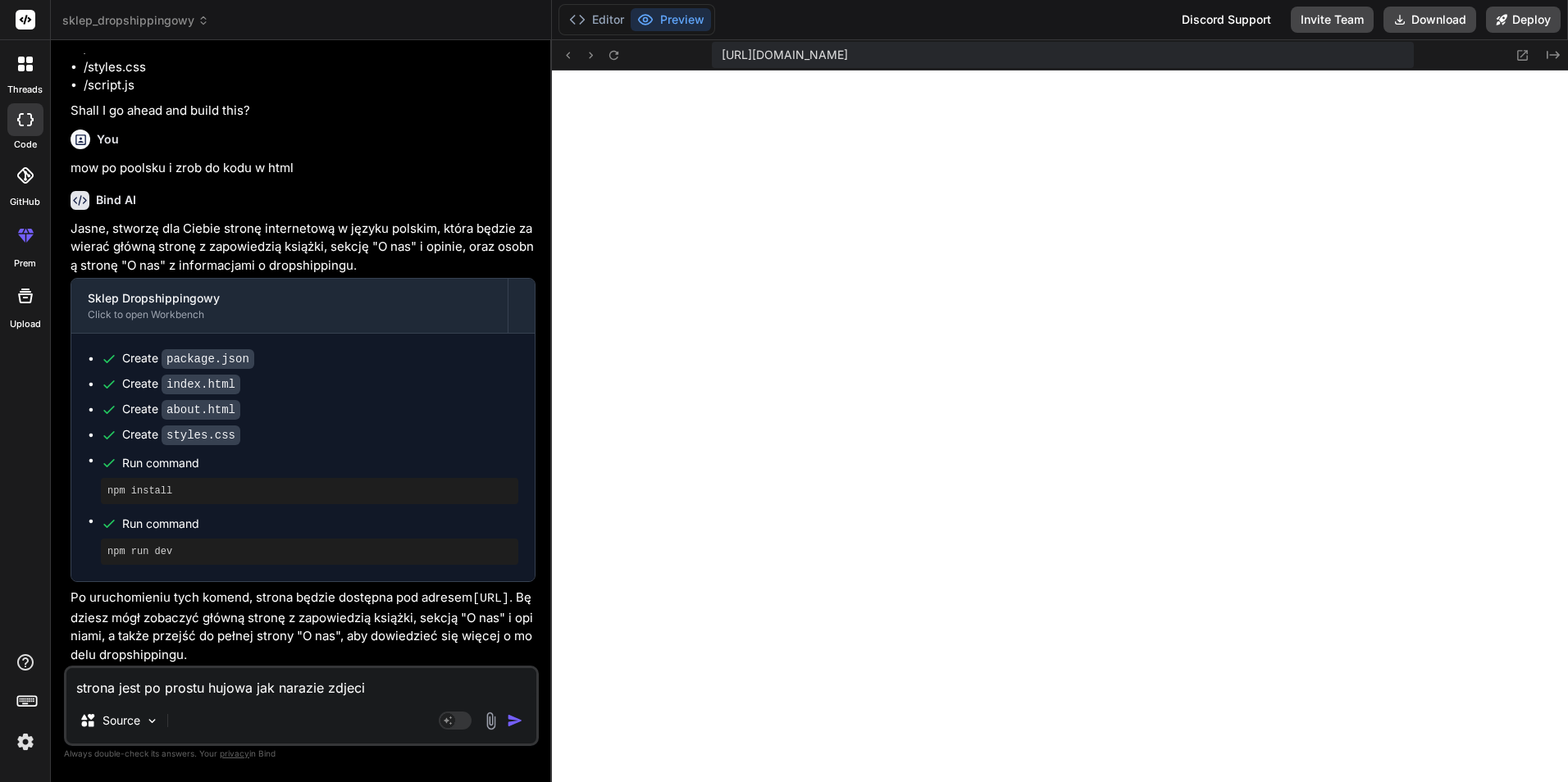
type textarea "x"
type textarea "strona jest po prostu hujowa jak narazie zdjecia"
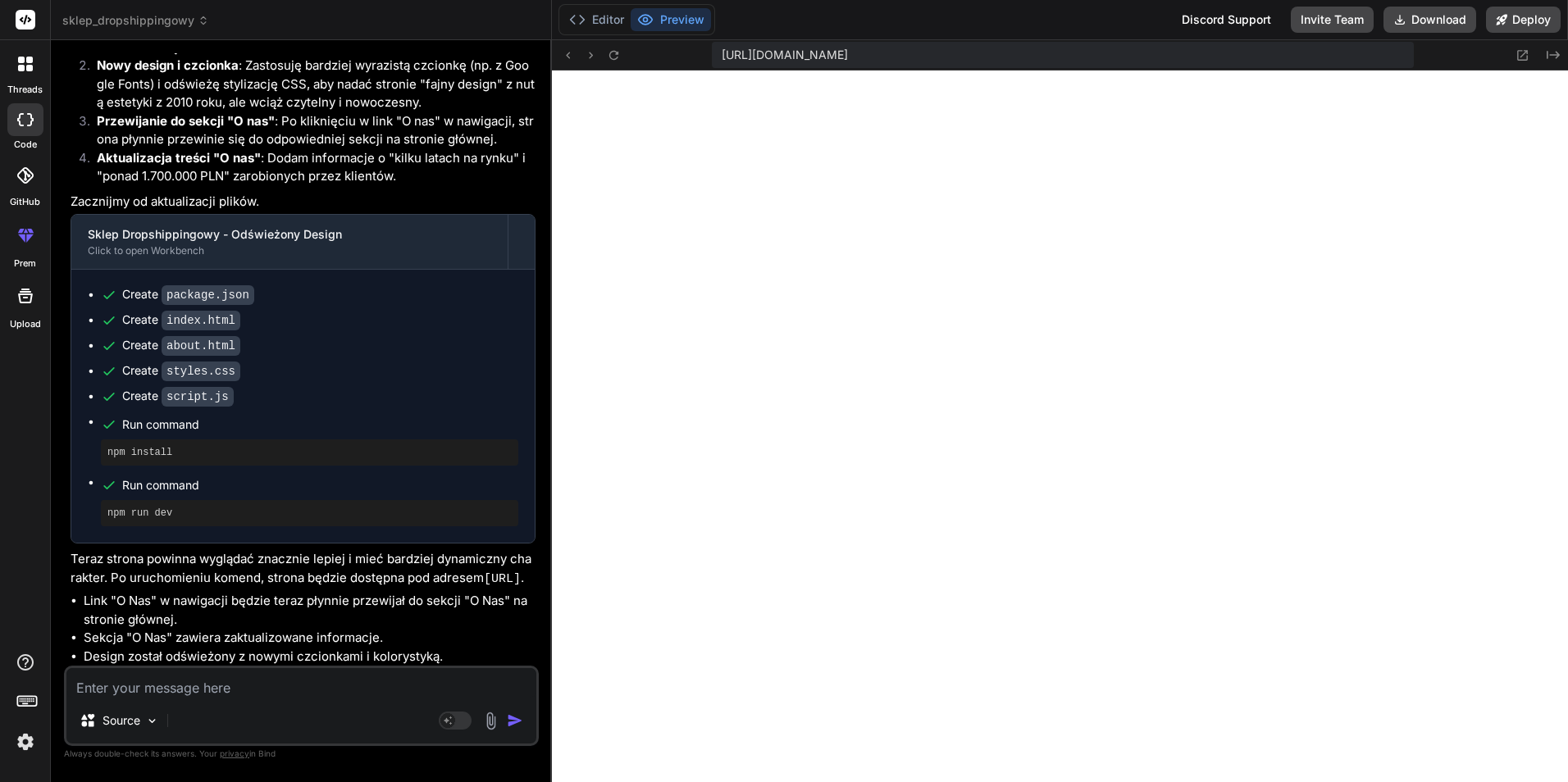
scroll to position [1142, 0]
click at [193, 678] on textarea at bounding box center [302, 684] width 470 height 30
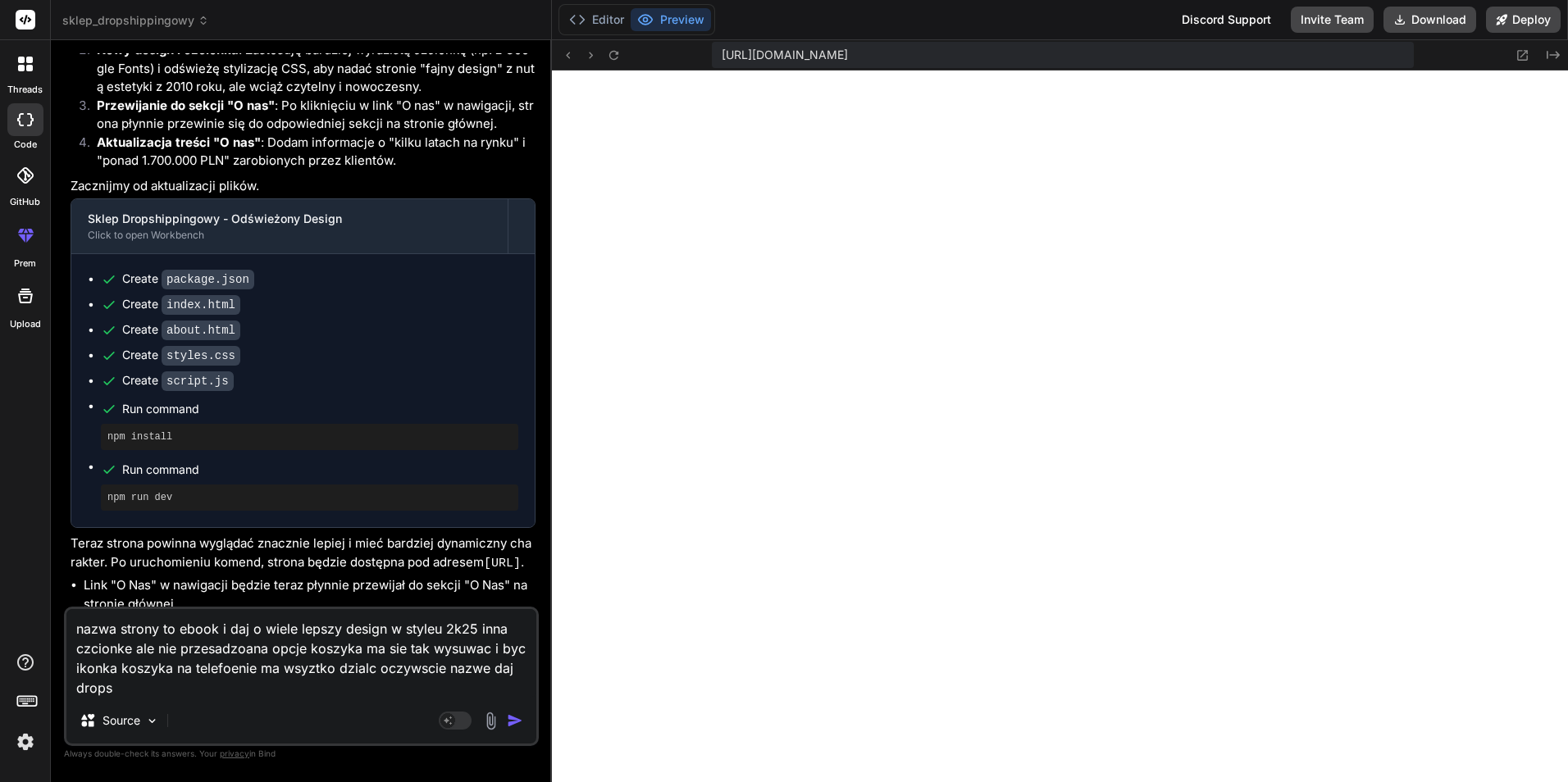
click at [147, 684] on textarea "nazwa strony to ebook i daj o wiele lepszy design w styleu 2k25 inna czcionke a…" at bounding box center [302, 654] width 470 height 89
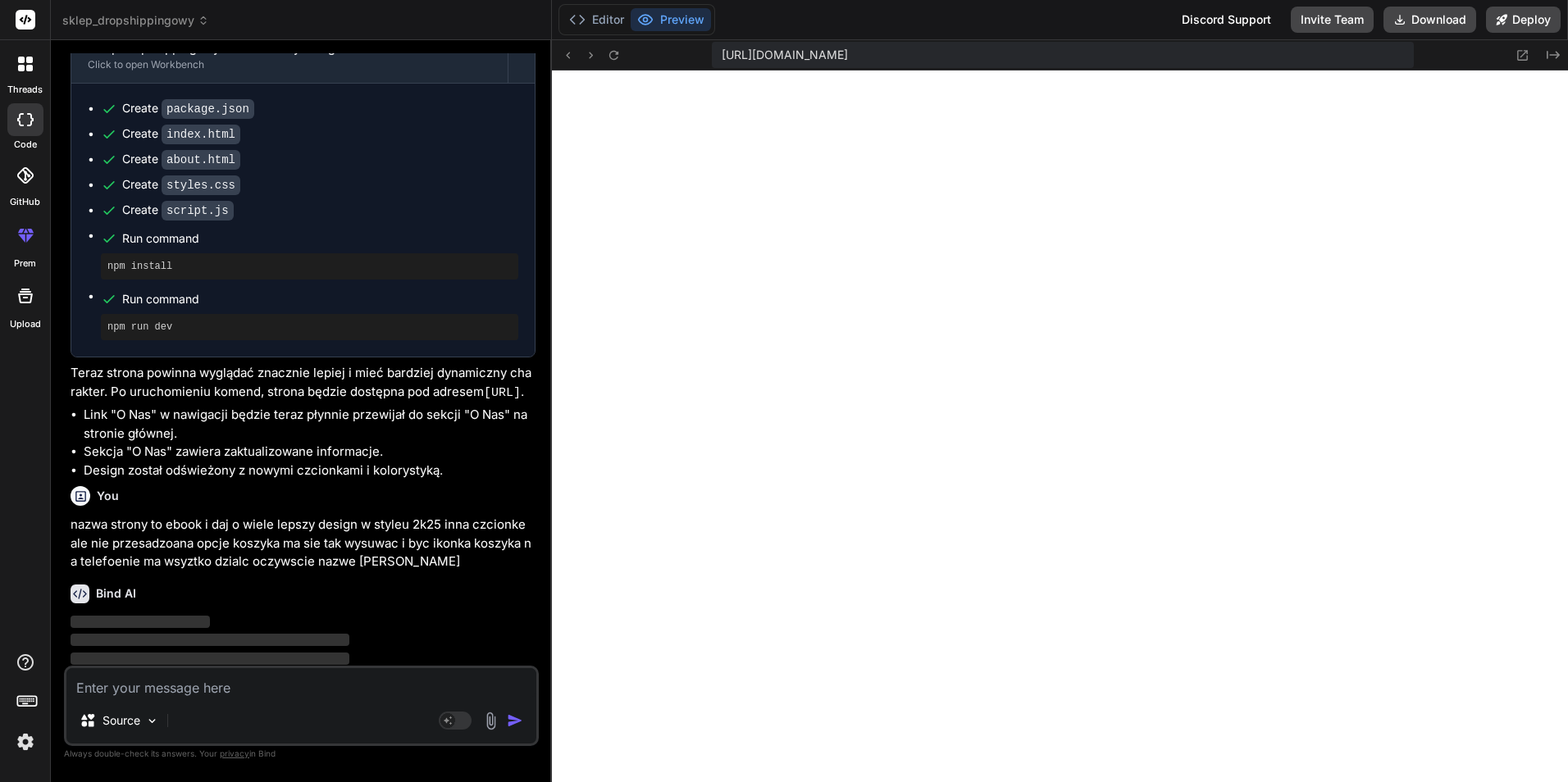
scroll to position [1349, 0]
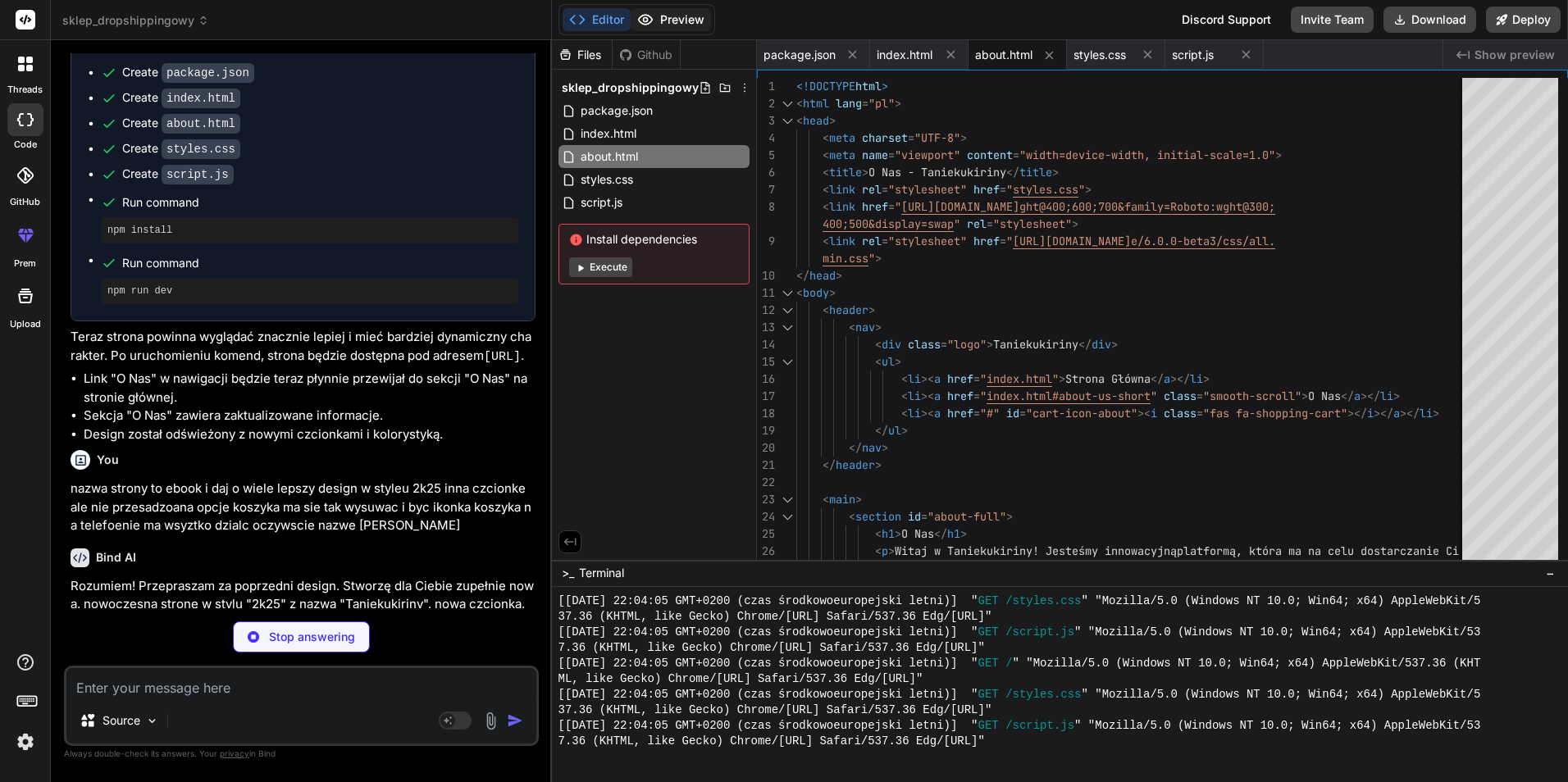
click at [679, 23] on button "Preview" at bounding box center [671, 19] width 81 height 23
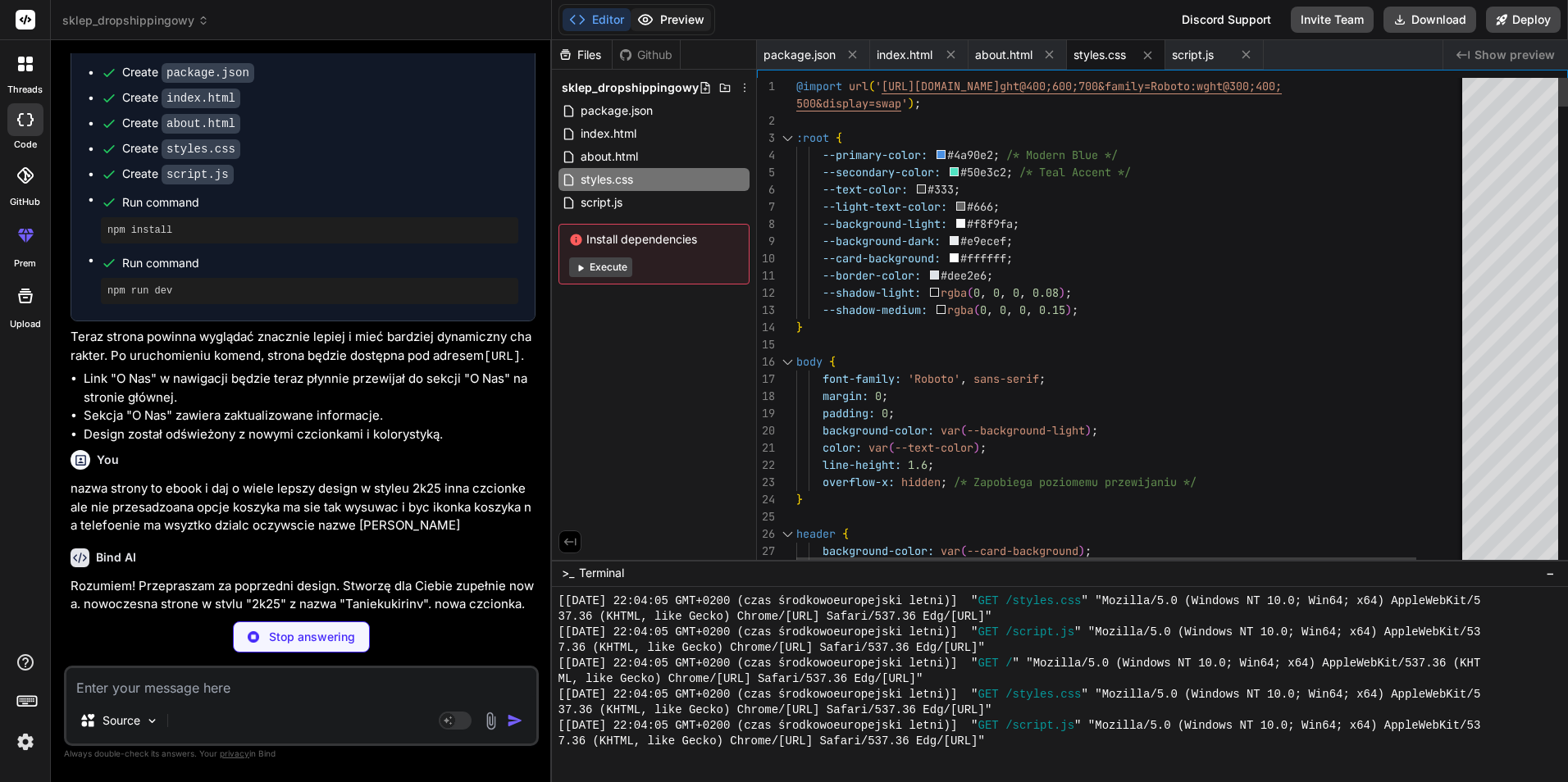
click at [672, 19] on button "Preview" at bounding box center [671, 19] width 81 height 23
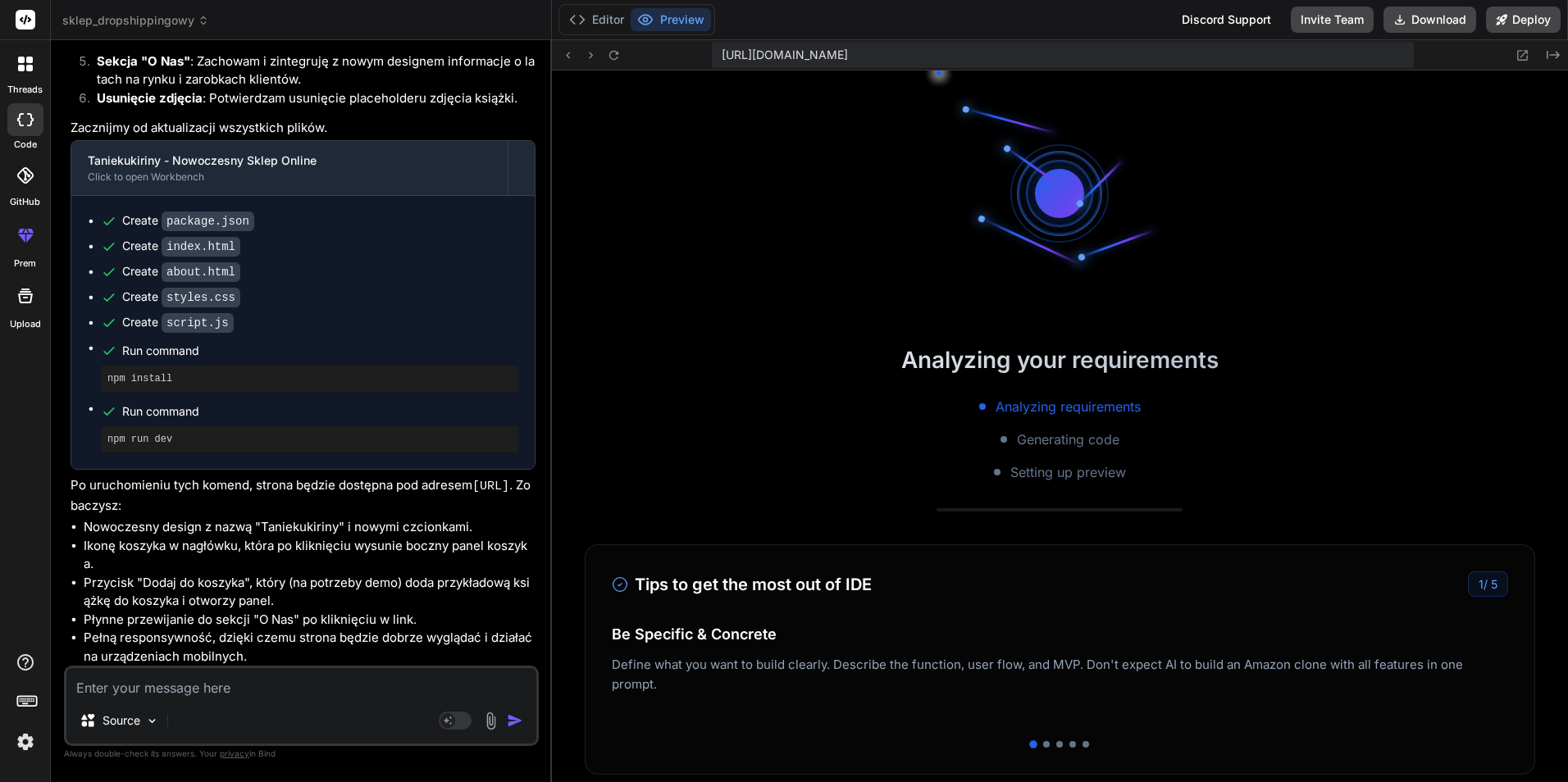
scroll to position [2680, 0]
click at [675, 23] on button "Preview" at bounding box center [671, 19] width 81 height 23
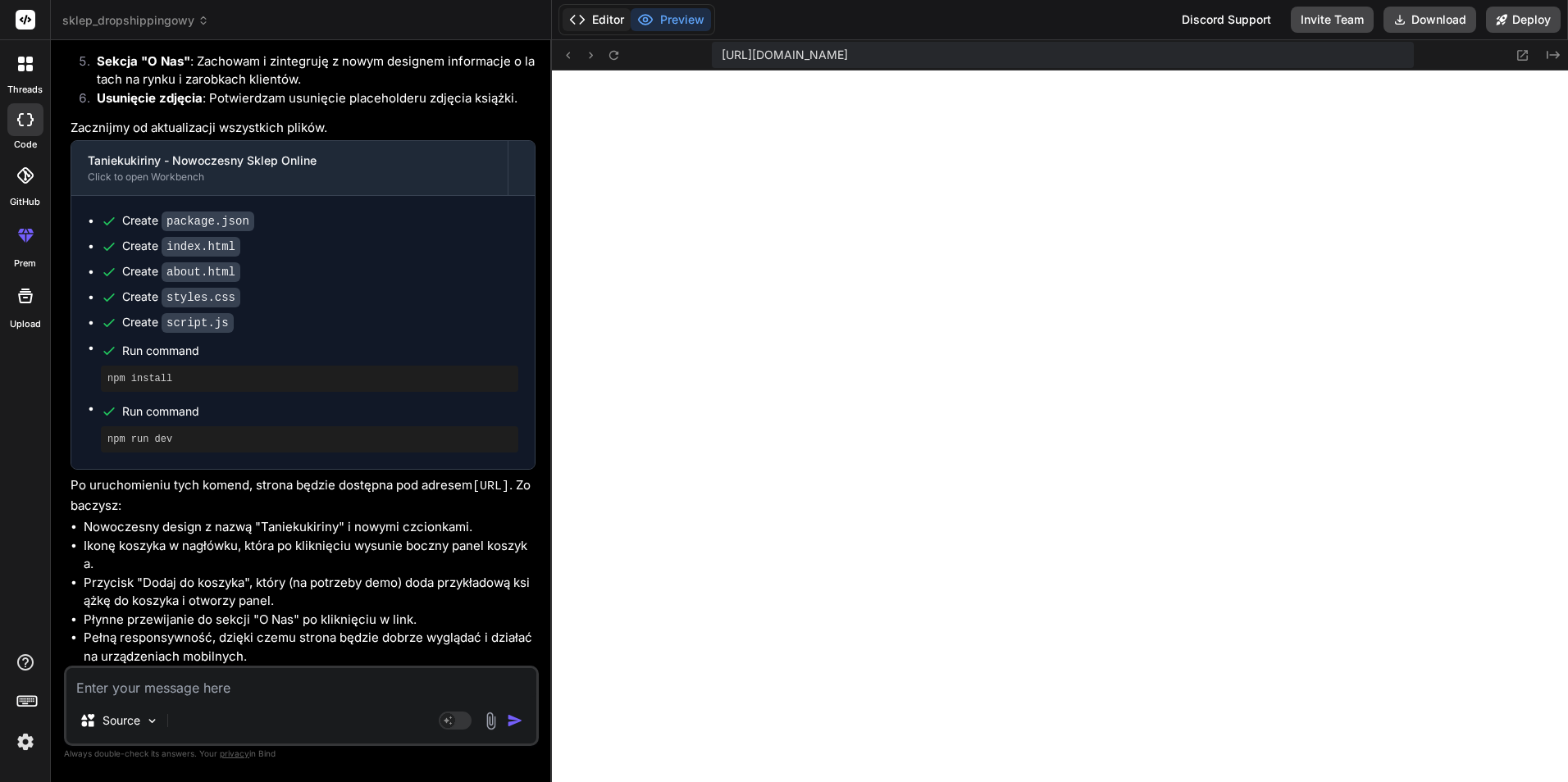
click at [580, 18] on icon at bounding box center [577, 20] width 17 height 17
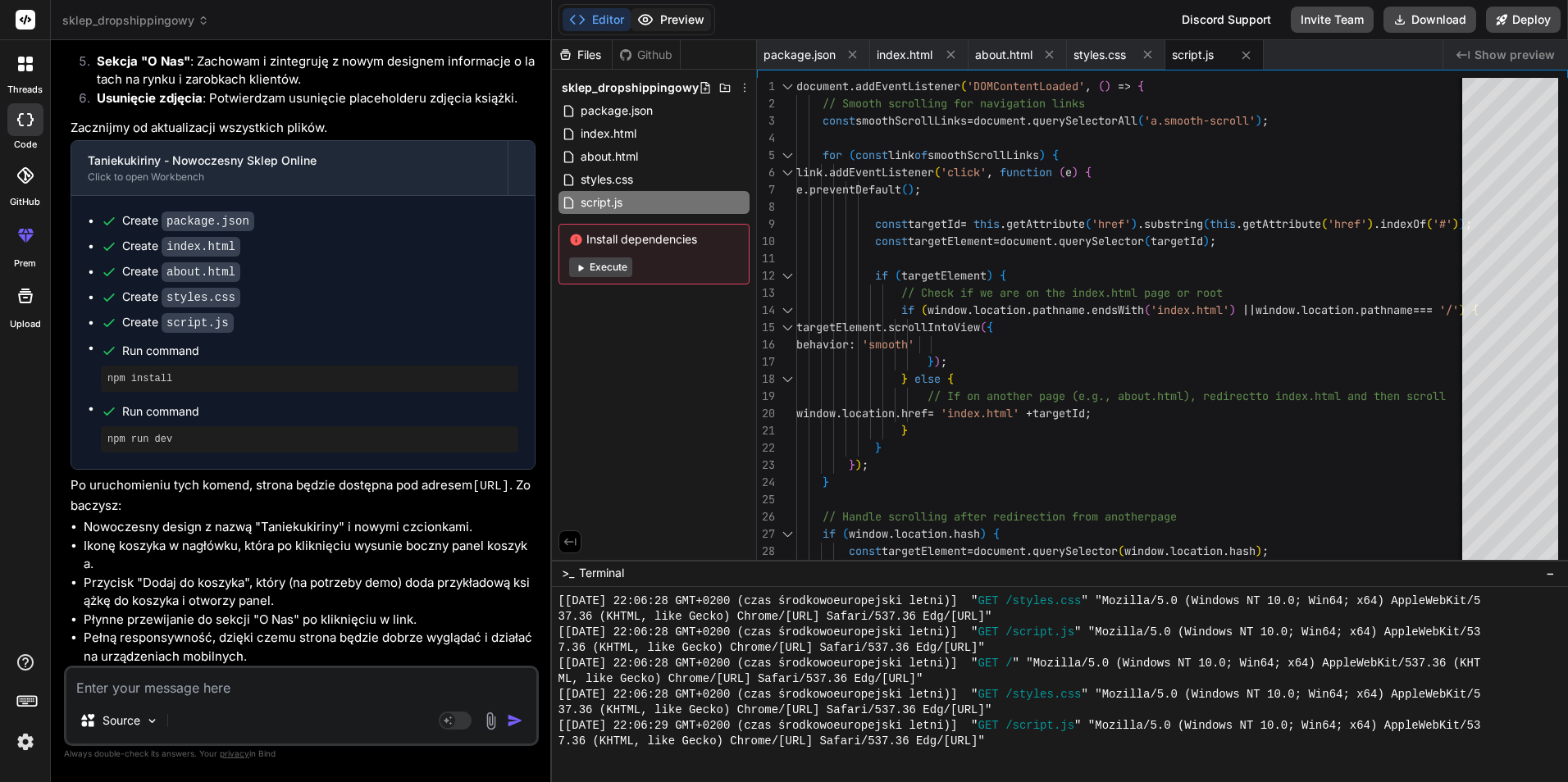
click at [638, 17] on icon at bounding box center [645, 20] width 17 height 17
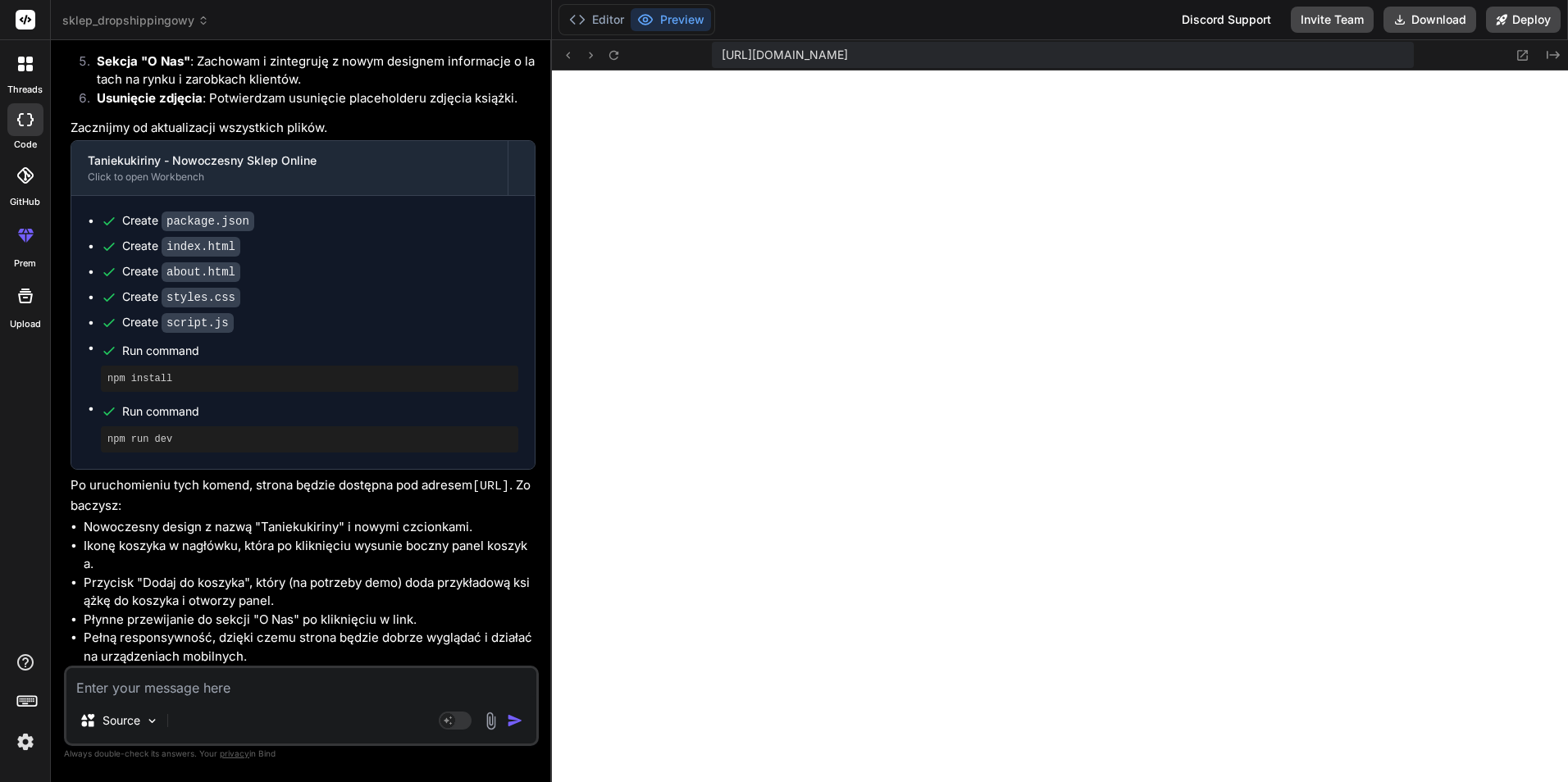
scroll to position [2961, 0]
drag, startPoint x: 135, startPoint y: 678, endPoint x: 137, endPoint y: 664, distance: 14.1
click at [135, 676] on textarea at bounding box center [302, 684] width 470 height 30
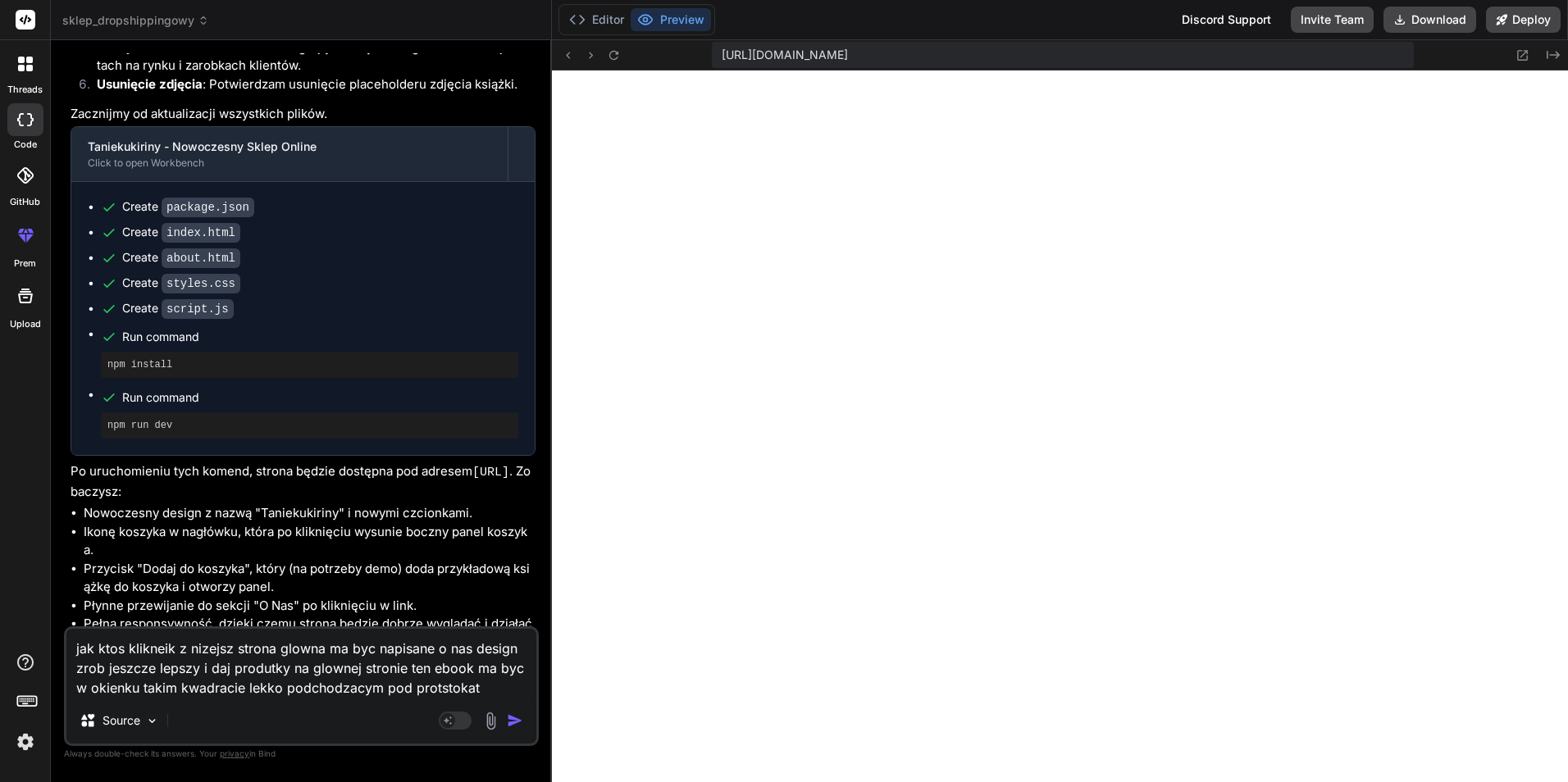
click at [487, 690] on textarea "jak ktos klikneik z nizejsz strona glowna ma byc napisane o nas design zrob jes…" at bounding box center [302, 664] width 470 height 69
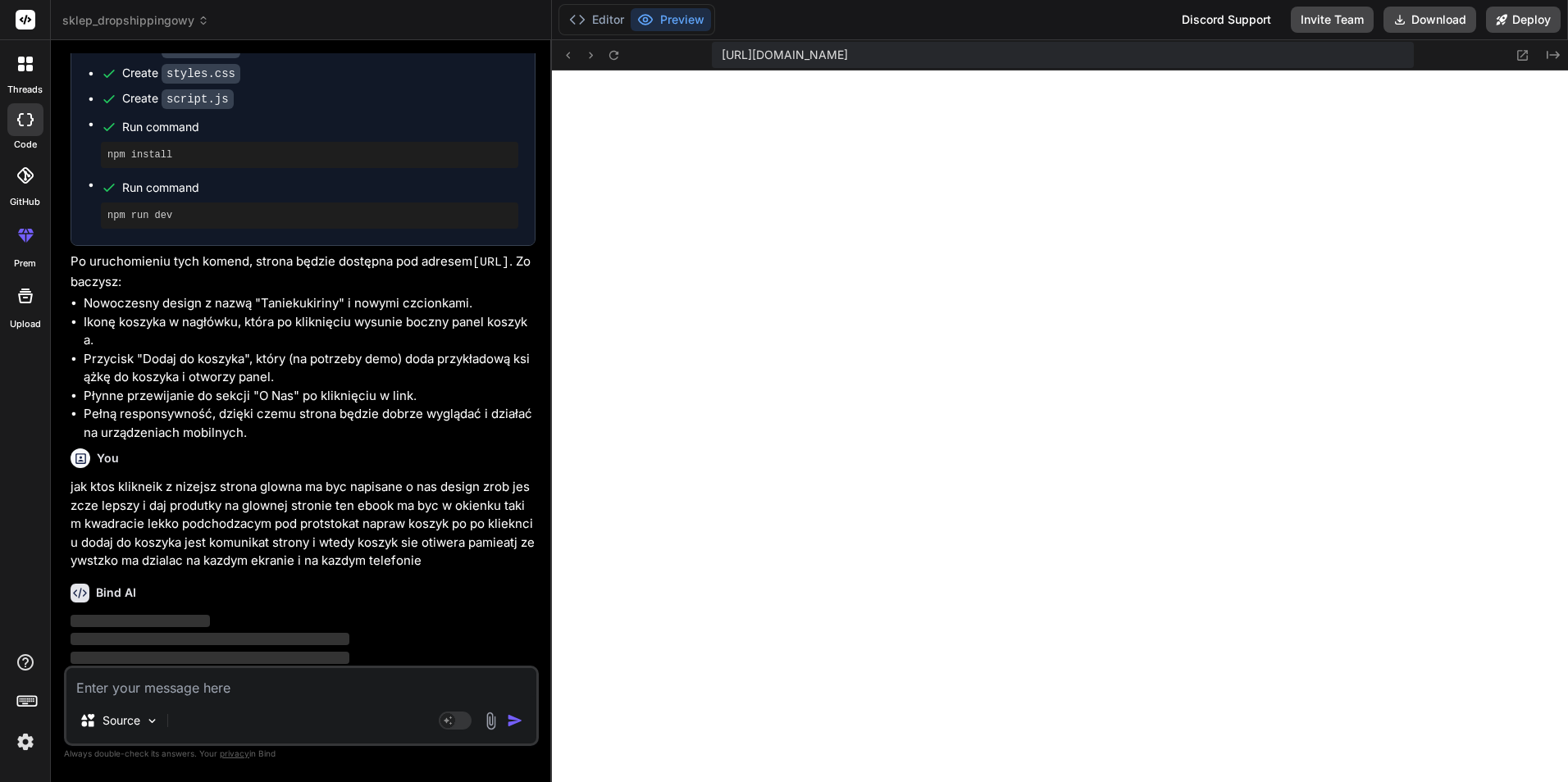
scroll to position [2385, 0]
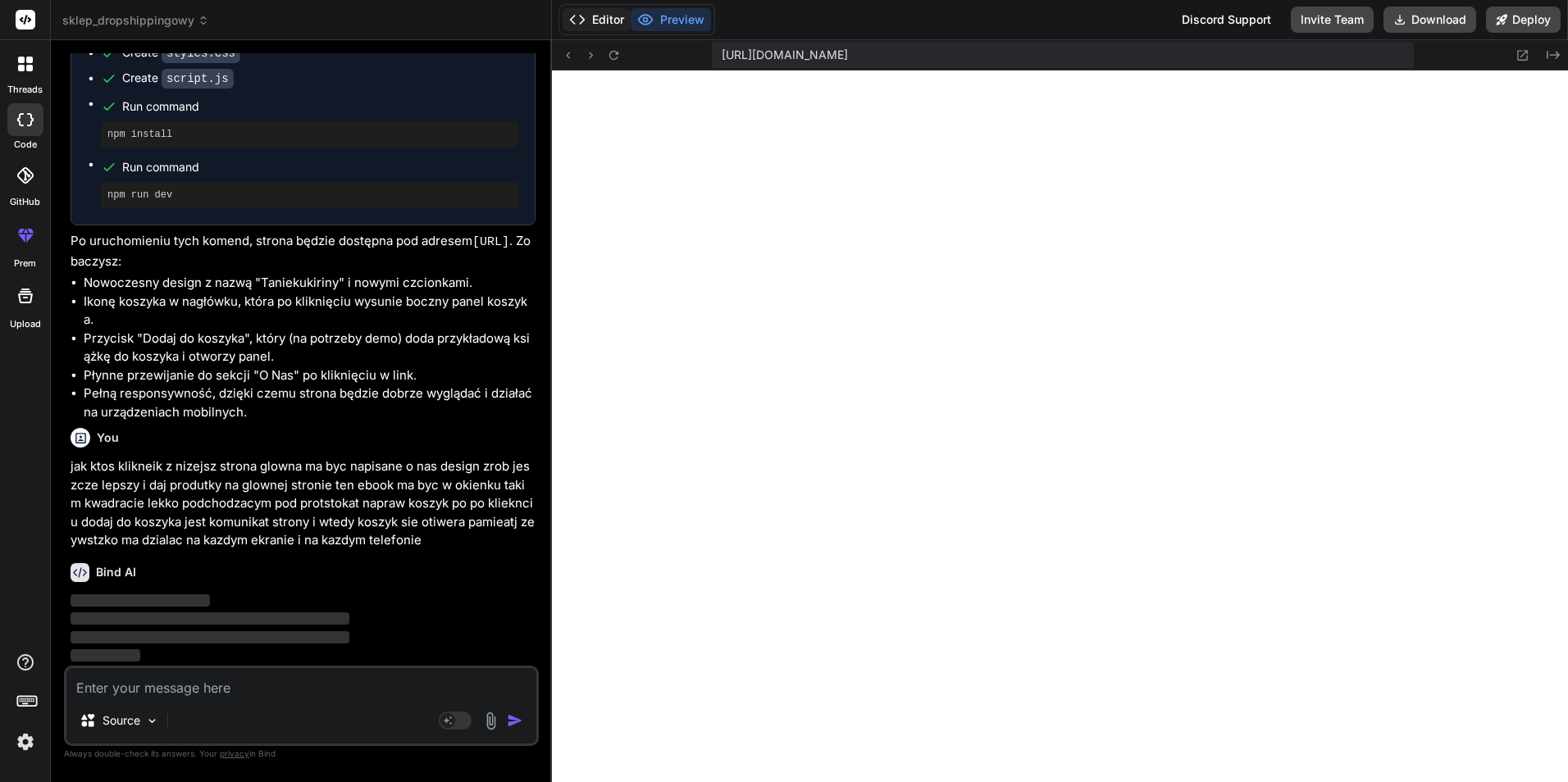
click at [600, 23] on button "Editor" at bounding box center [596, 19] width 68 height 23
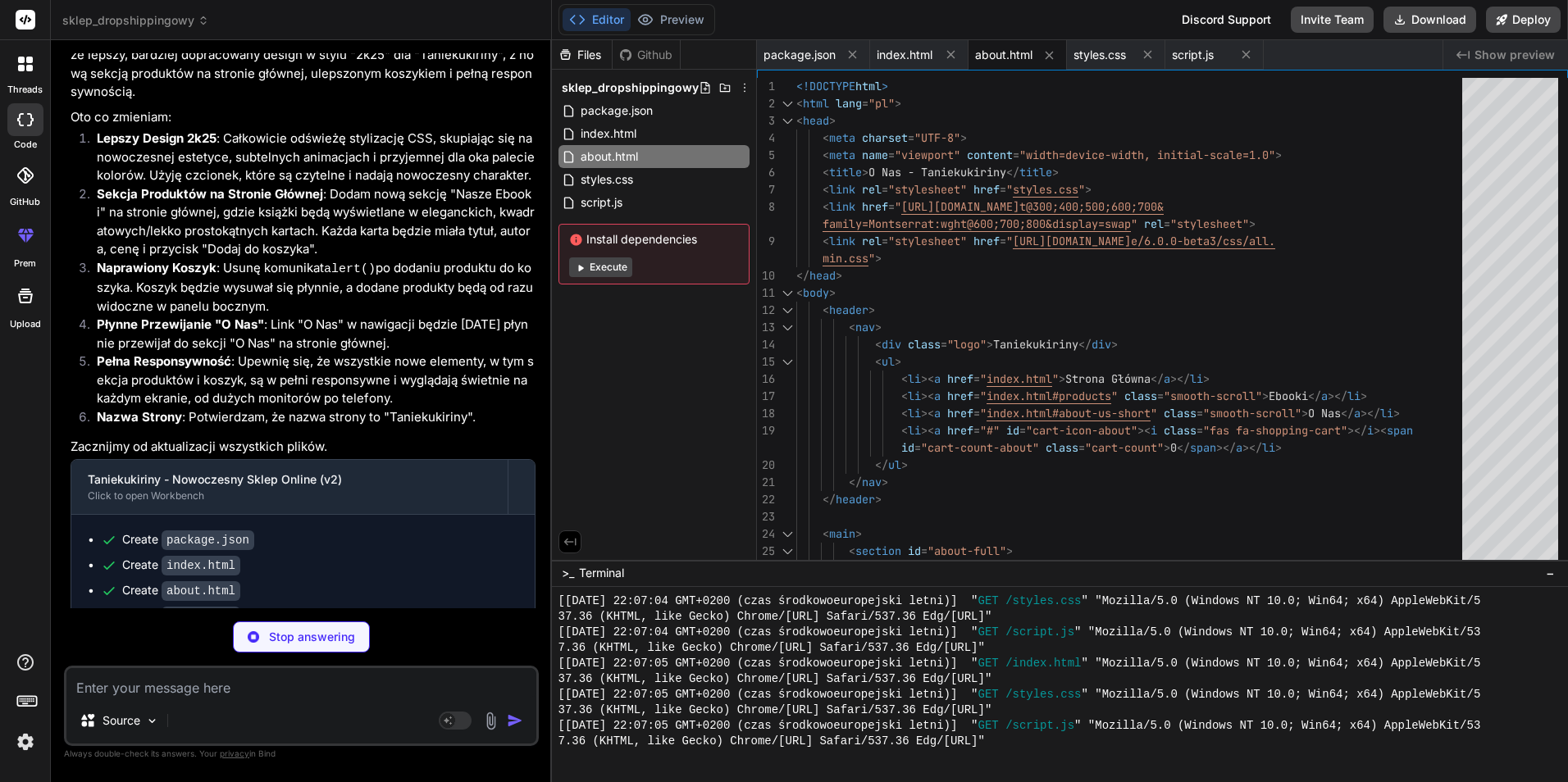
scroll to position [2900, 0]
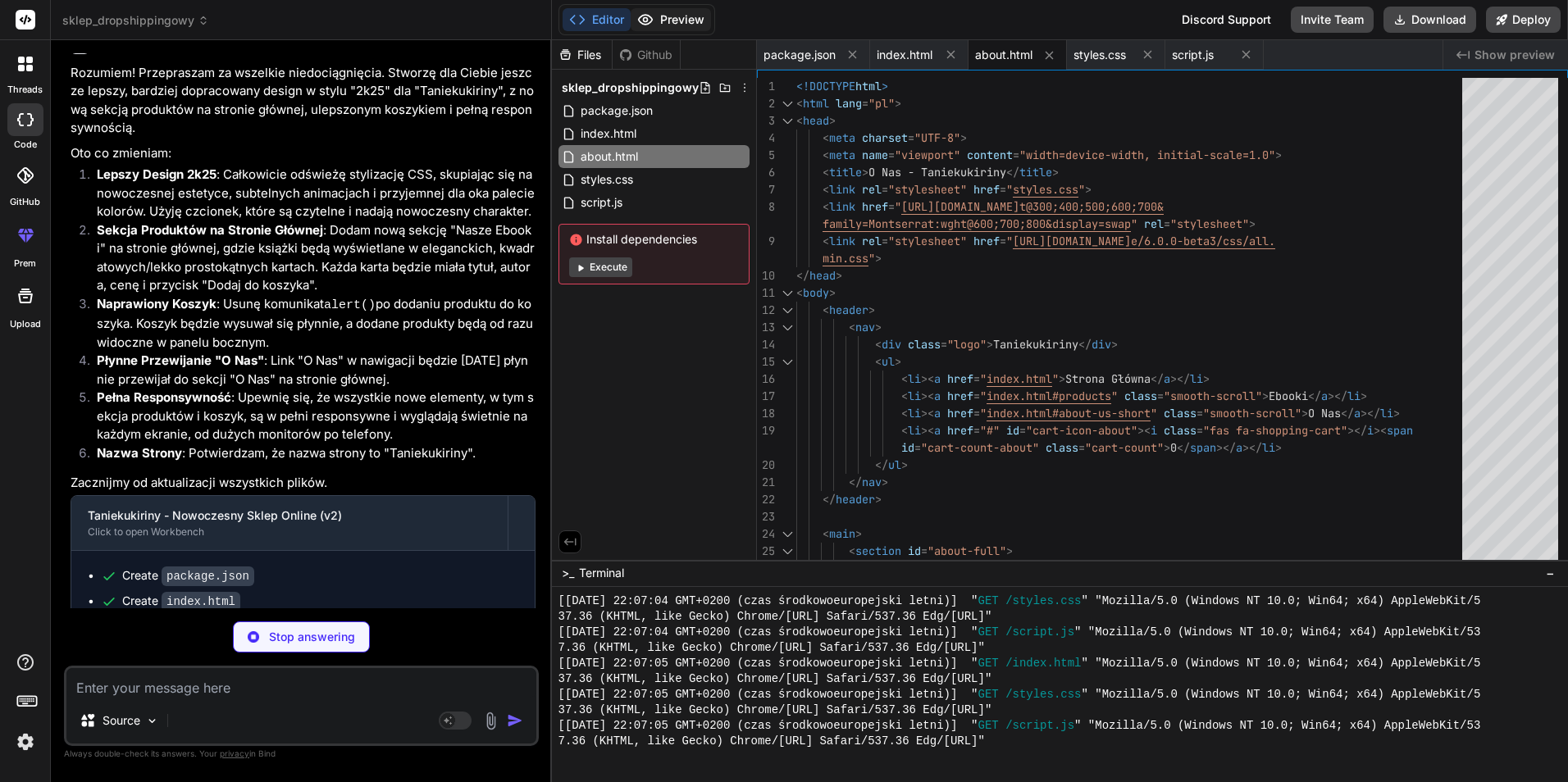
click at [686, 13] on button "Preview" at bounding box center [671, 19] width 81 height 23
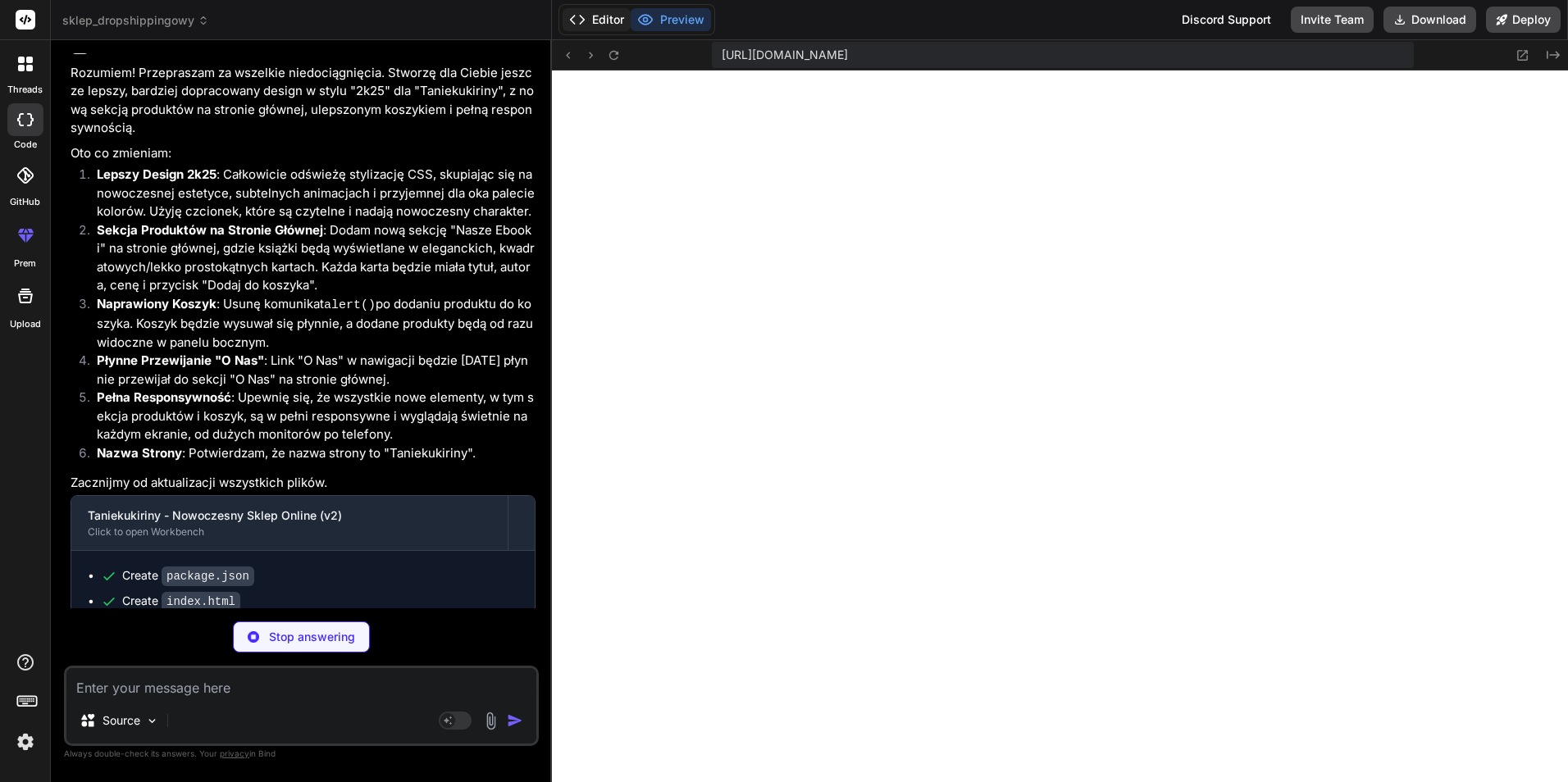
click at [619, 18] on button "Editor" at bounding box center [596, 19] width 68 height 23
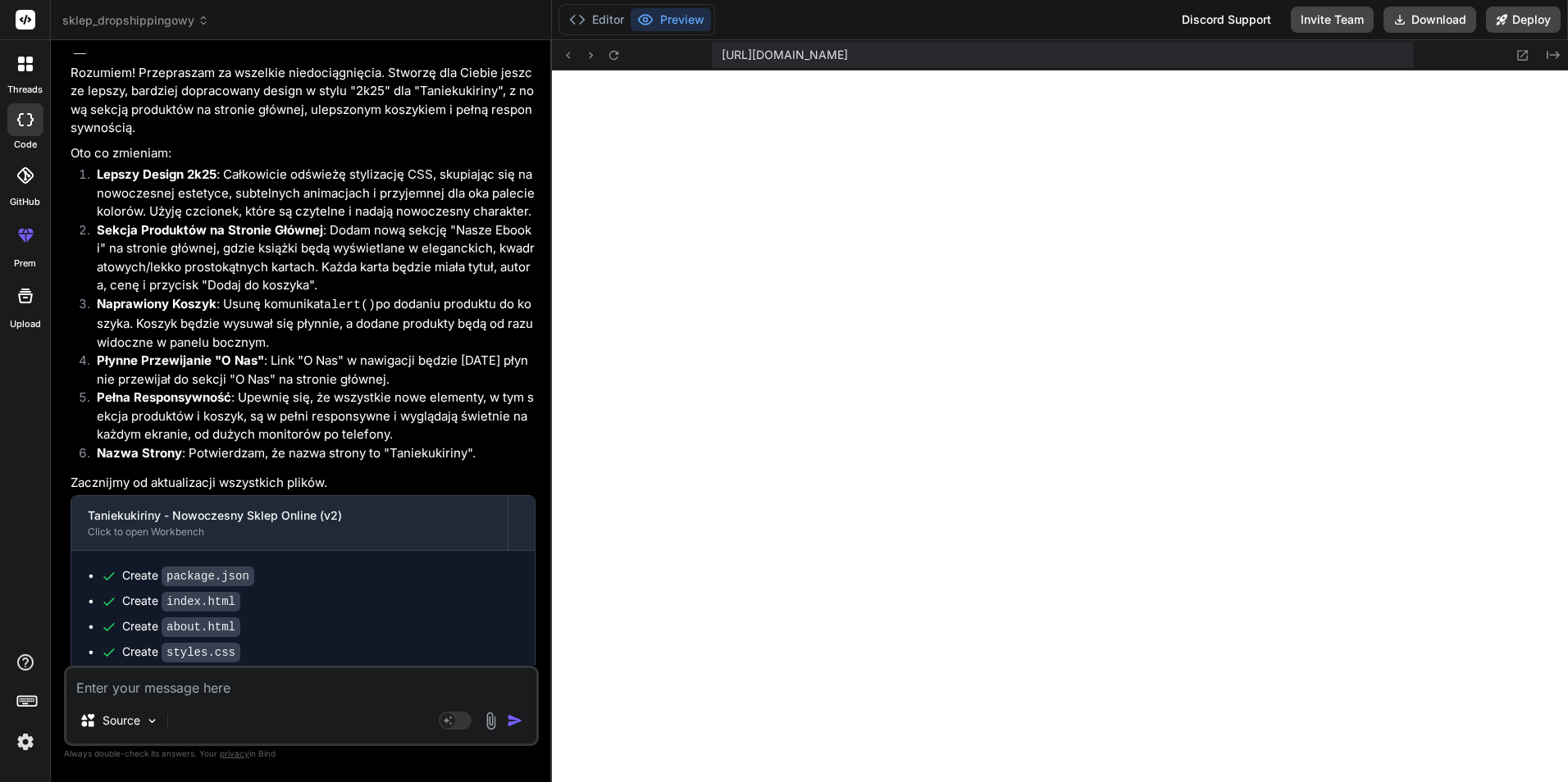
click at [138, 689] on textarea at bounding box center [302, 684] width 470 height 30
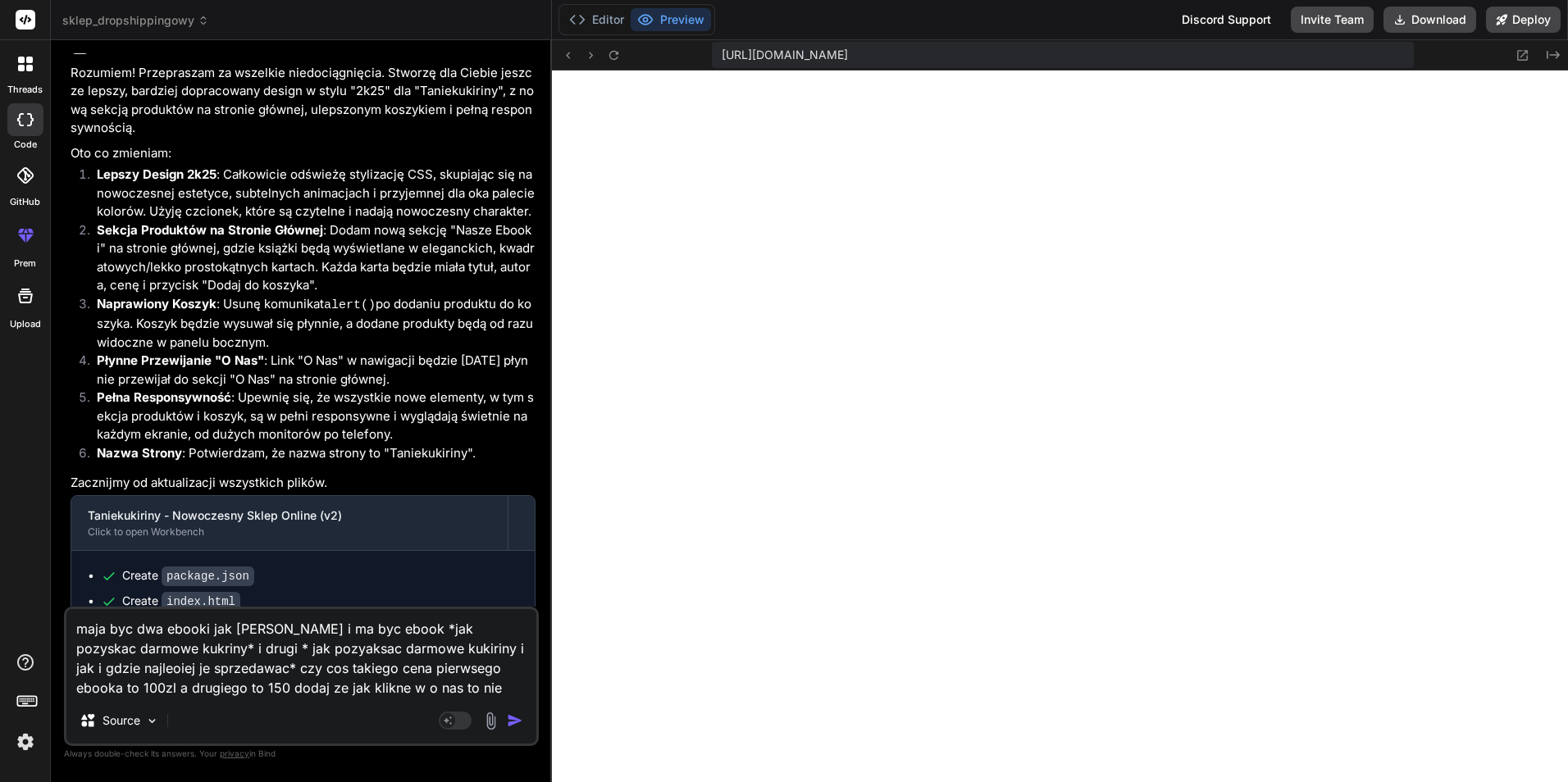
scroll to position [4099, 0]
click at [491, 696] on textarea "maja byc dwa ebooki jak [PERSON_NAME] i ma byc ebook *jak pozyskac darmowe kukr…" at bounding box center [302, 654] width 470 height 89
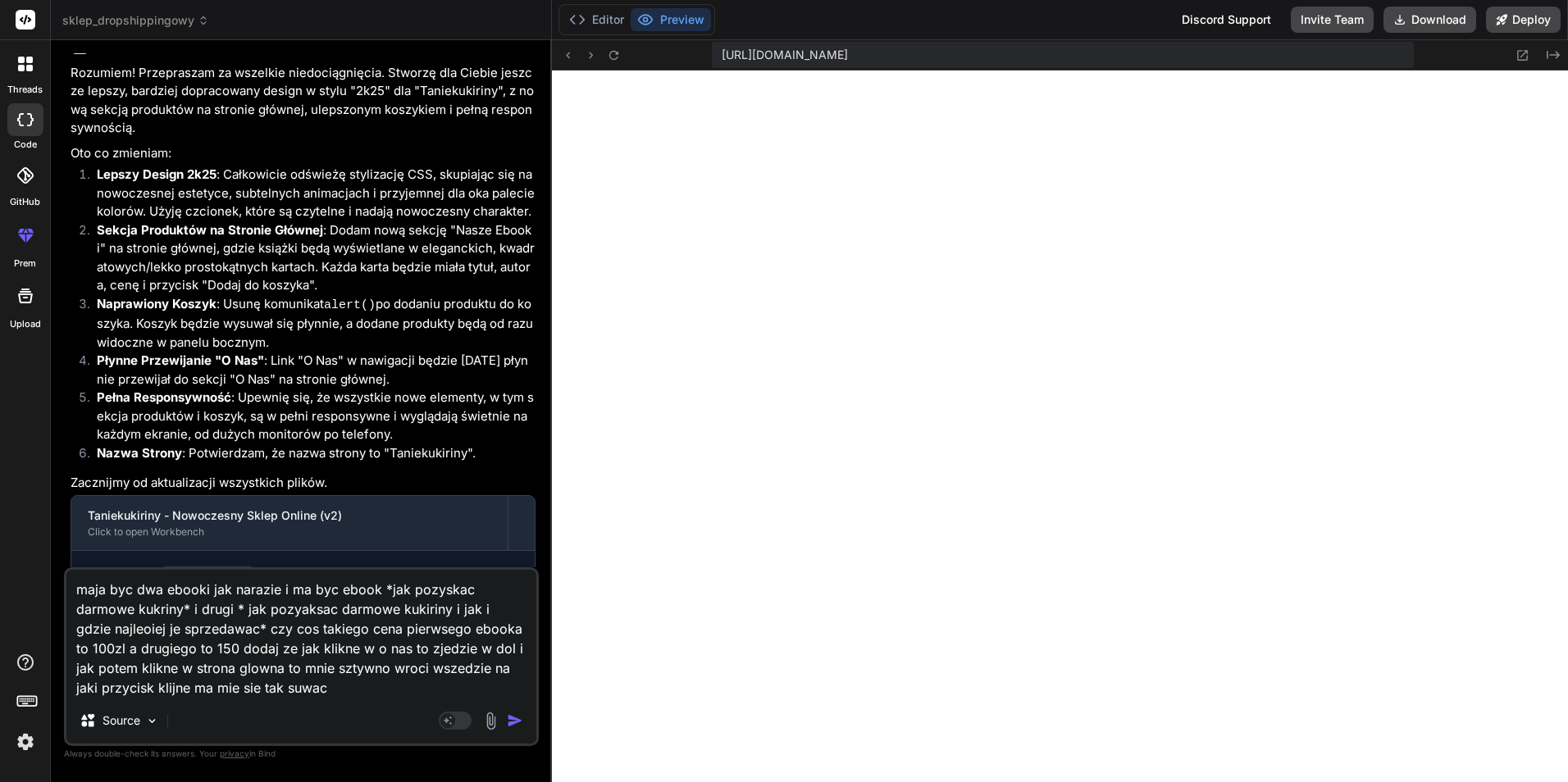
click at [351, 689] on textarea "maja byc dwa ebooki jak narazie i ma byc ebook *jak pozyskac darmowe kukriny* i…" at bounding box center [302, 634] width 470 height 128
click at [466, 693] on textarea "maja byc dwa ebooki jak narazie i ma byc ebook *jak pozyskac darmowe kukriny* i…" at bounding box center [302, 634] width 470 height 128
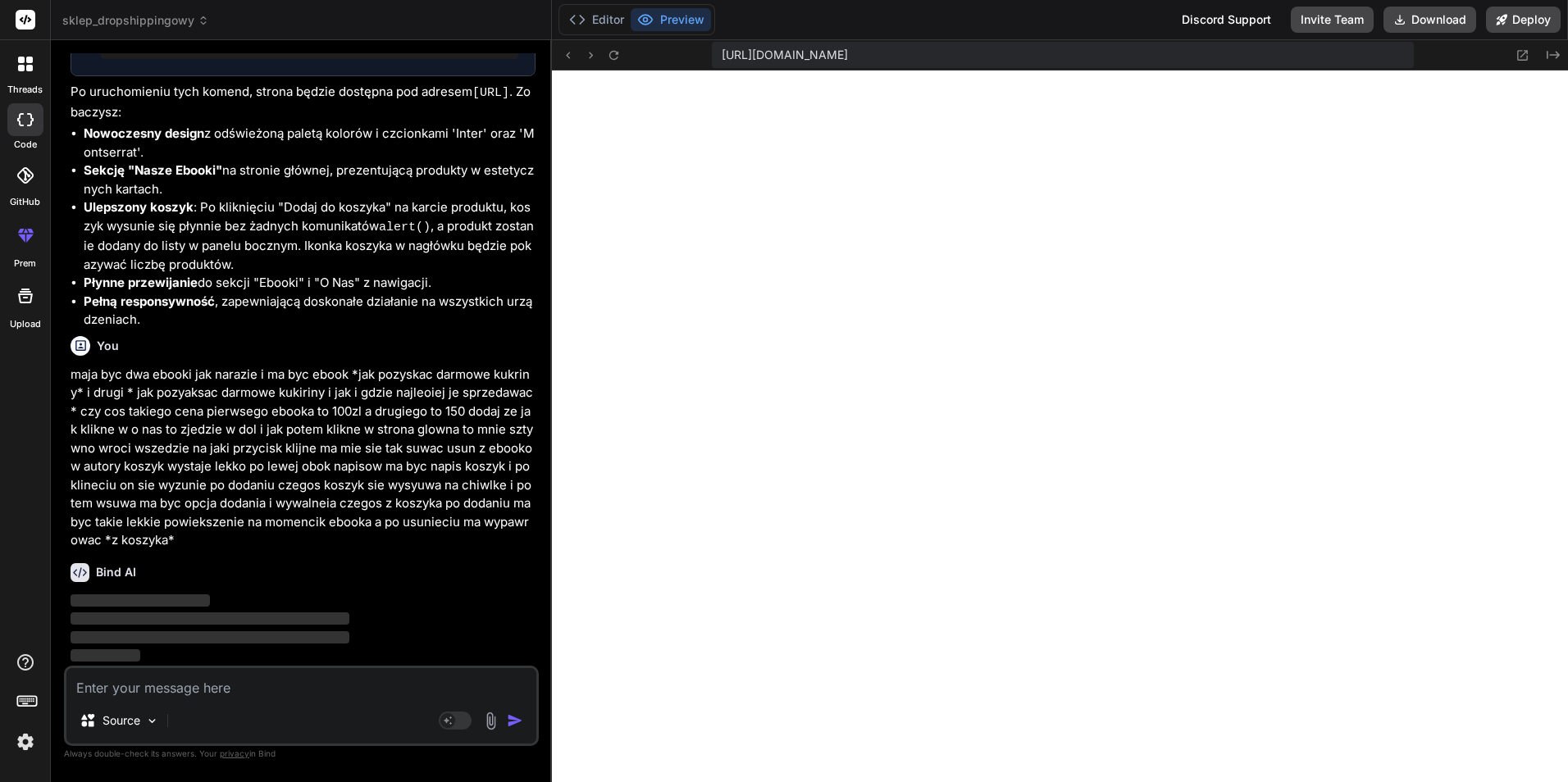
scroll to position [3657, 0]
click at [596, 23] on button "Editor" at bounding box center [596, 19] width 68 height 23
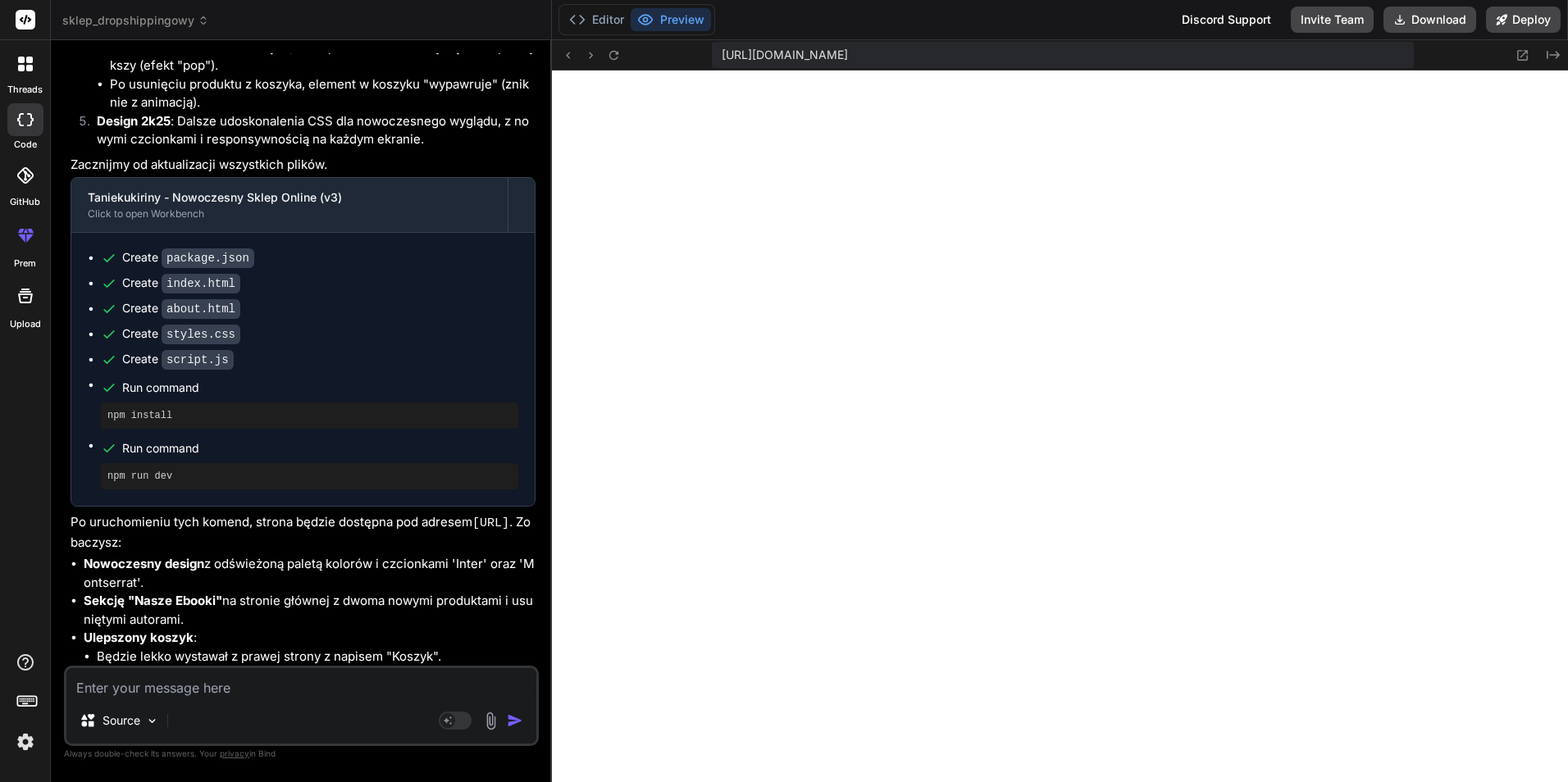
scroll to position [4903, 0]
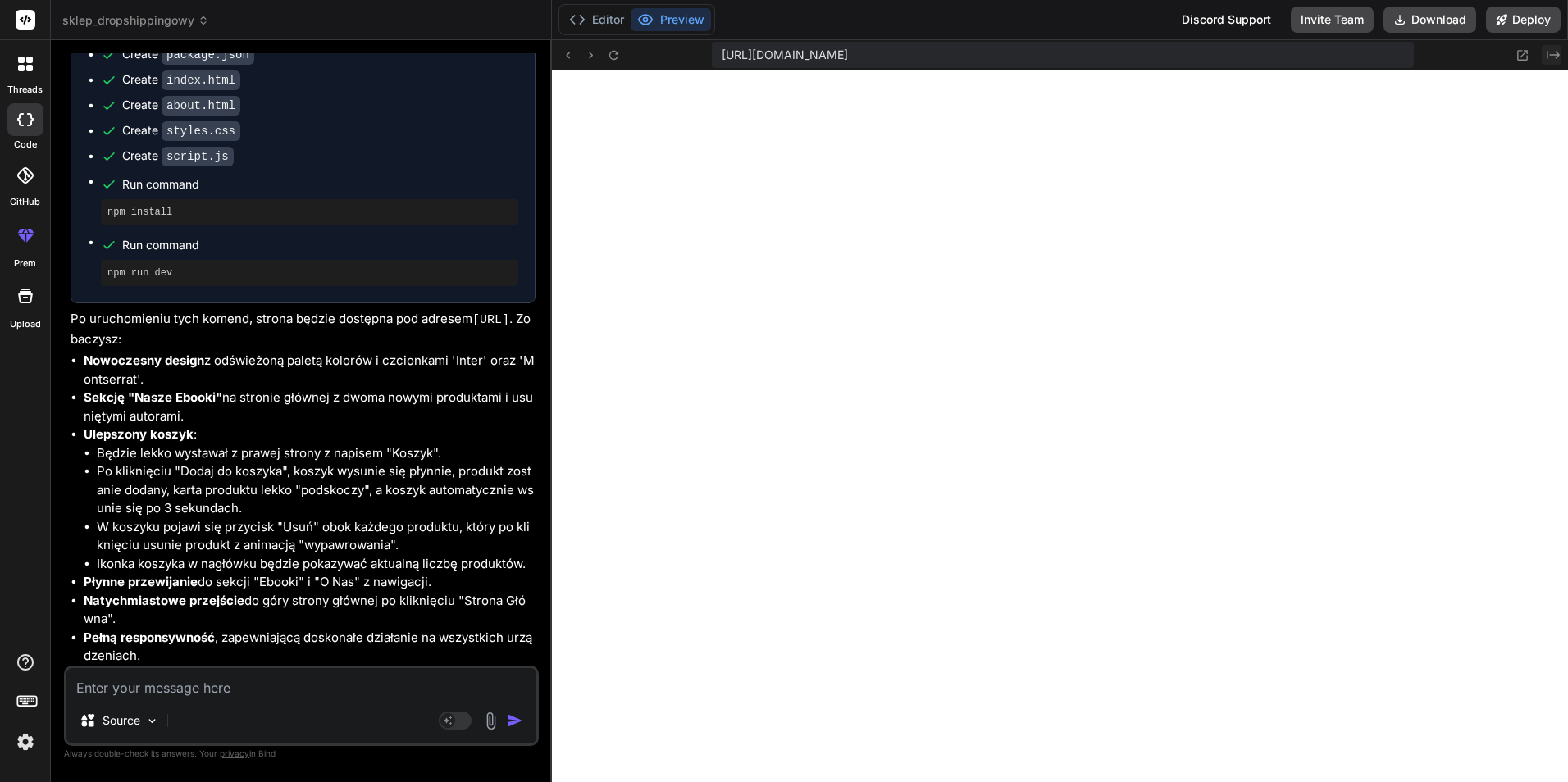
click at [1547, 57] on icon at bounding box center [1553, 55] width 13 height 8
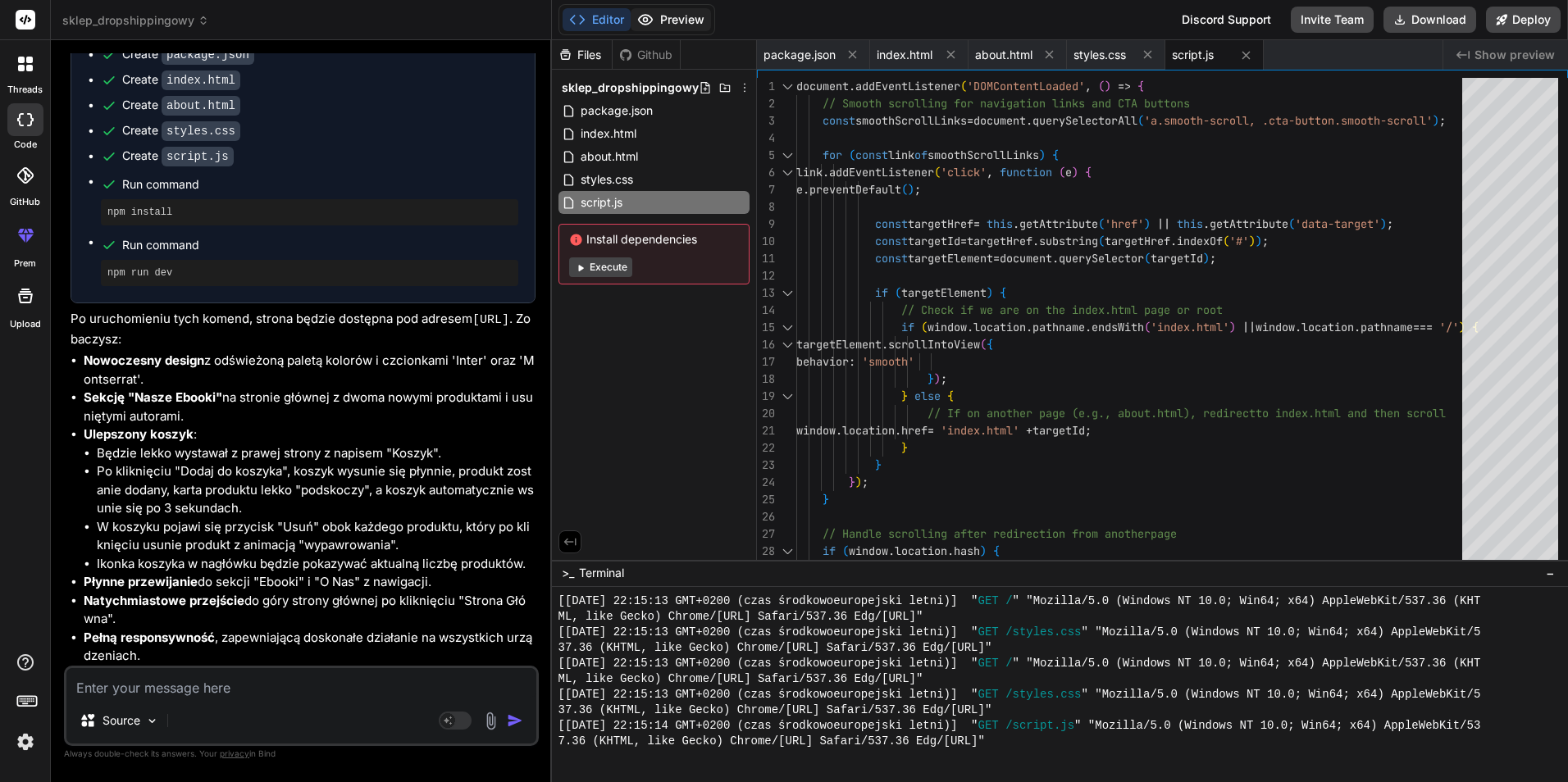
click at [678, 17] on button "Preview" at bounding box center [671, 19] width 81 height 23
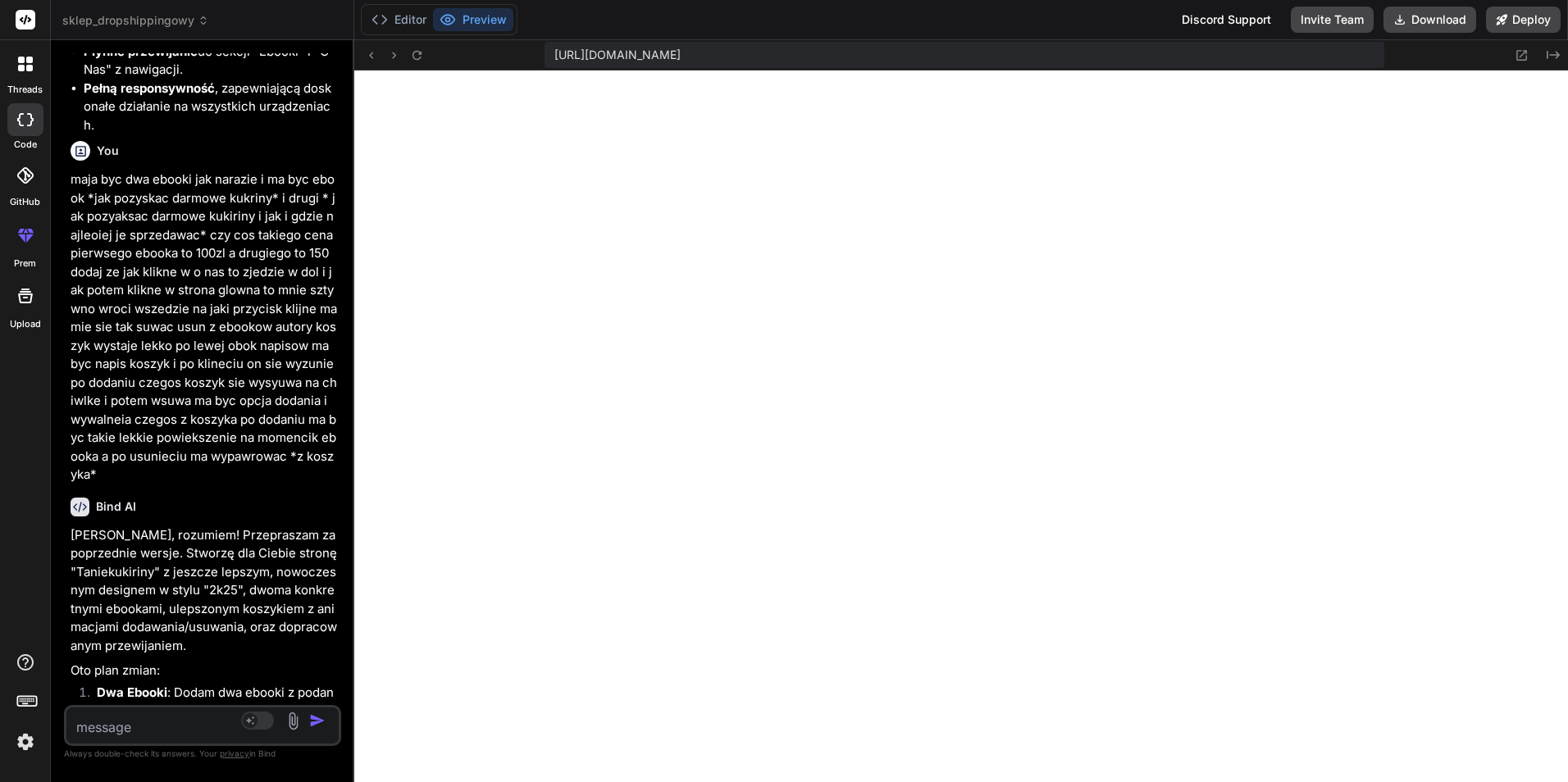
scroll to position [6707, 0]
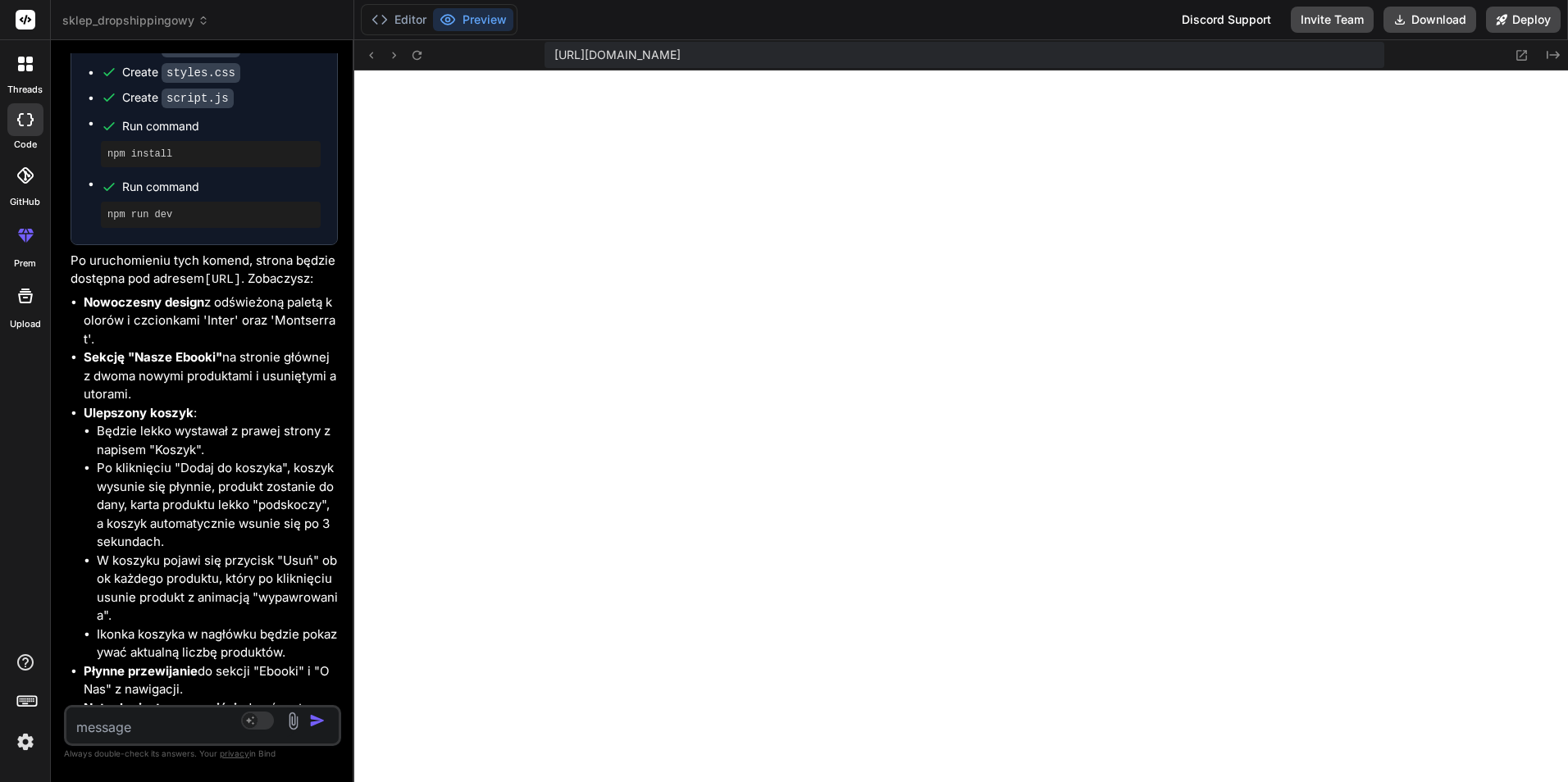
drag, startPoint x: 550, startPoint y: 254, endPoint x: -3, endPoint y: 283, distance: 553.8
click at [0, 283] on html "threads code GitHub prem Upload sklep_dropshippingowy Created with Pixso. Bind …" at bounding box center [784, 391] width 1568 height 782
click at [155, 746] on div "Source Agent Mode. When this toggle is activated, AI automatically makes decisi…" at bounding box center [203, 726] width 277 height 41
click at [155, 728] on textarea at bounding box center [180, 723] width 227 height 30
